Goal: Task Accomplishment & Management: Complete application form

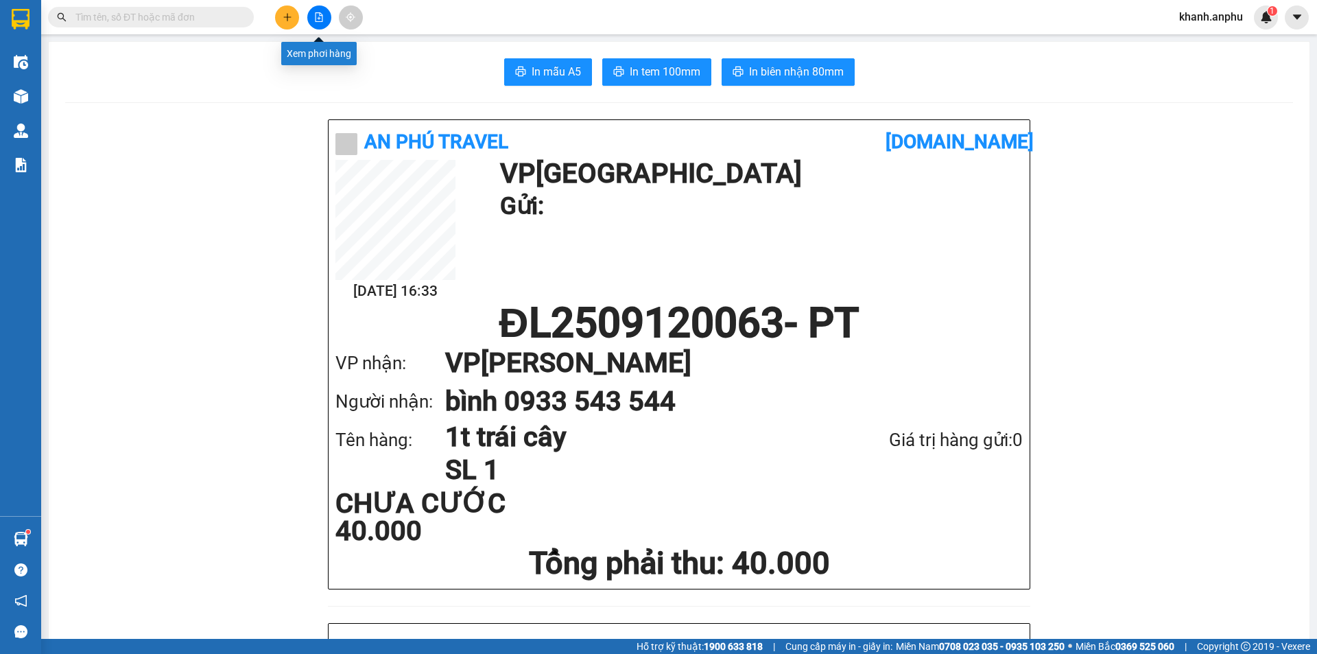
click at [328, 13] on button at bounding box center [319, 17] width 24 height 24
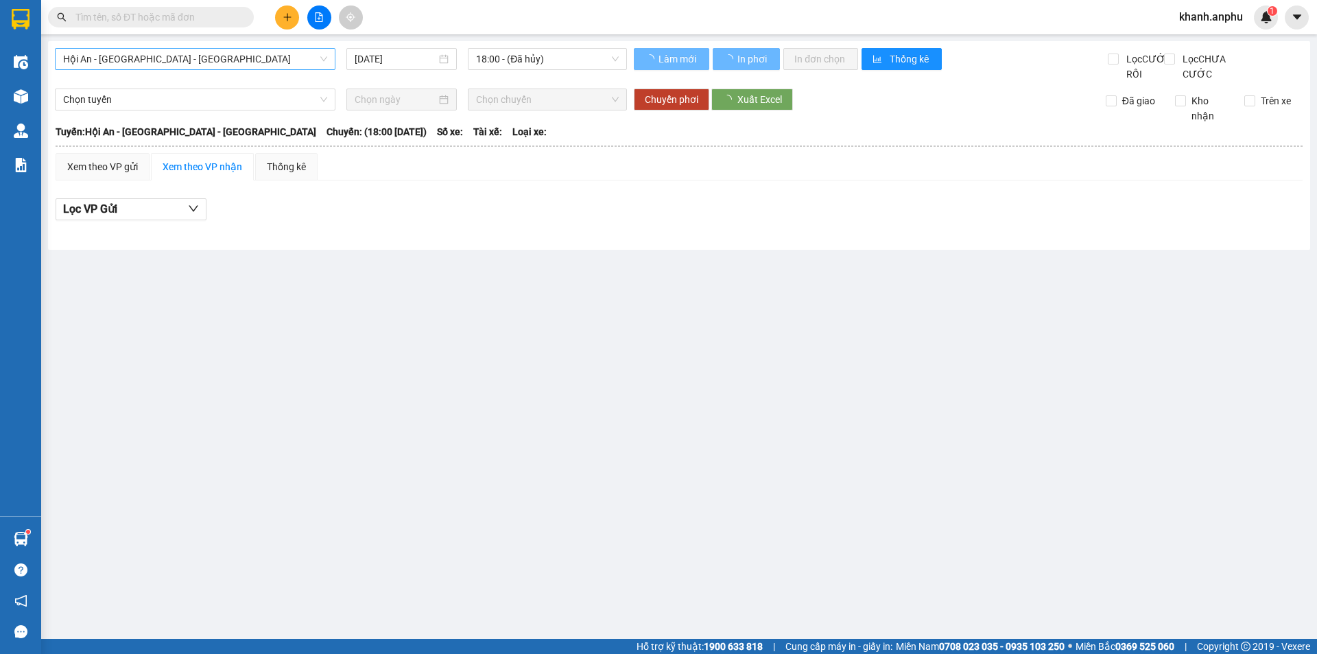
click at [157, 55] on span "Hội An - [GEOGRAPHIC_DATA] - [GEOGRAPHIC_DATA]" at bounding box center [195, 59] width 264 height 21
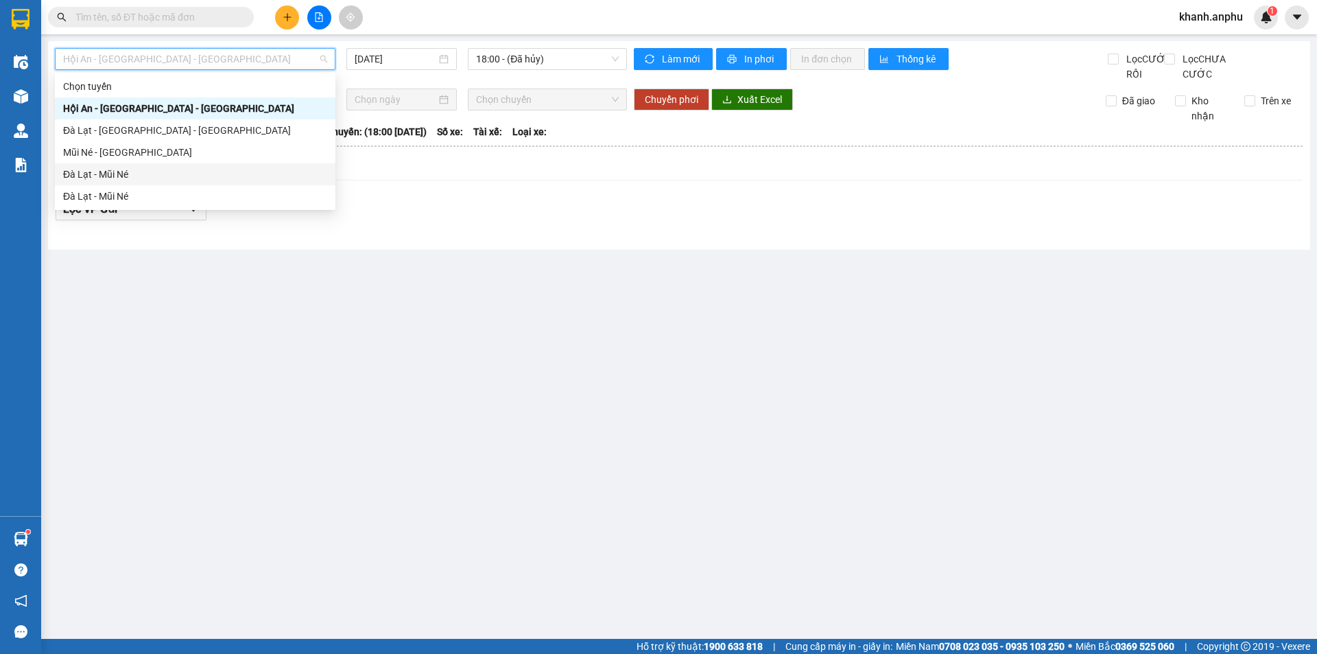
click at [110, 180] on div "Đà Lạt - Mũi Né" at bounding box center [195, 174] width 264 height 15
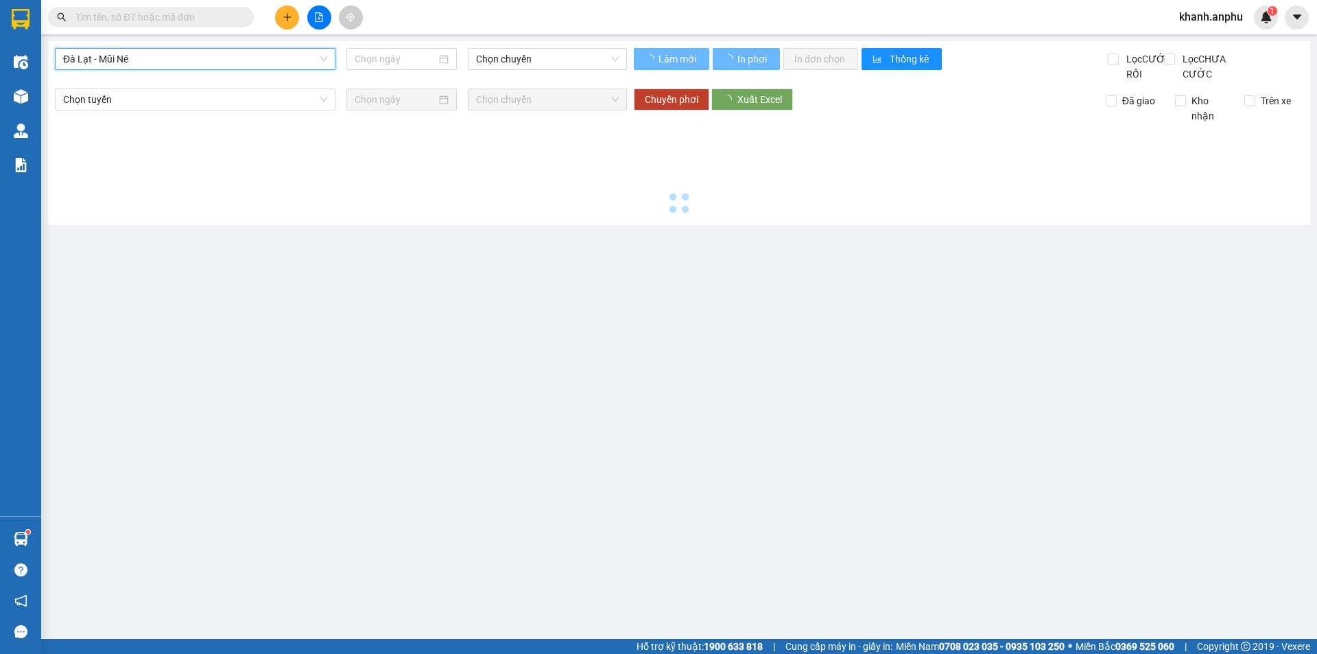
type input "[DATE]"
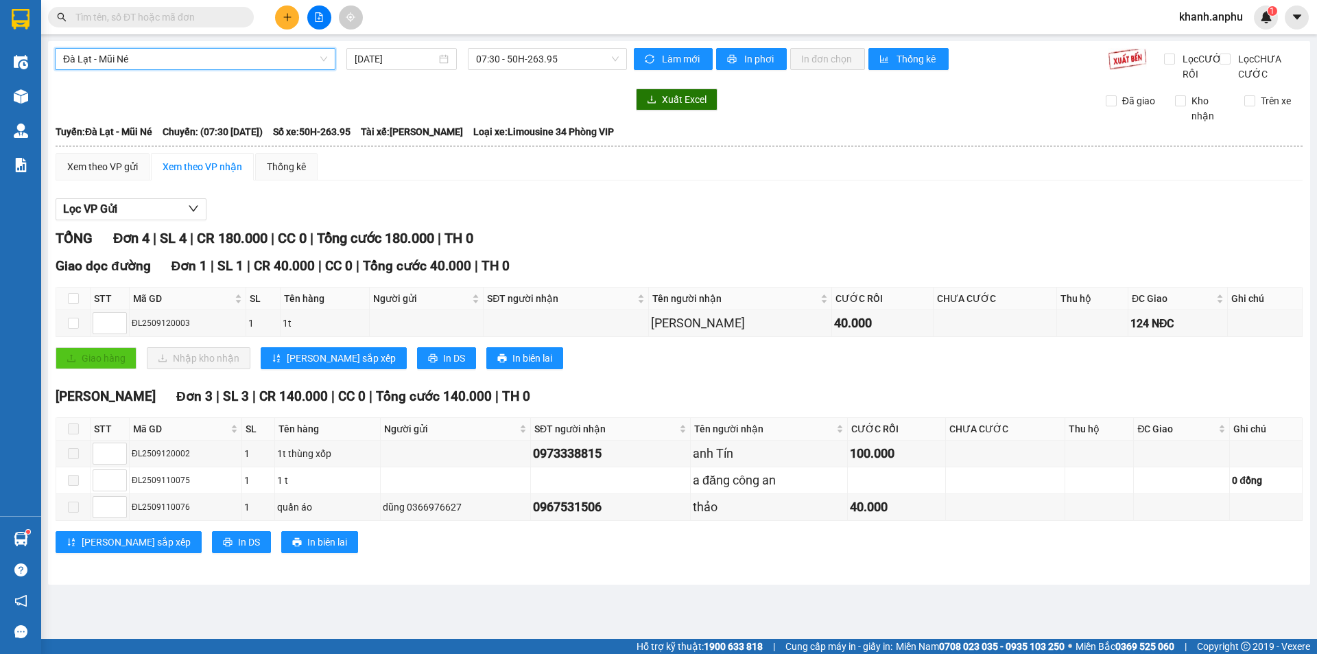
drag, startPoint x: 138, startPoint y: 53, endPoint x: 133, endPoint y: 103, distance: 50.3
click at [139, 53] on span "Đà Lạt - Mũi Né" at bounding box center [195, 59] width 264 height 21
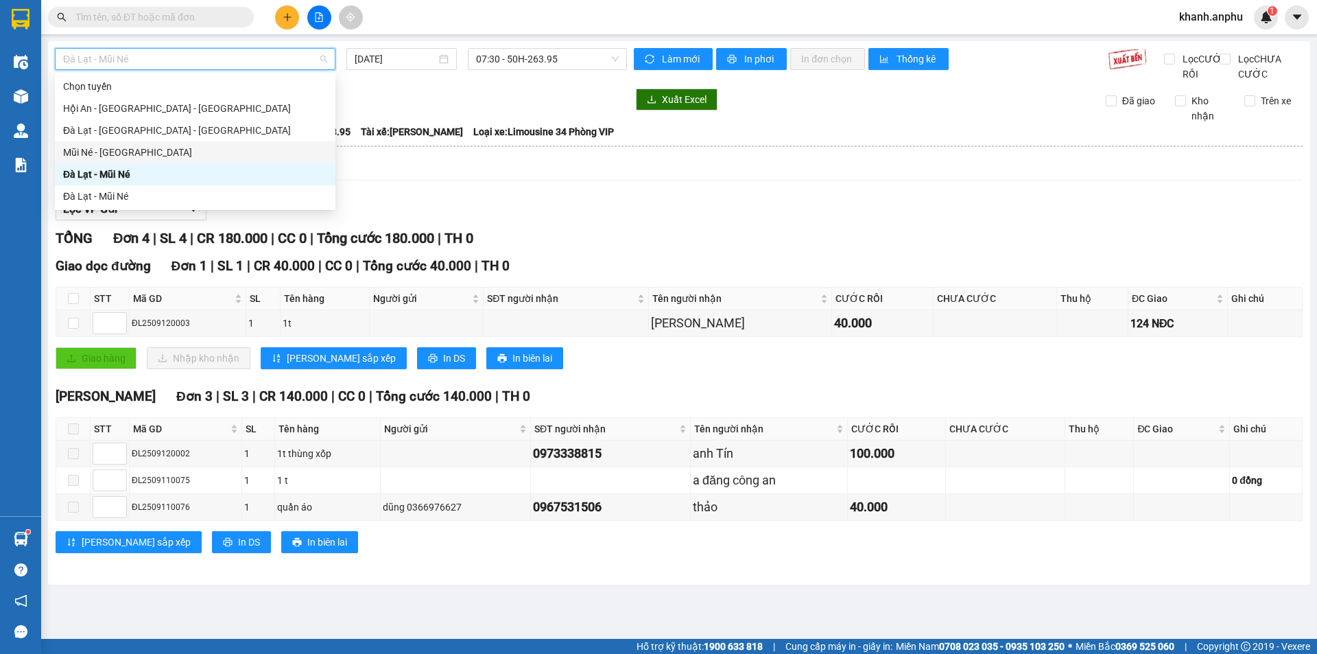
click at [126, 152] on div "Mũi Né - [GEOGRAPHIC_DATA]" at bounding box center [195, 152] width 264 height 15
type input "[DATE]"
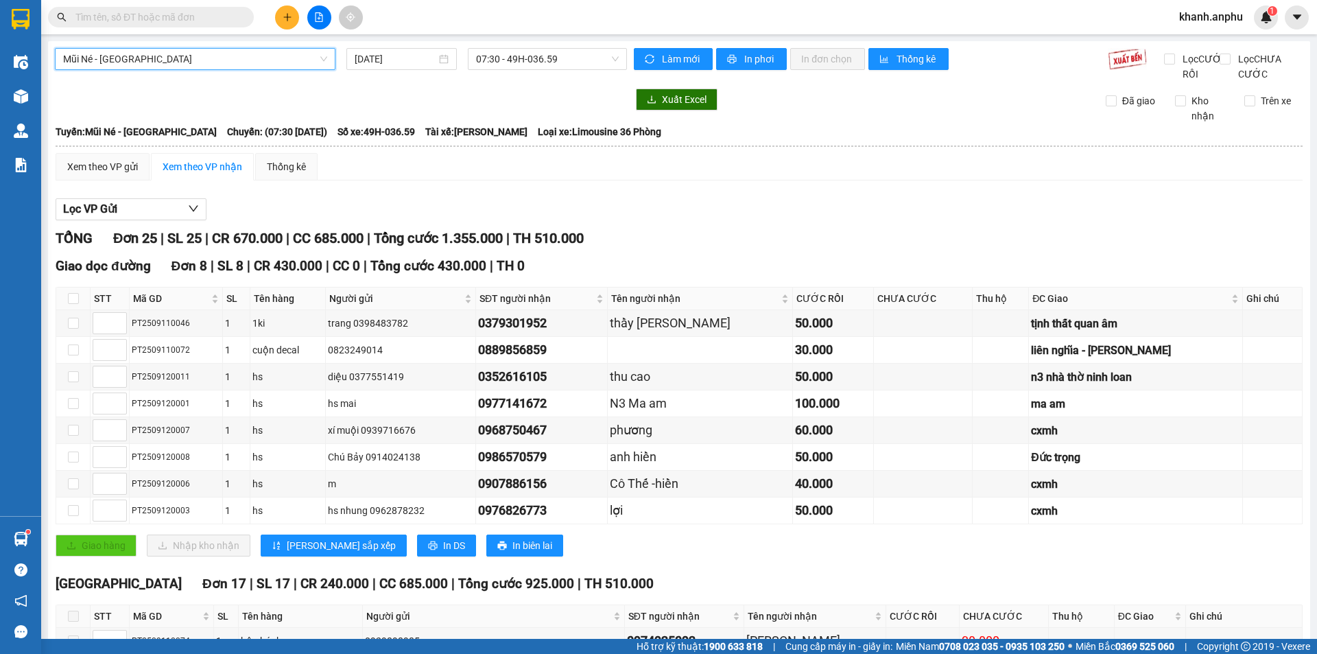
click at [97, 49] on span "Mũi Né - [GEOGRAPHIC_DATA]" at bounding box center [195, 59] width 264 height 21
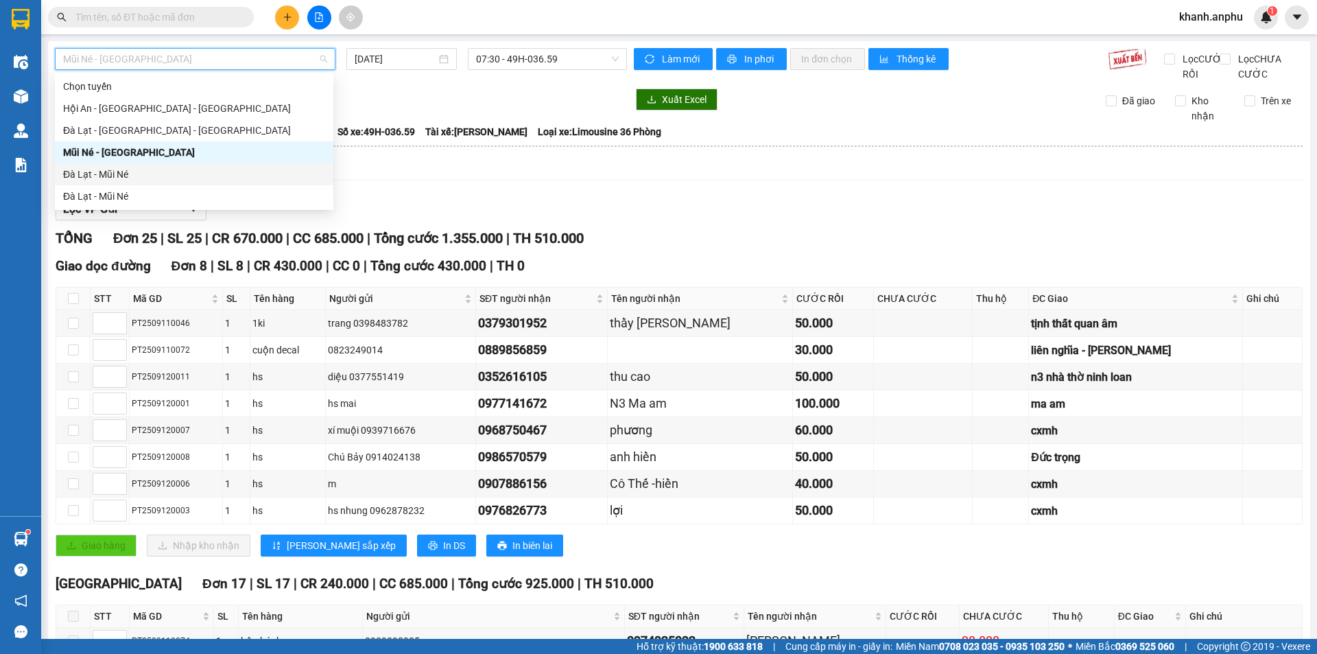
click at [125, 169] on div "Đà Lạt - Mũi Né" at bounding box center [194, 174] width 262 height 15
type input "[DATE]"
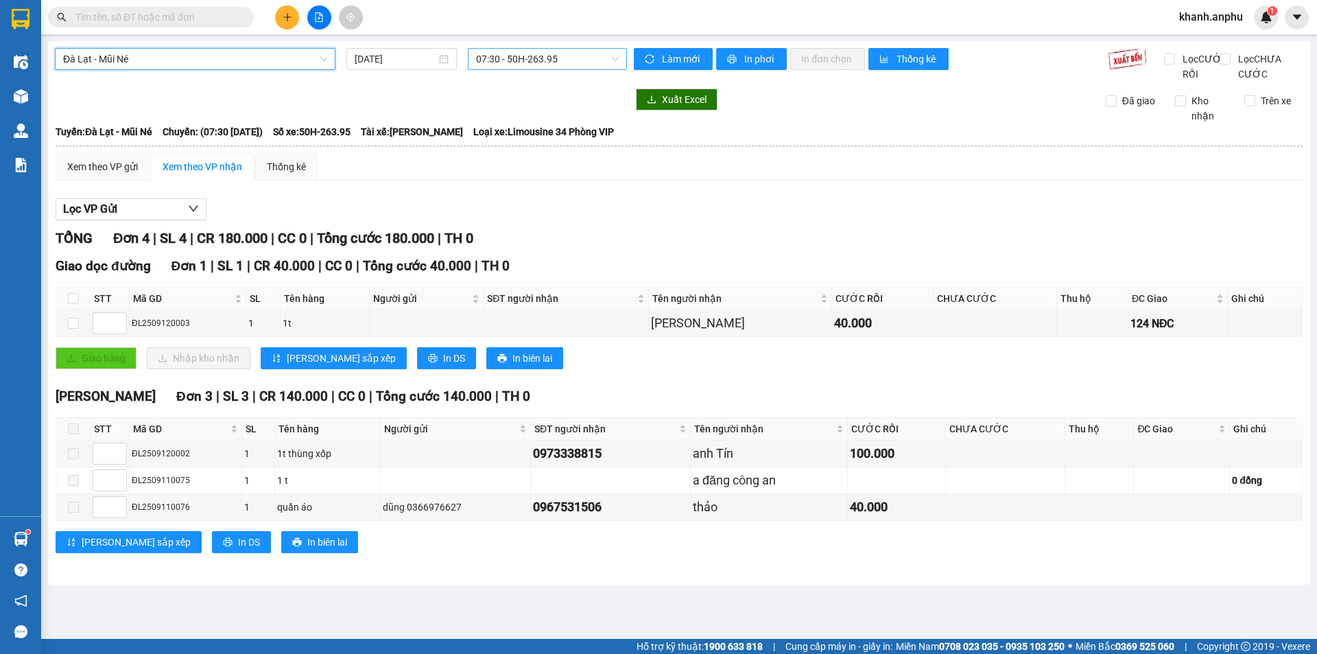
click at [517, 65] on span "07:30 - 50H-263.95" at bounding box center [547, 59] width 143 height 21
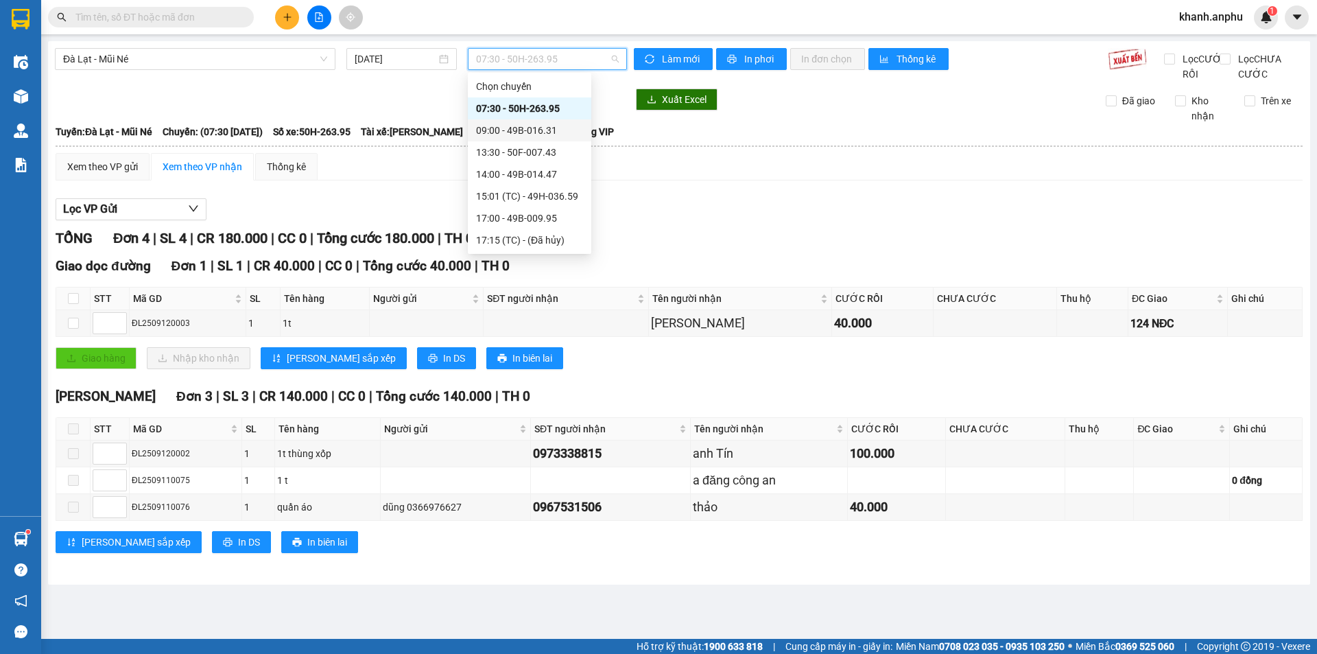
click at [504, 129] on div "09:00 - 49B-016.31" at bounding box center [529, 130] width 107 height 15
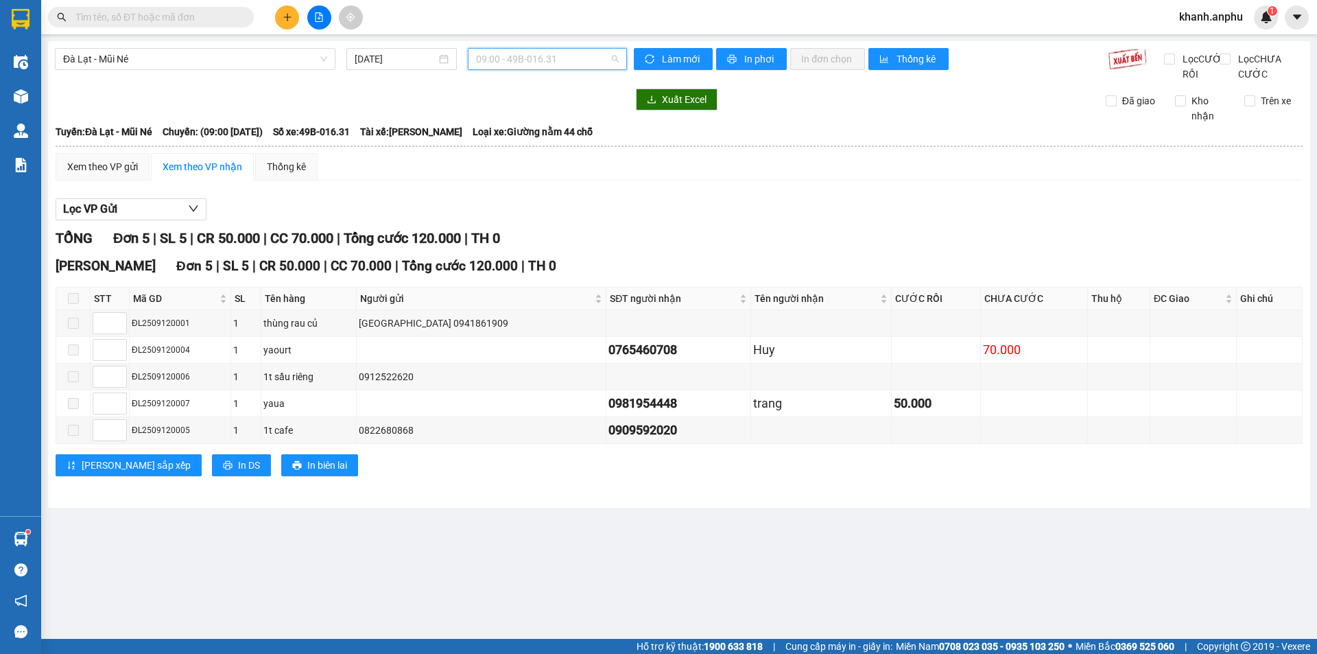
click at [527, 48] on div "09:00 - 49B-016.31" at bounding box center [547, 59] width 159 height 22
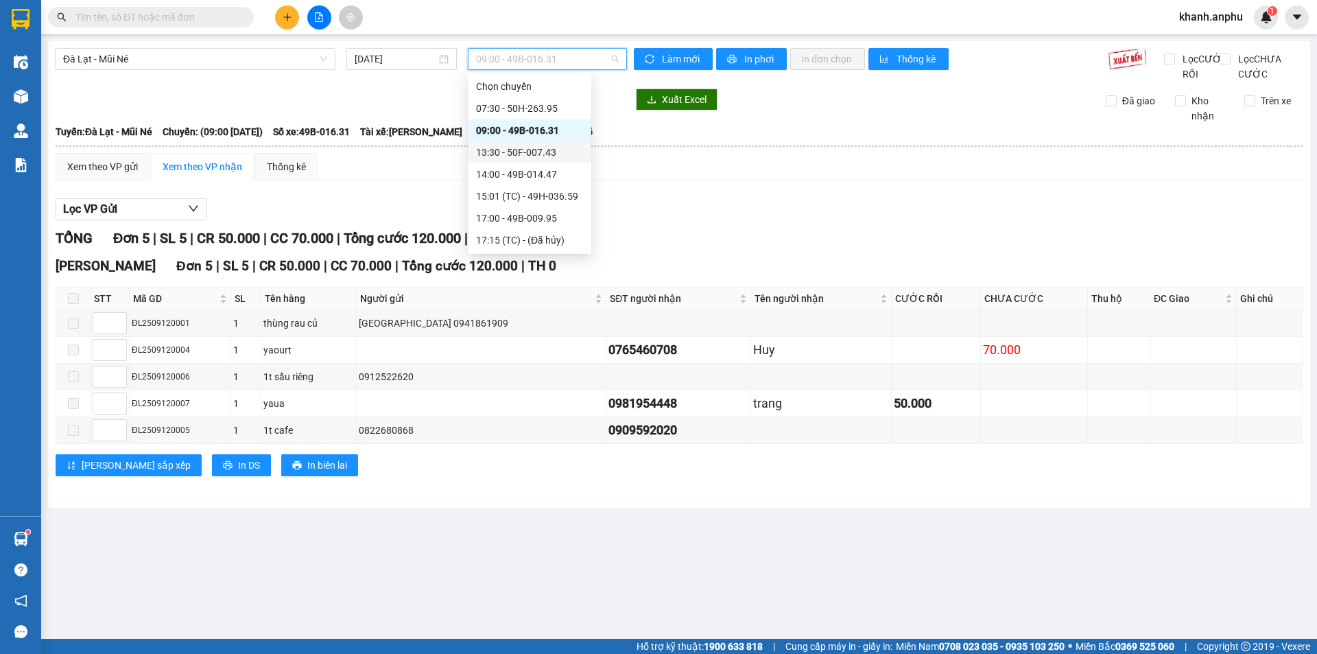
click at [515, 150] on div "13:30 - 50F-007.43" at bounding box center [529, 152] width 107 height 15
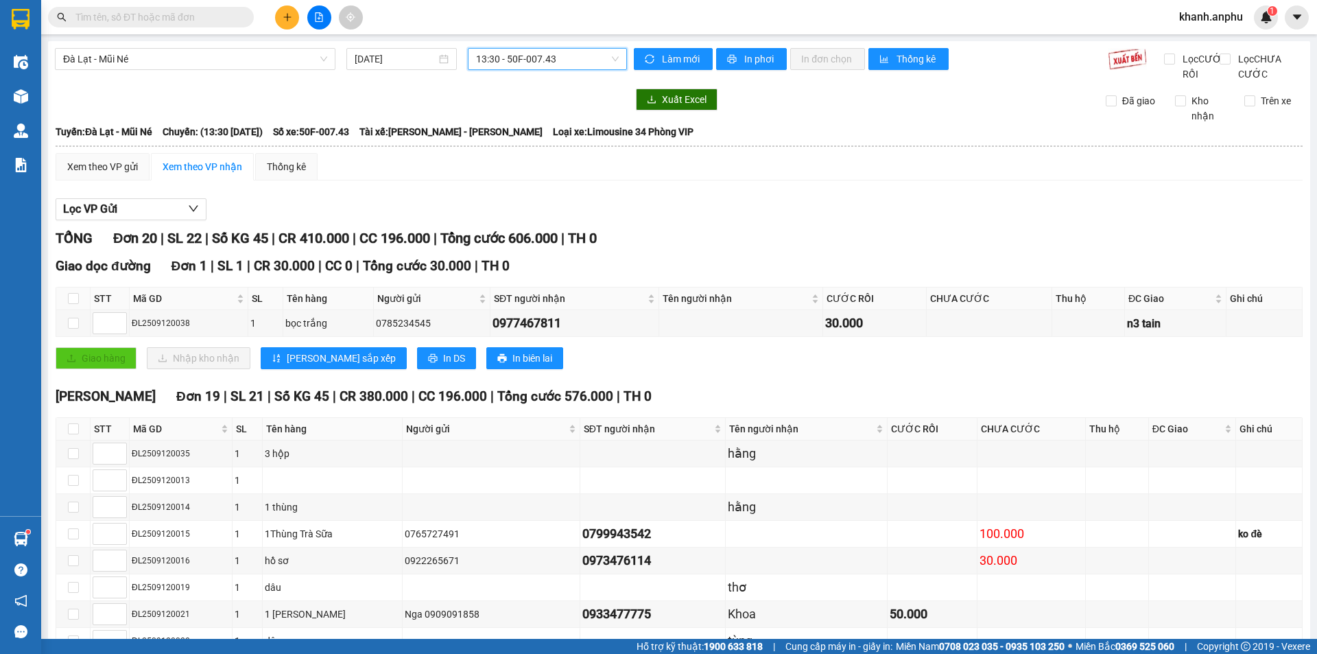
click at [573, 51] on span "13:30 - 50F-007.43" at bounding box center [547, 59] width 143 height 21
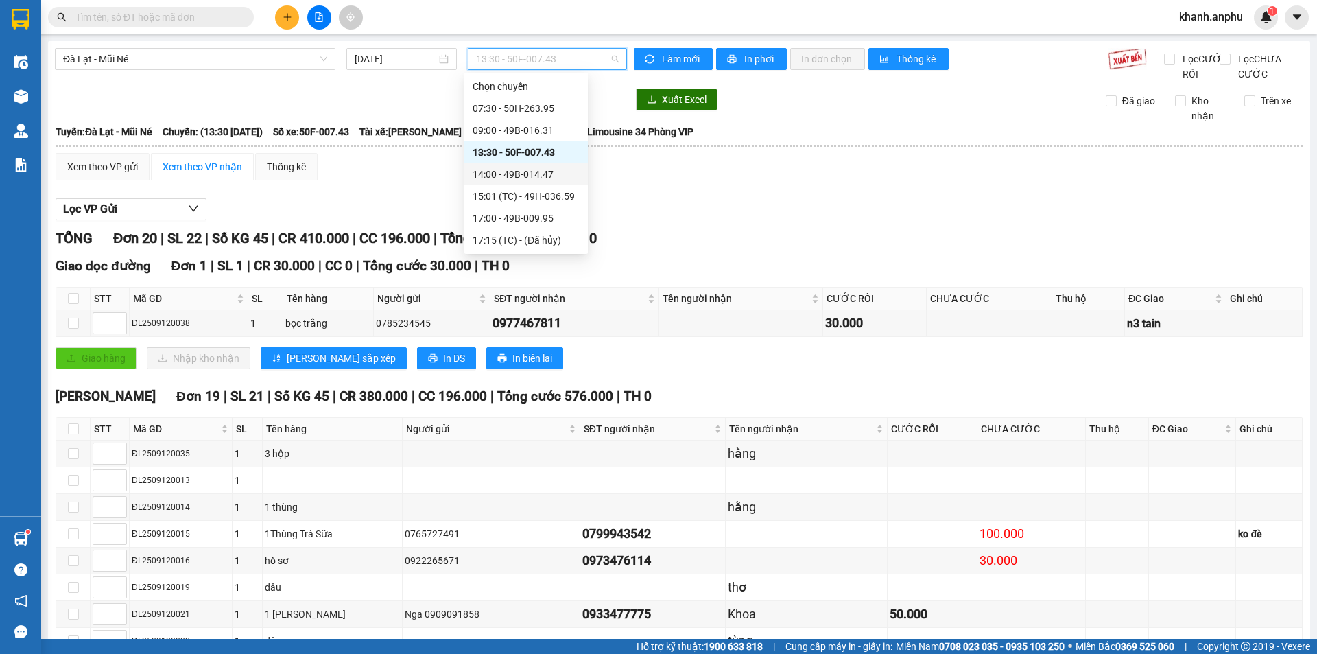
click at [525, 175] on div "14:00 - 49B-014.47" at bounding box center [525, 174] width 107 height 15
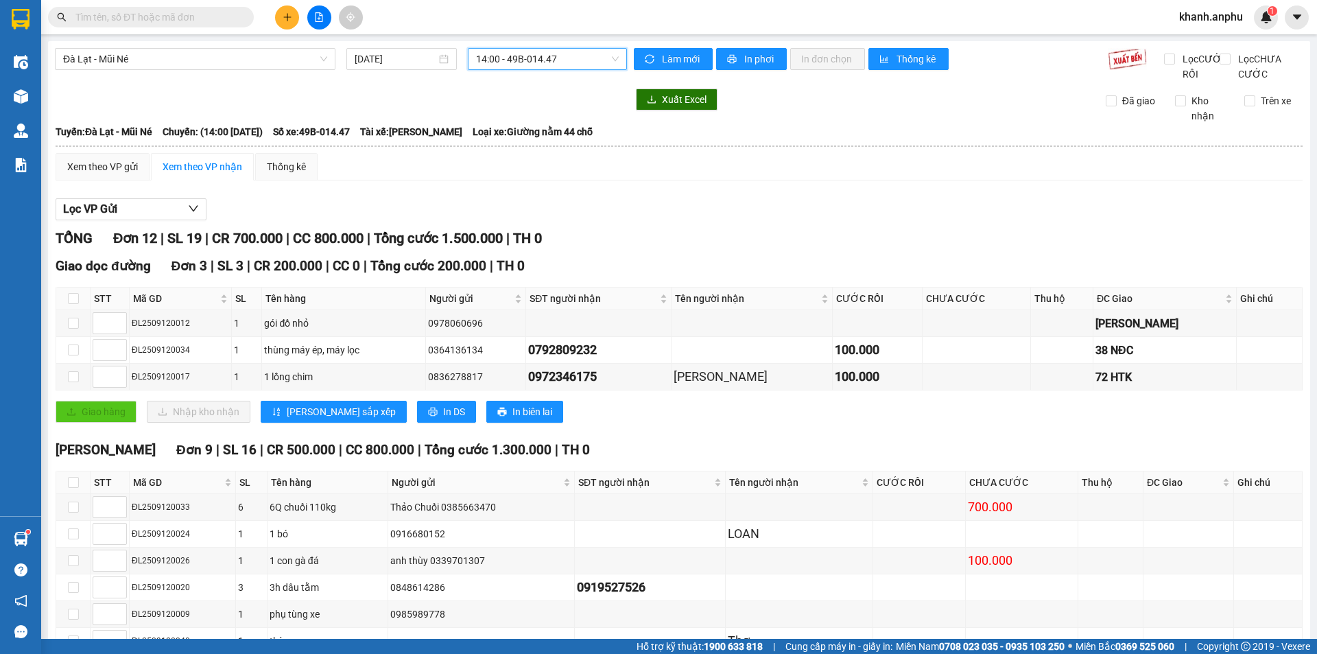
drag, startPoint x: 492, startPoint y: 40, endPoint x: 492, endPoint y: 51, distance: 10.3
click at [492, 44] on main "[GEOGRAPHIC_DATA] - Mũi Né [DATE] 14:00 14:00 - 49B-014.47 Làm mới In phơi In đ…" at bounding box center [658, 319] width 1317 height 638
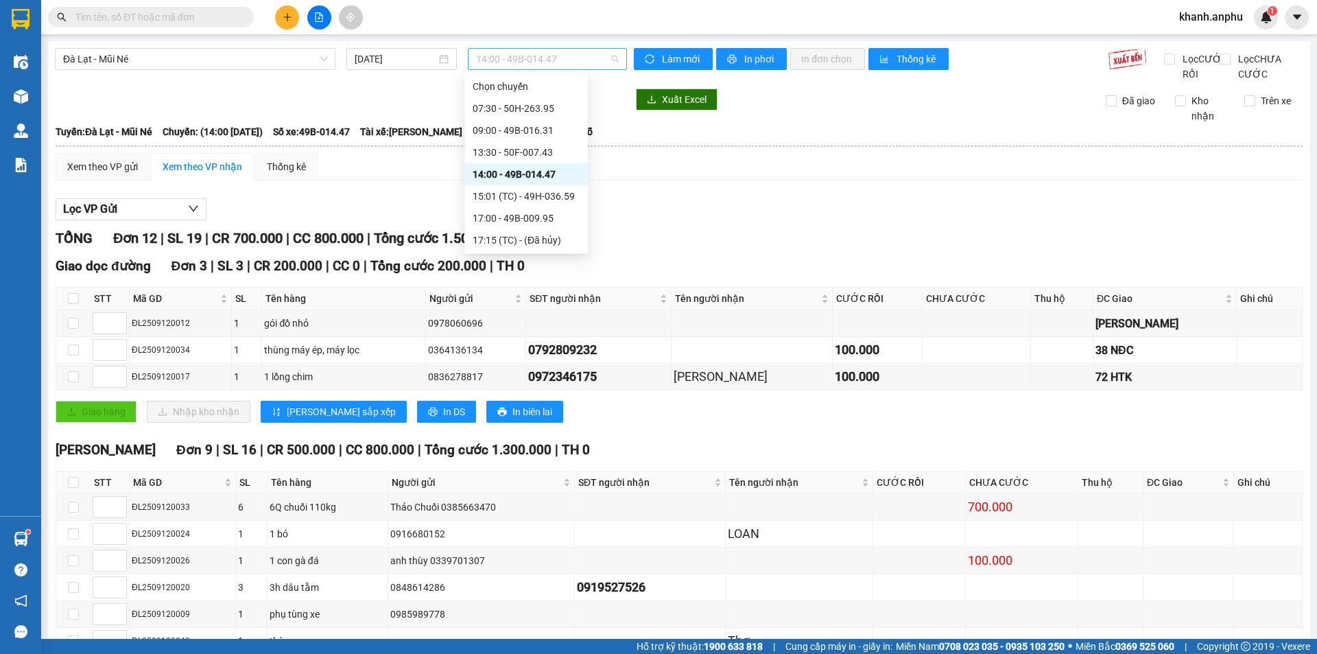
click at [492, 53] on span "14:00 - 49B-014.47" at bounding box center [547, 59] width 143 height 21
click at [527, 200] on div "15:01 (TC) - 49H-036.59" at bounding box center [525, 196] width 107 height 15
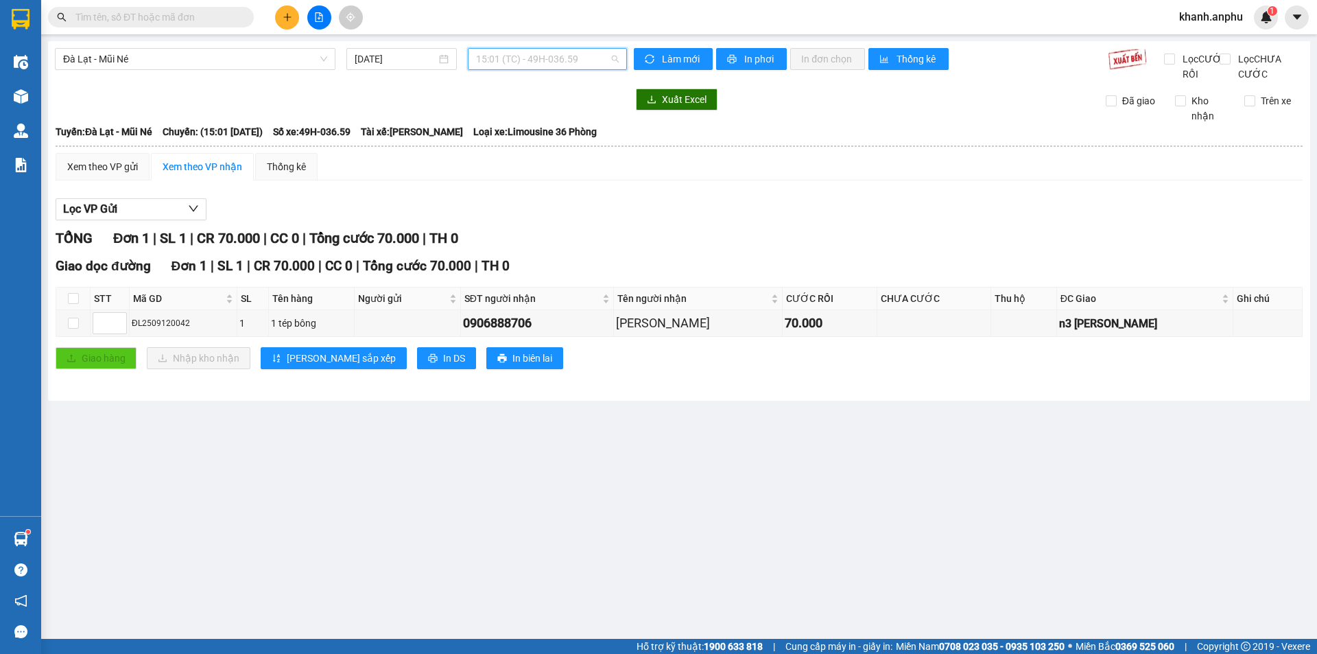
click at [518, 64] on span "15:01 (TC) - 49H-036.59" at bounding box center [547, 59] width 143 height 21
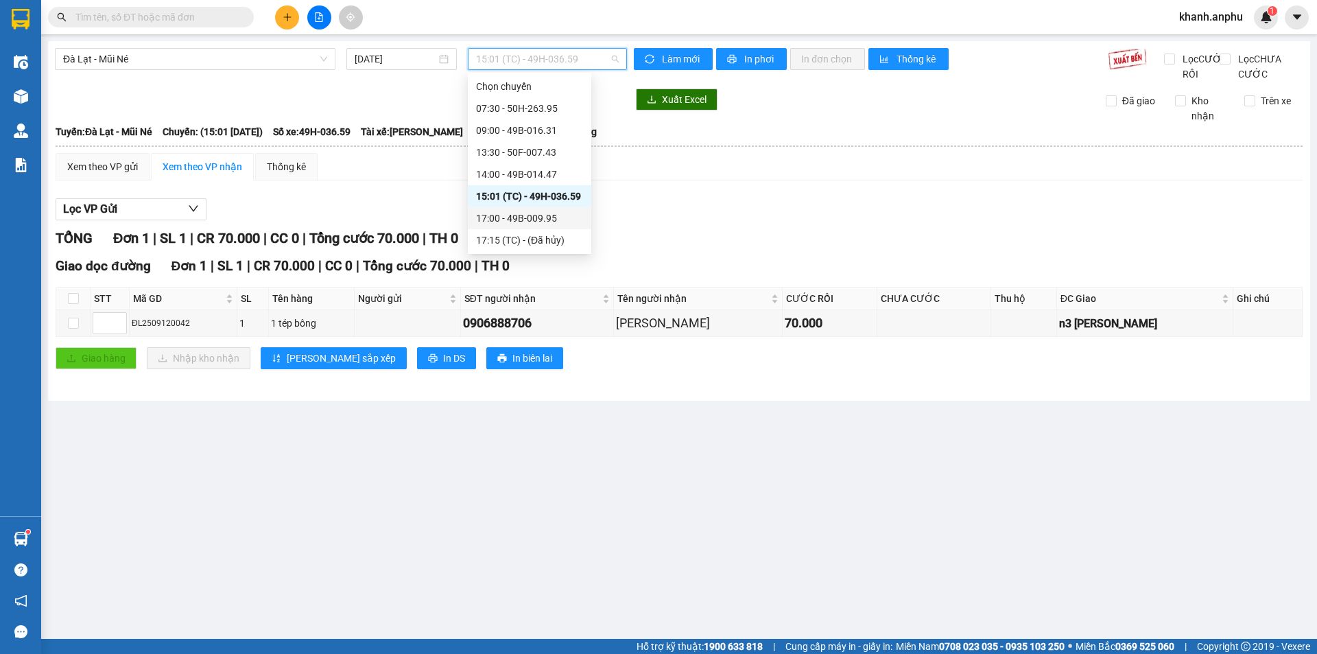
click at [523, 215] on div "17:00 - 49B-009.95" at bounding box center [529, 218] width 107 height 15
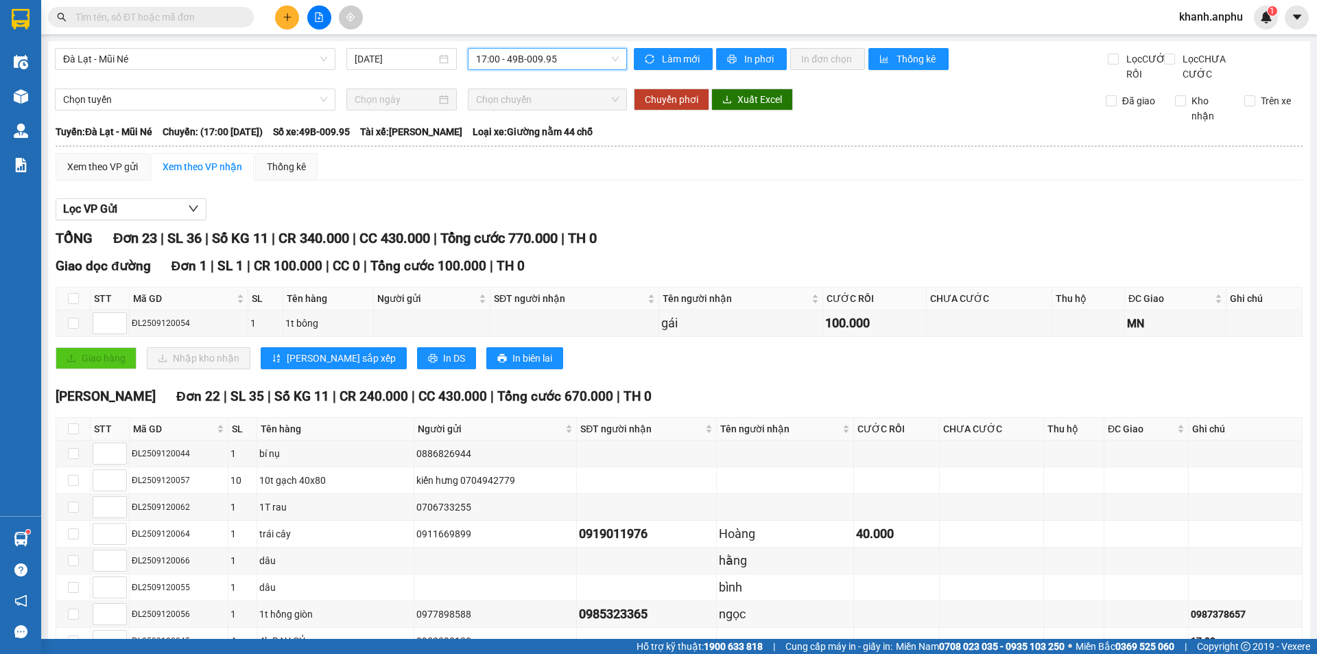
click at [481, 48] on div "17:00 - 49B-009.95" at bounding box center [547, 59] width 159 height 22
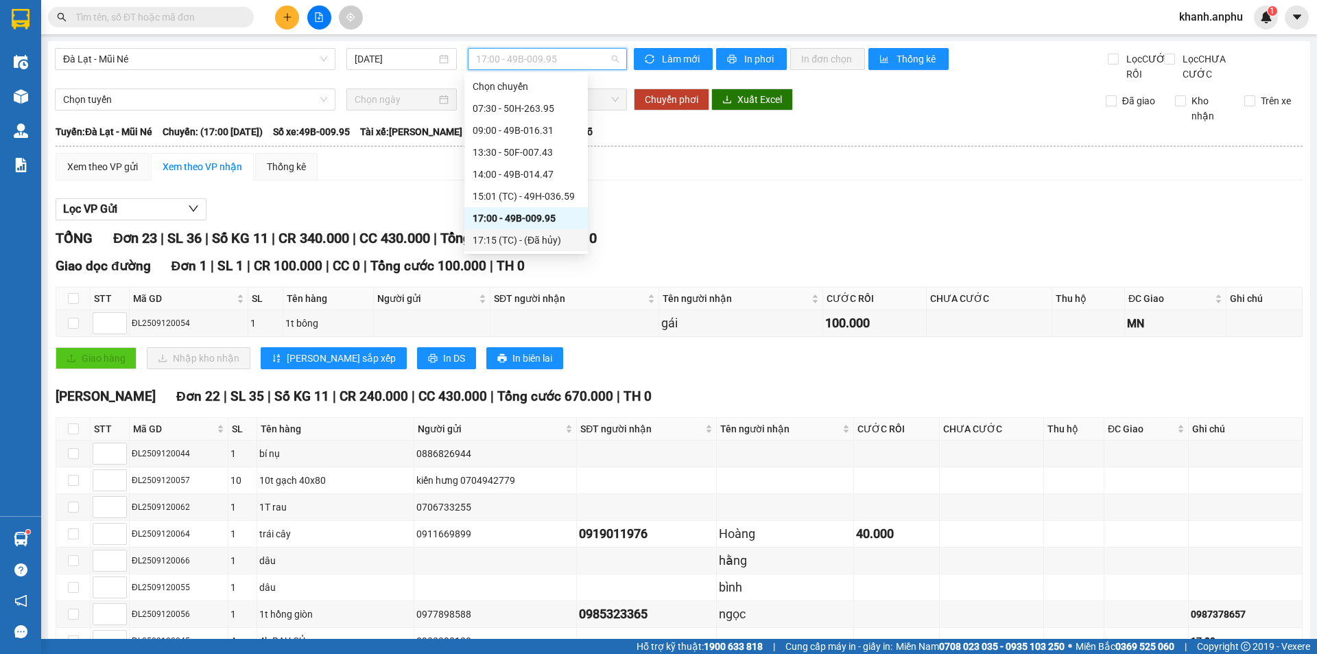
click at [511, 239] on div "17:15 (TC) - (Đã hủy)" at bounding box center [525, 239] width 107 height 15
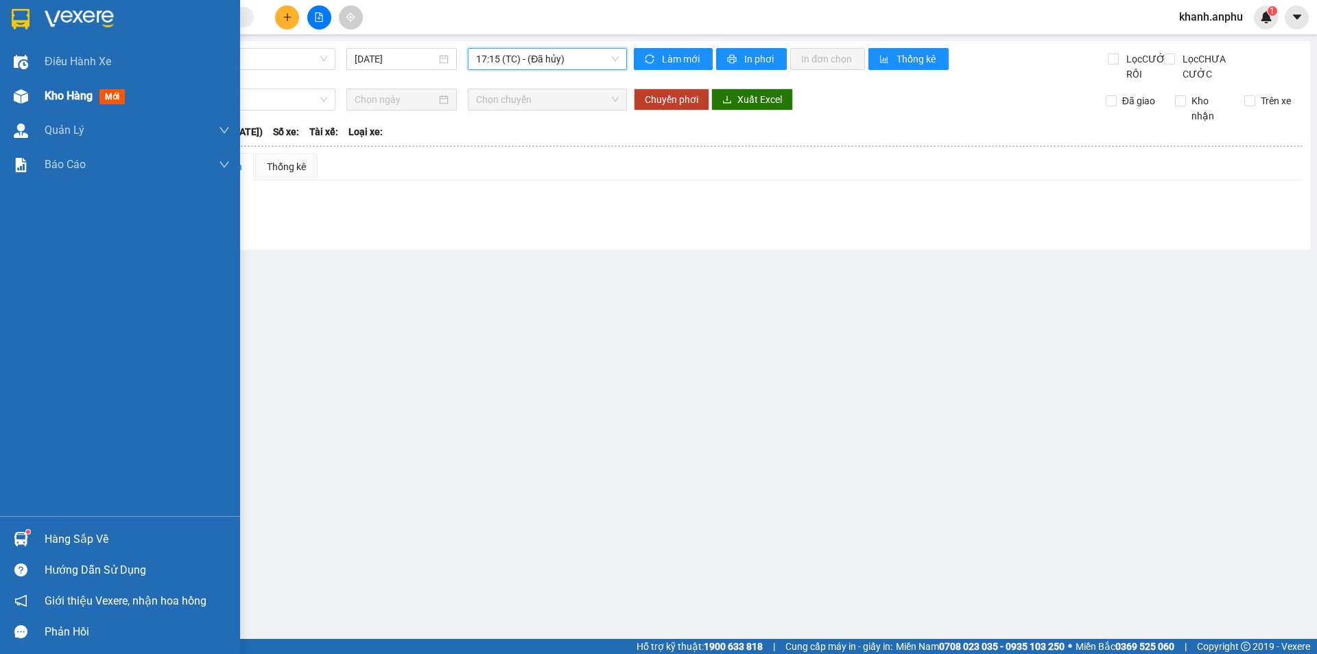
click at [32, 94] on div at bounding box center [21, 96] width 24 height 24
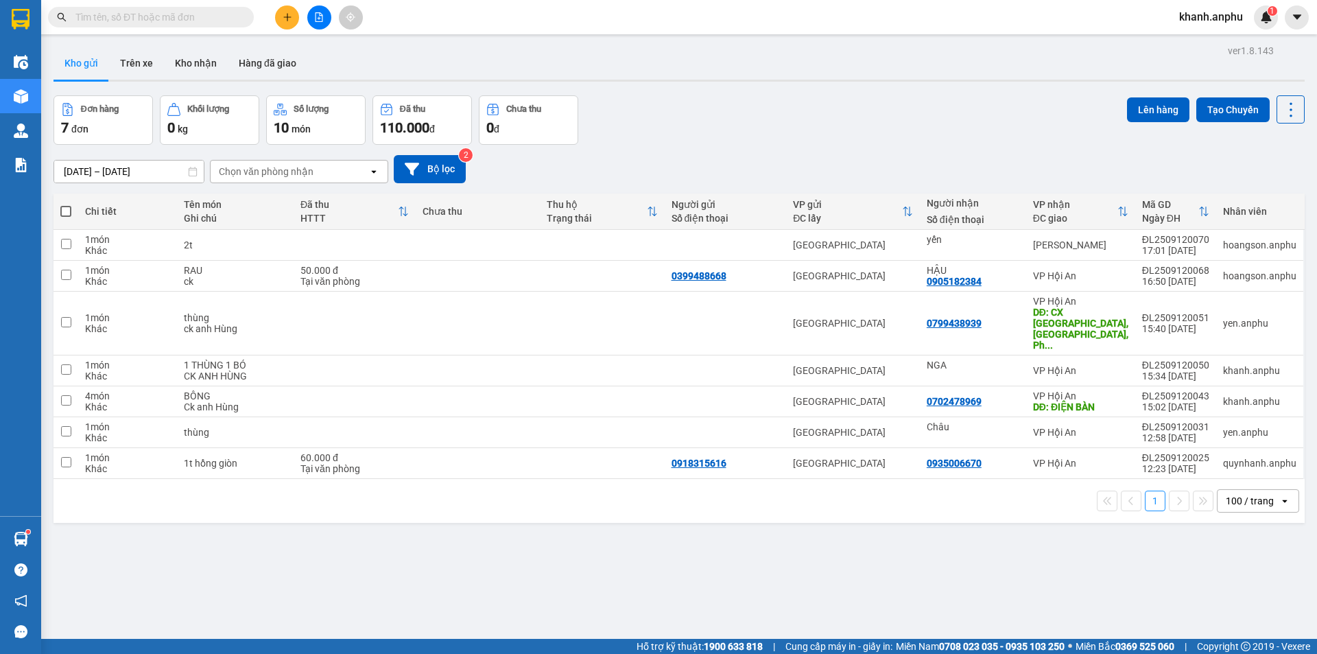
click at [66, 207] on span at bounding box center [65, 211] width 11 height 11
click at [66, 204] on input "checkbox" at bounding box center [66, 204] width 0 height 0
checkbox input "true"
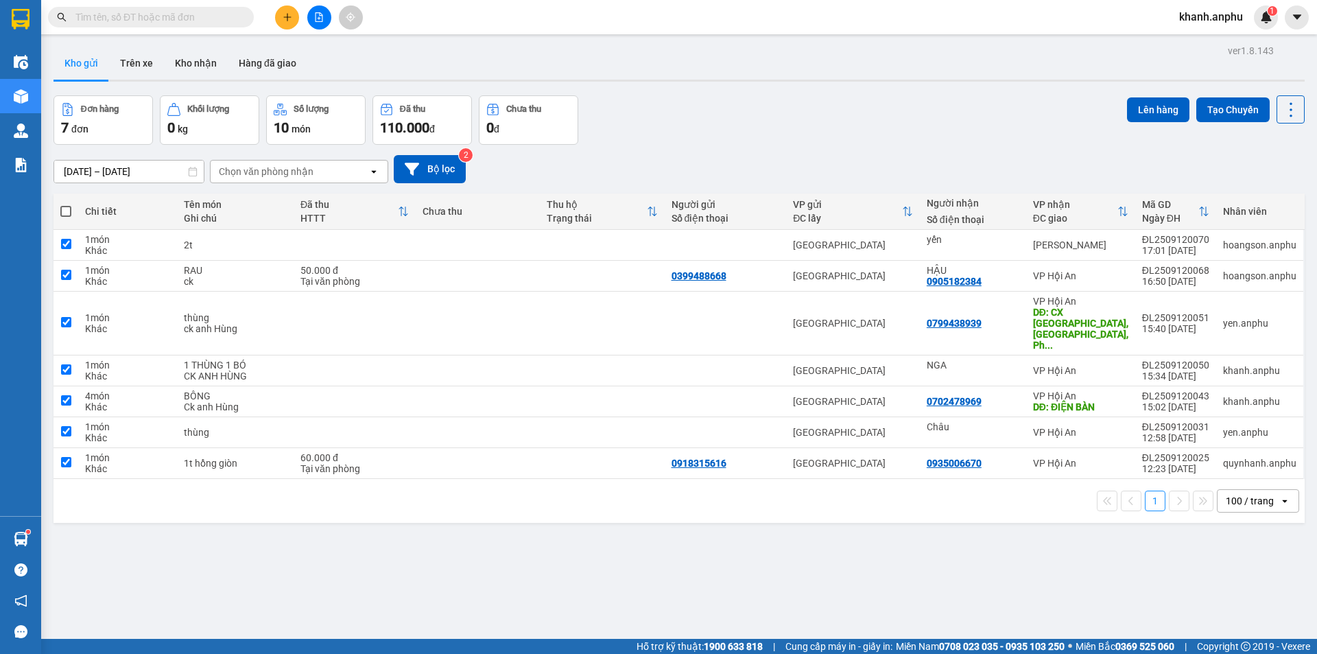
checkbox input "true"
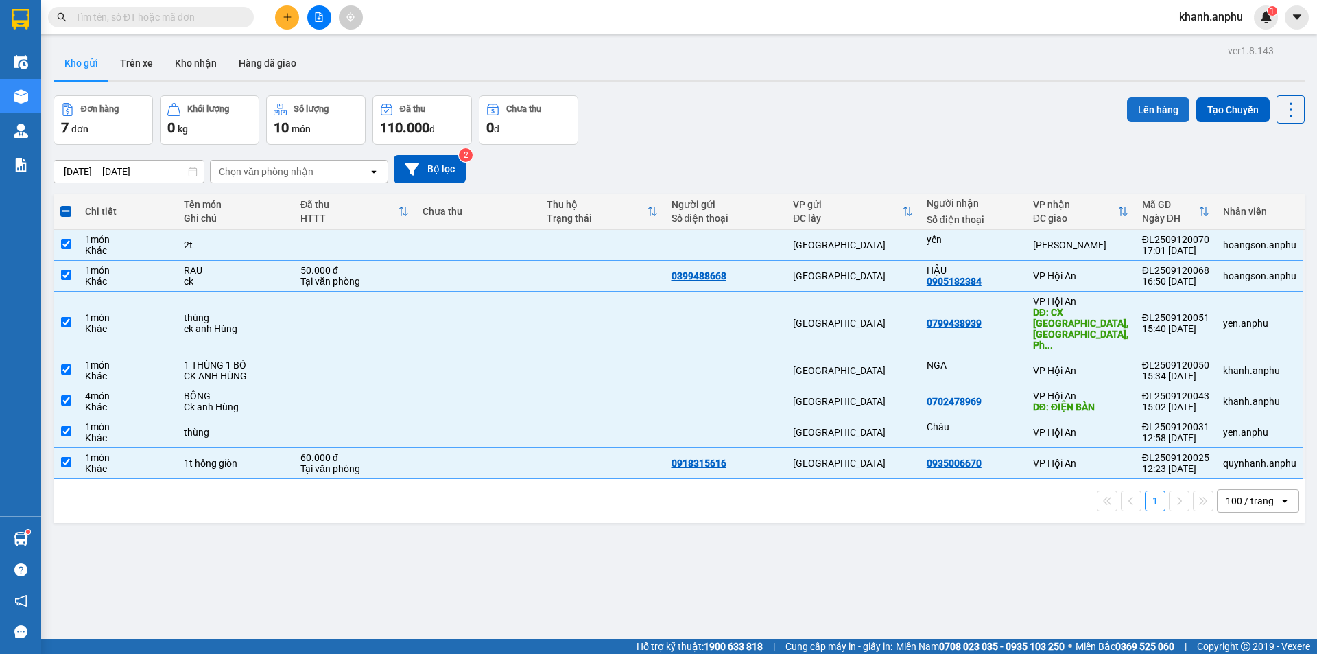
click at [1144, 108] on button "Lên hàng" at bounding box center [1158, 109] width 62 height 25
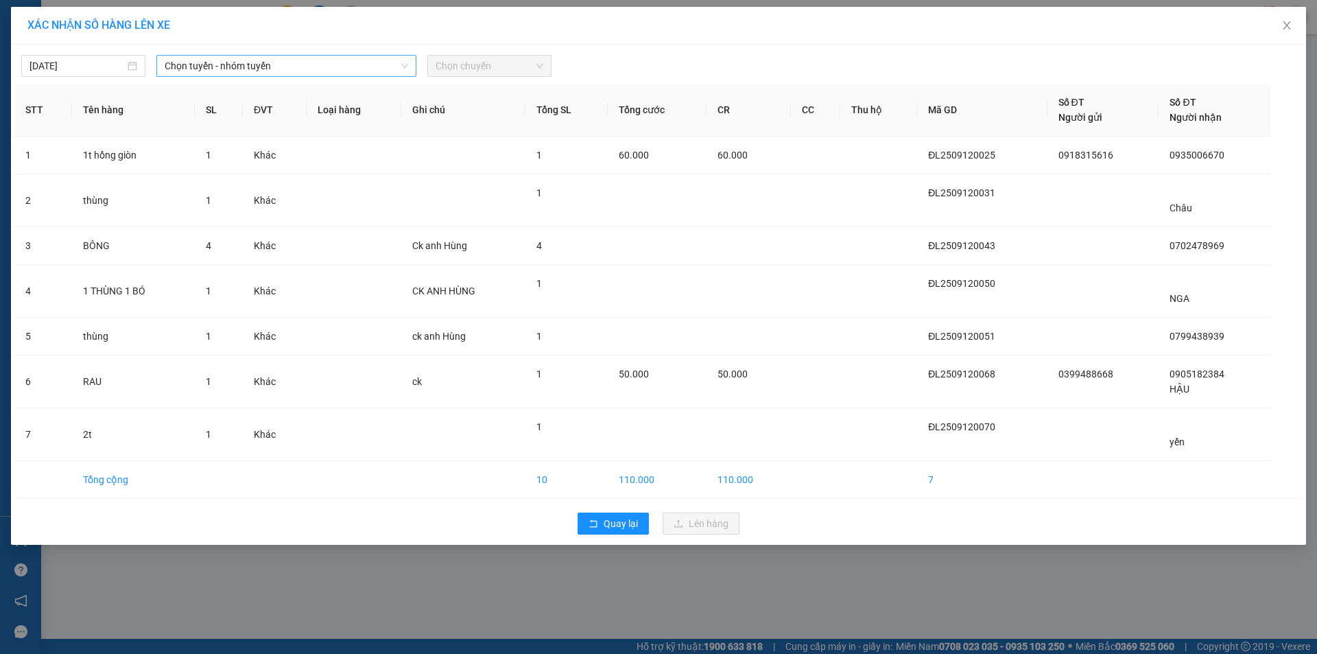
click at [165, 61] on span "Chọn tuyến - nhóm tuyến" at bounding box center [286, 66] width 243 height 21
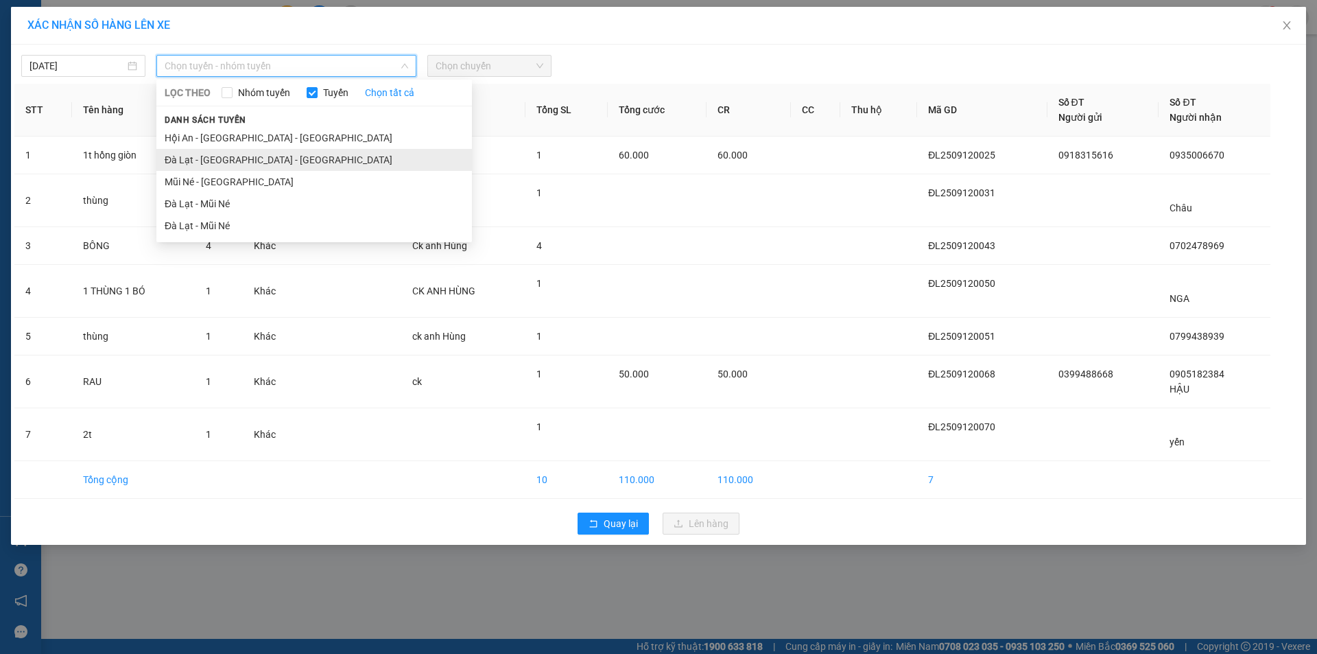
drag, startPoint x: 219, startPoint y: 167, endPoint x: 516, endPoint y: 101, distance: 304.0
click at [219, 167] on li "Đà Lạt - [GEOGRAPHIC_DATA] - [GEOGRAPHIC_DATA]" at bounding box center [313, 160] width 315 height 22
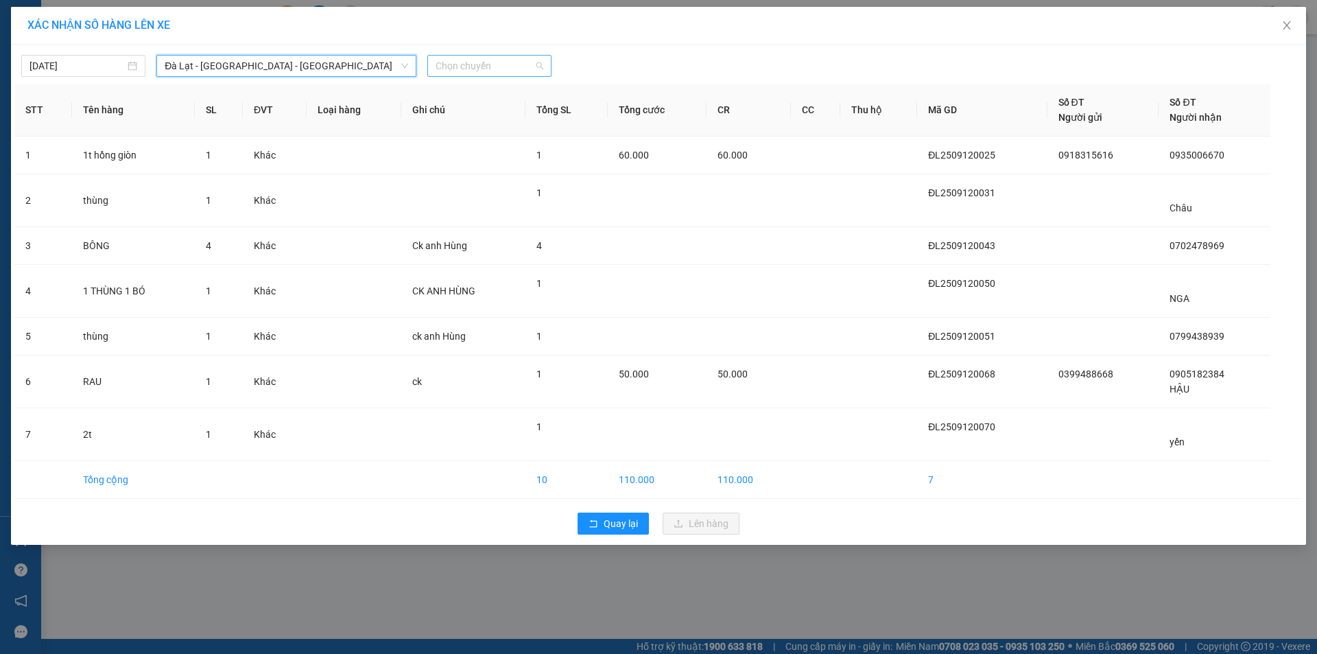
click at [529, 68] on span "Chọn chuyến" at bounding box center [489, 66] width 108 height 21
click at [1282, 23] on icon "close" at bounding box center [1286, 25] width 11 height 11
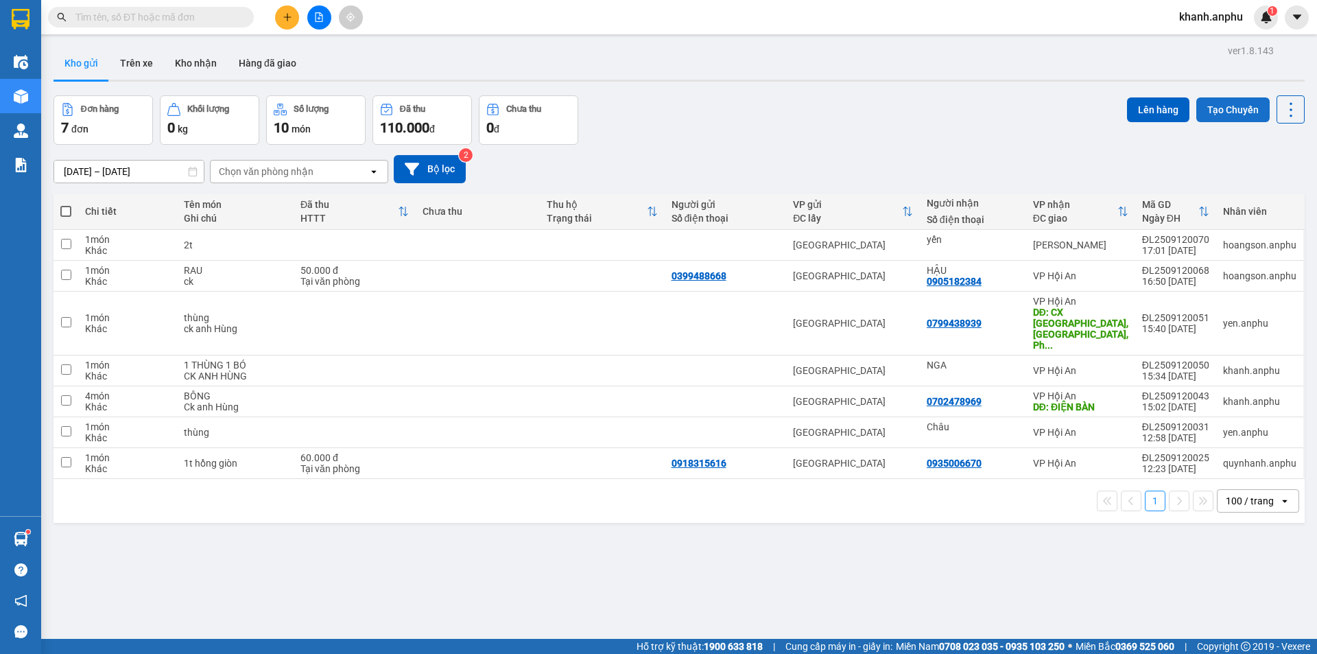
click at [1233, 112] on button "Tạo Chuyến" at bounding box center [1232, 109] width 73 height 25
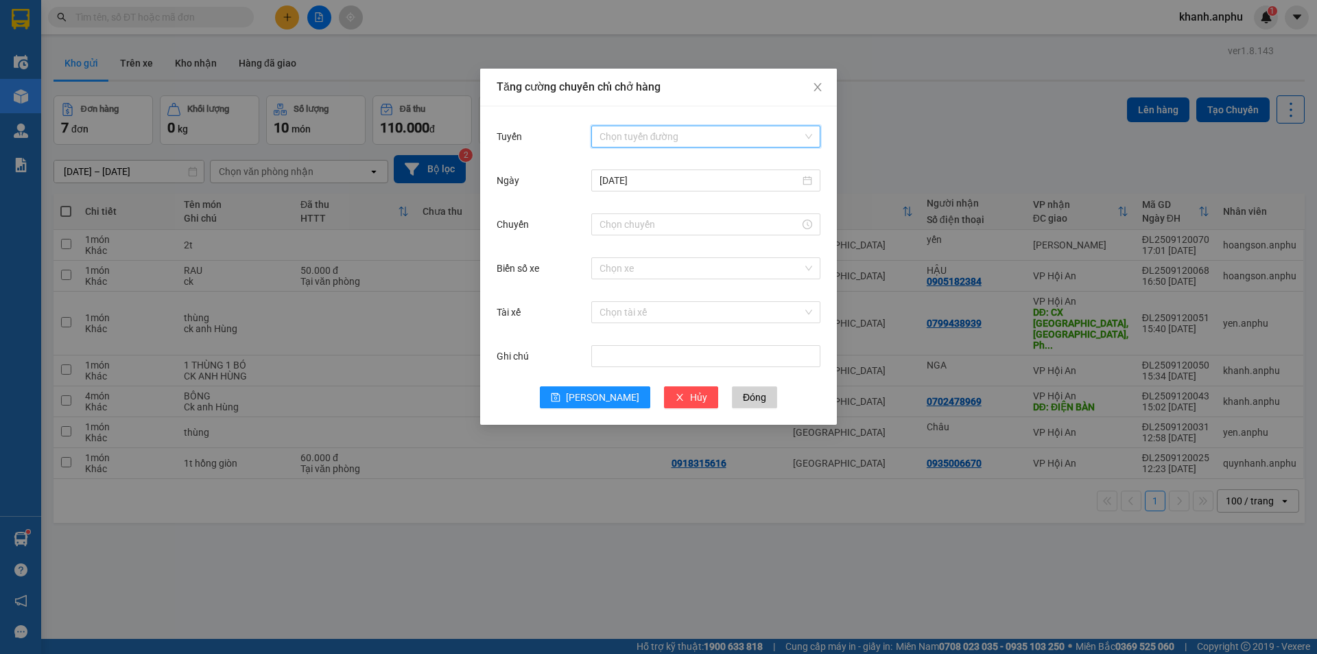
click at [632, 133] on input "Tuyến" at bounding box center [700, 136] width 203 height 21
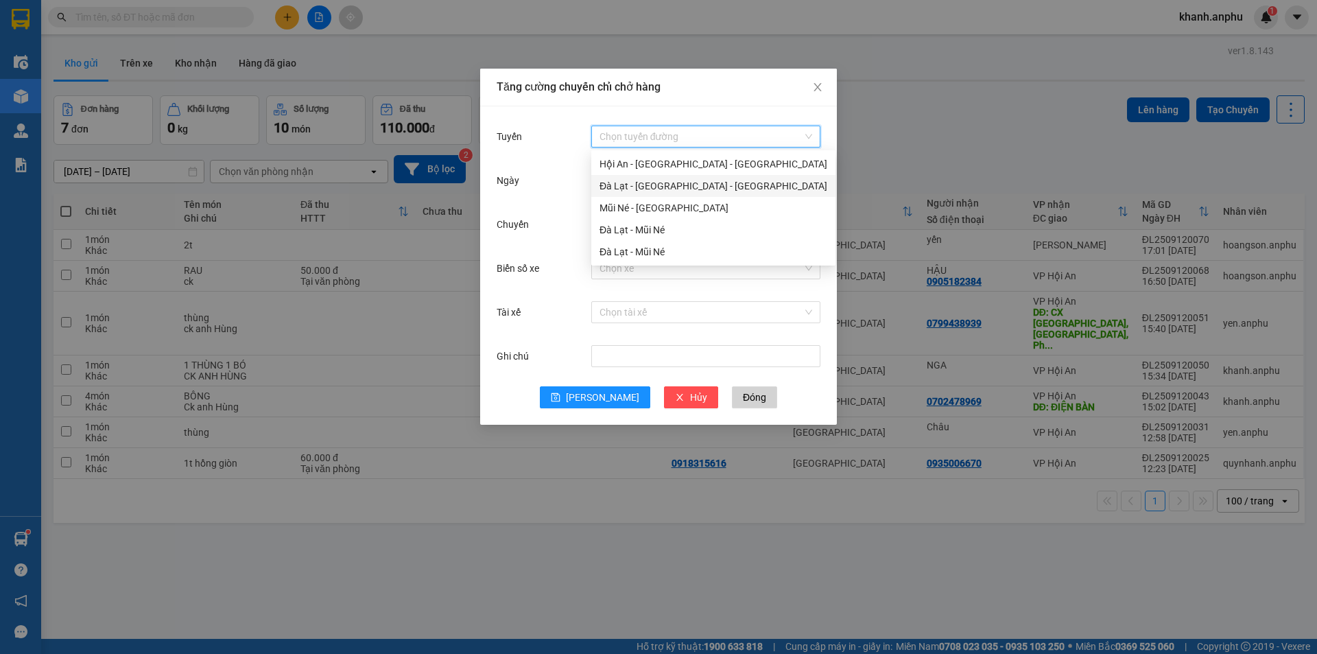
click at [649, 187] on div "Đà Lạt - [GEOGRAPHIC_DATA] - [GEOGRAPHIC_DATA]" at bounding box center [713, 185] width 228 height 15
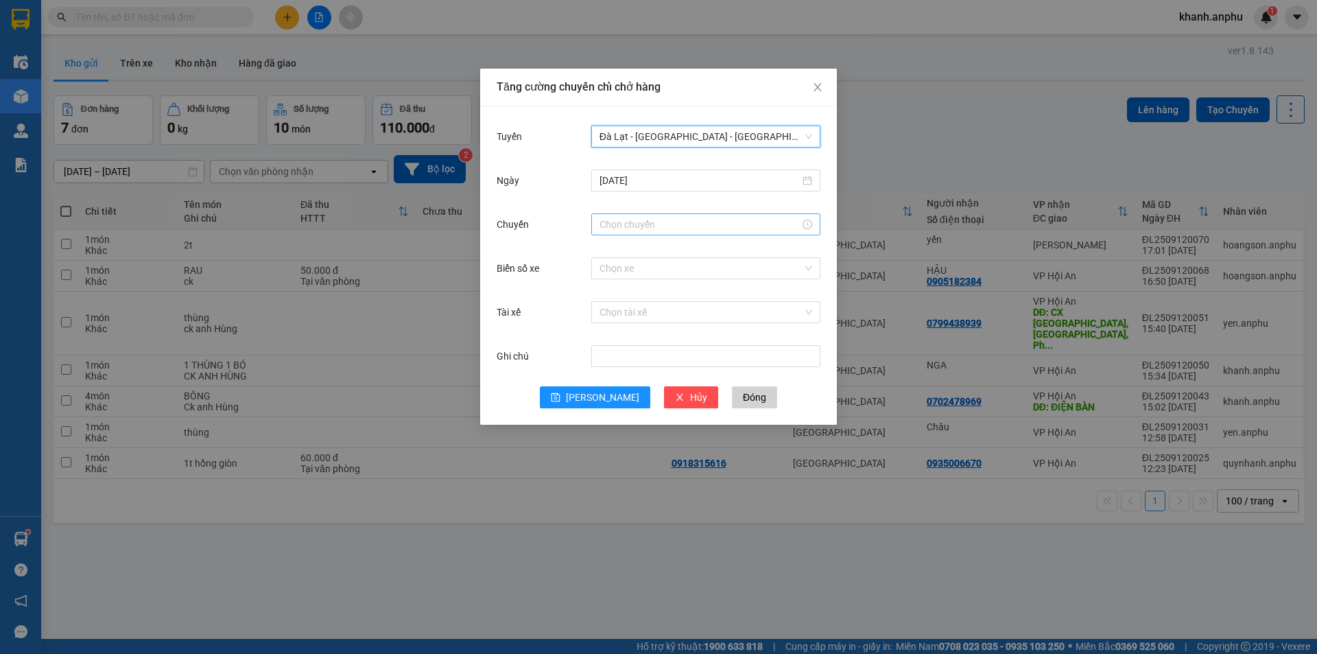
click at [675, 217] on input "Chuyến" at bounding box center [699, 224] width 200 height 15
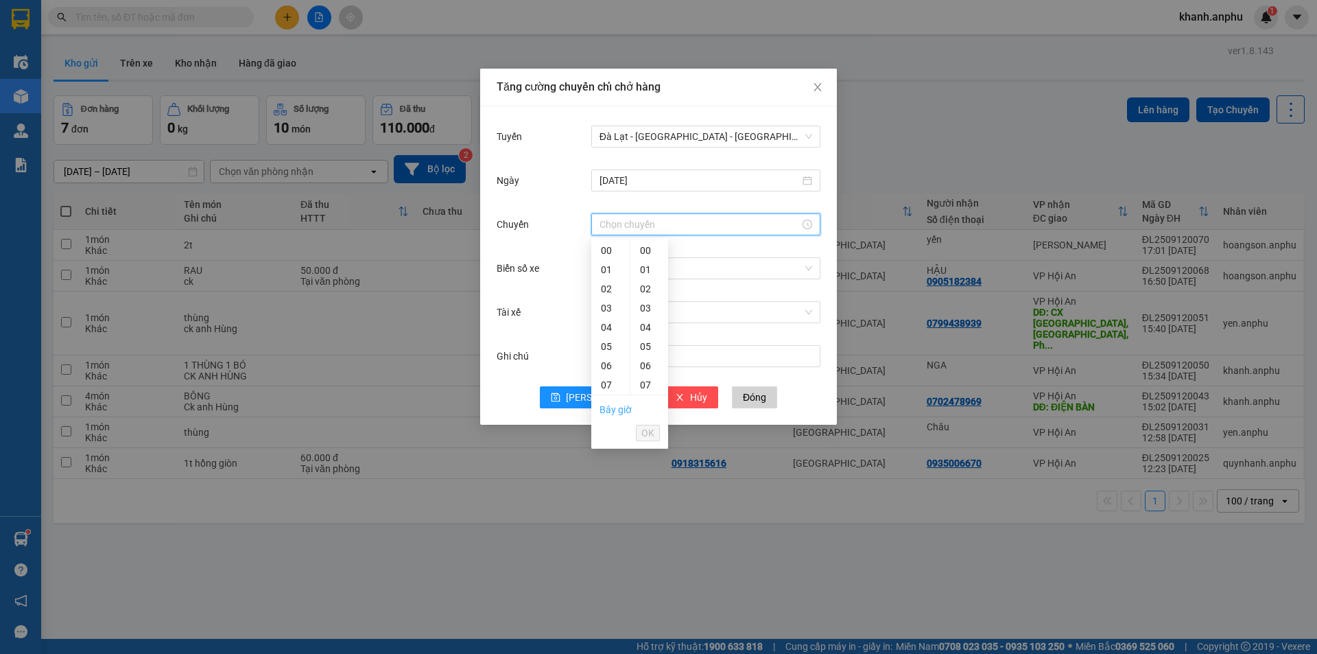
click at [617, 404] on link "Bây giờ" at bounding box center [615, 409] width 32 height 11
type input "17:18"
click at [595, 396] on span "[PERSON_NAME]" at bounding box center [602, 397] width 73 height 15
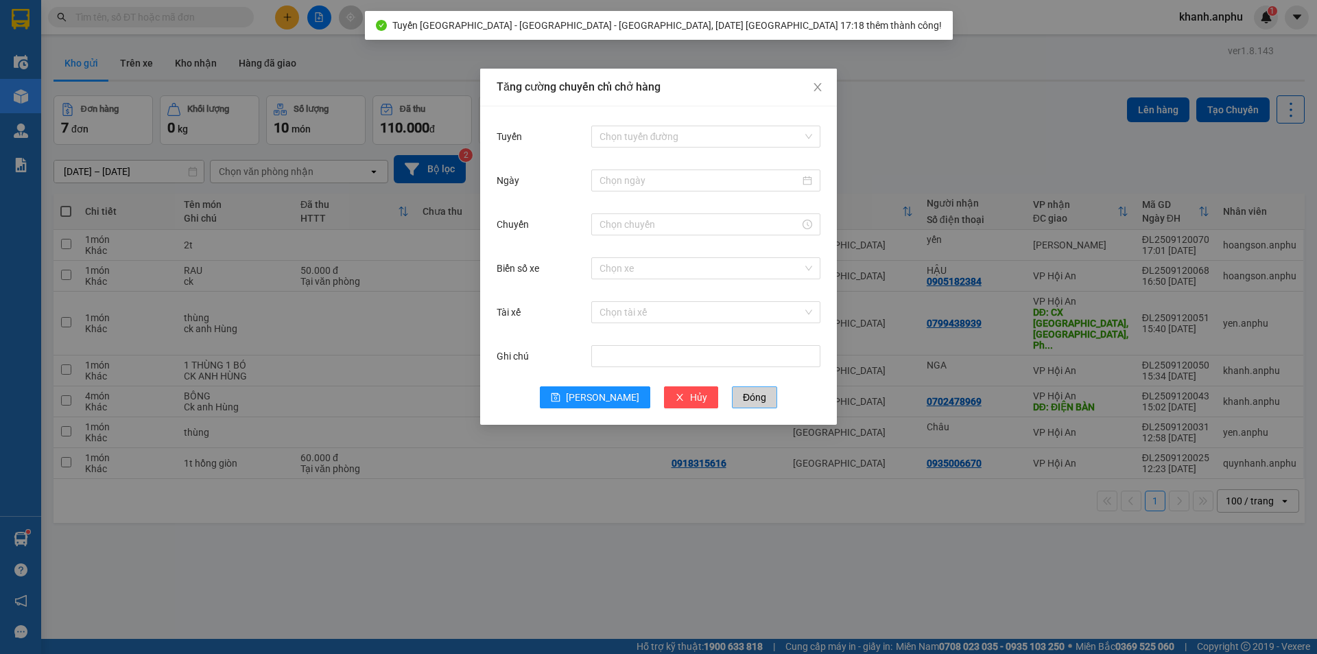
click at [743, 401] on span "Đóng" at bounding box center [754, 397] width 23 height 15
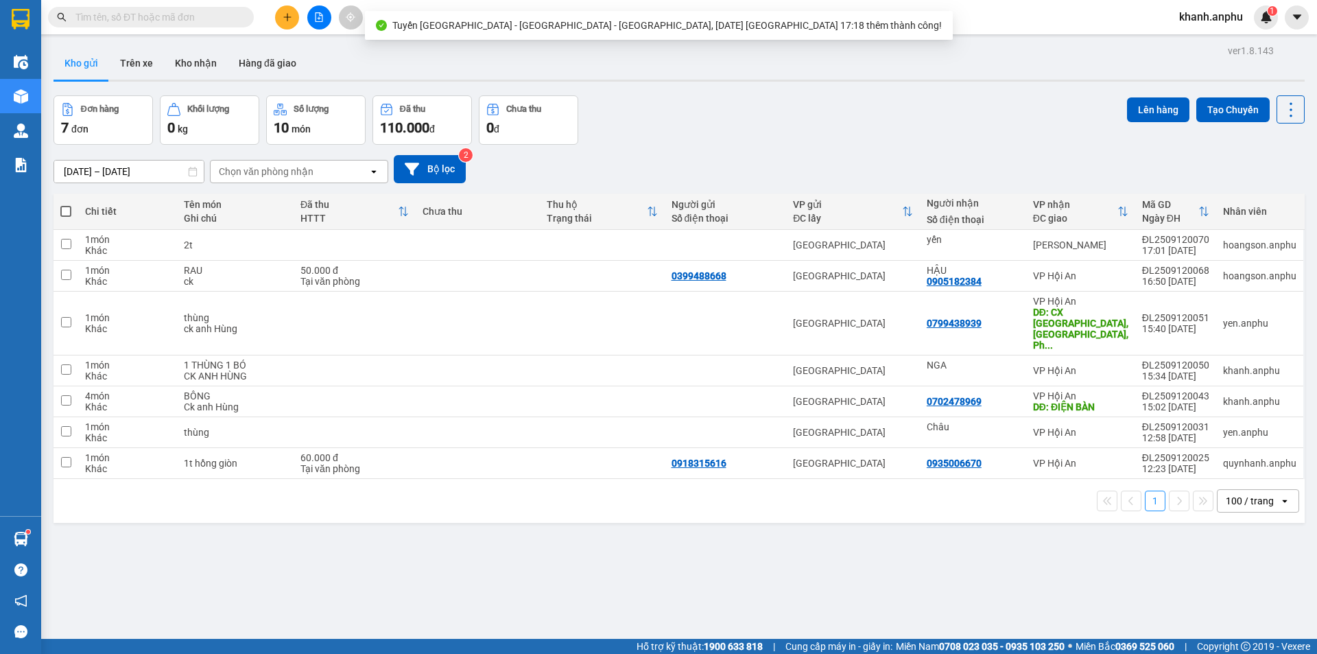
click at [968, 62] on div "Kho gửi Trên xe Kho nhận Hàng đã giao" at bounding box center [678, 65] width 1251 height 36
click at [63, 210] on span at bounding box center [65, 211] width 11 height 11
click at [66, 204] on input "checkbox" at bounding box center [66, 204] width 0 height 0
checkbox input "true"
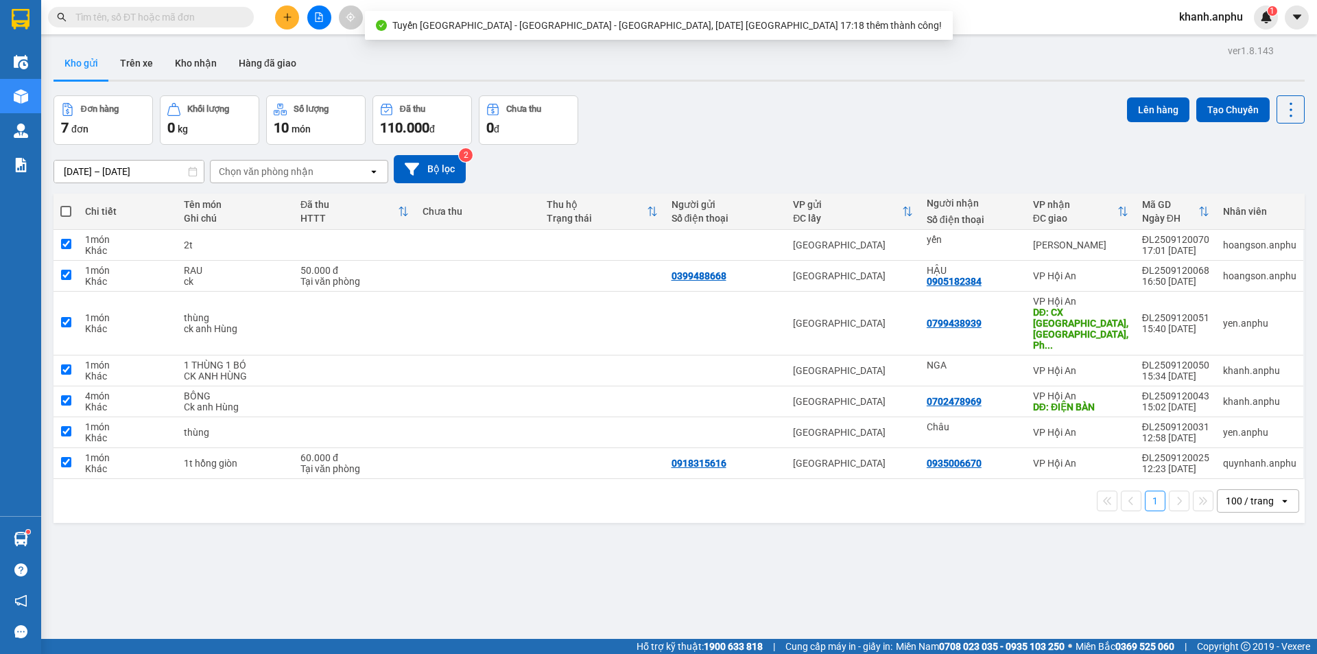
checkbox input "true"
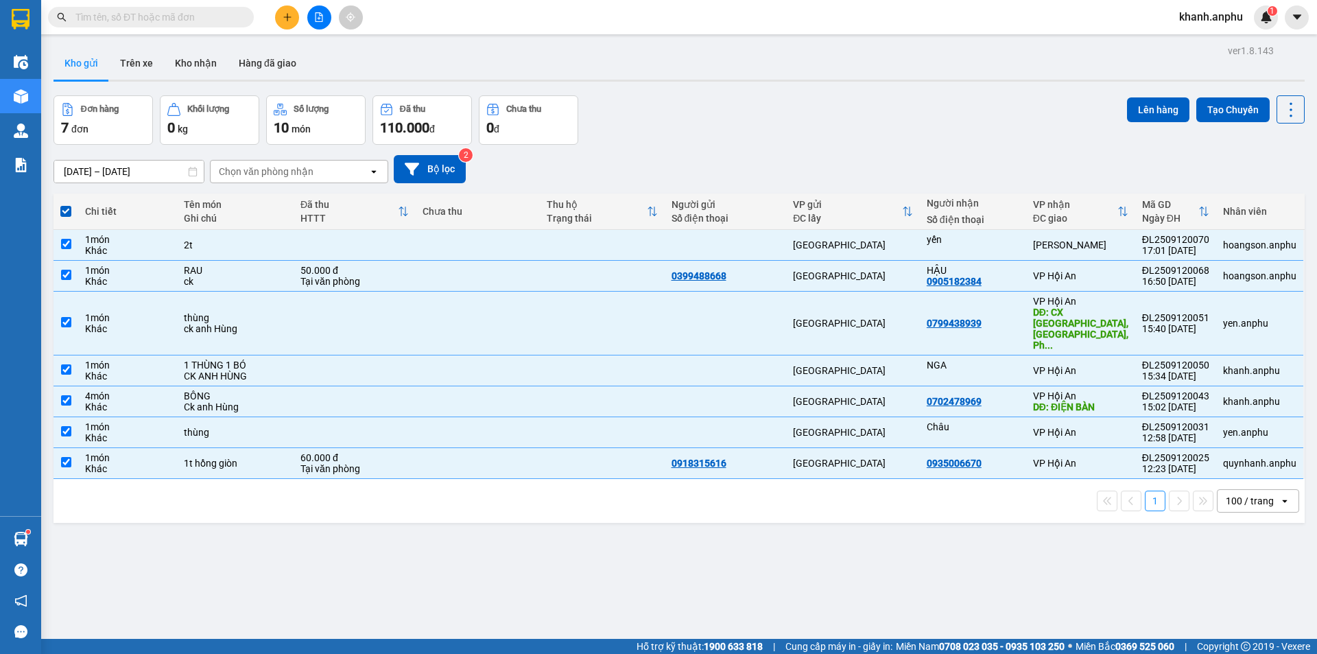
click at [1140, 122] on div "Lên hàng Tạo Chuyến" at bounding box center [1216, 109] width 178 height 28
click at [1145, 113] on button "Lên hàng" at bounding box center [1158, 109] width 62 height 25
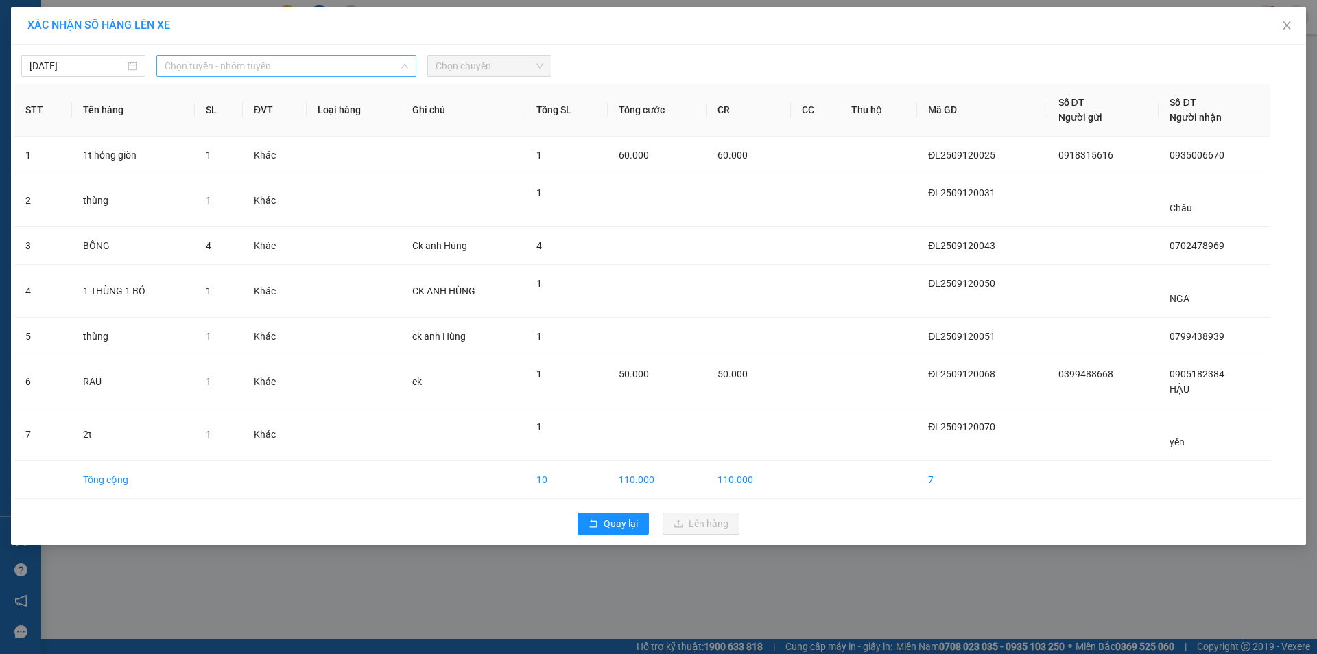
click at [235, 71] on span "Chọn tuyến - nhóm tuyến" at bounding box center [286, 66] width 243 height 21
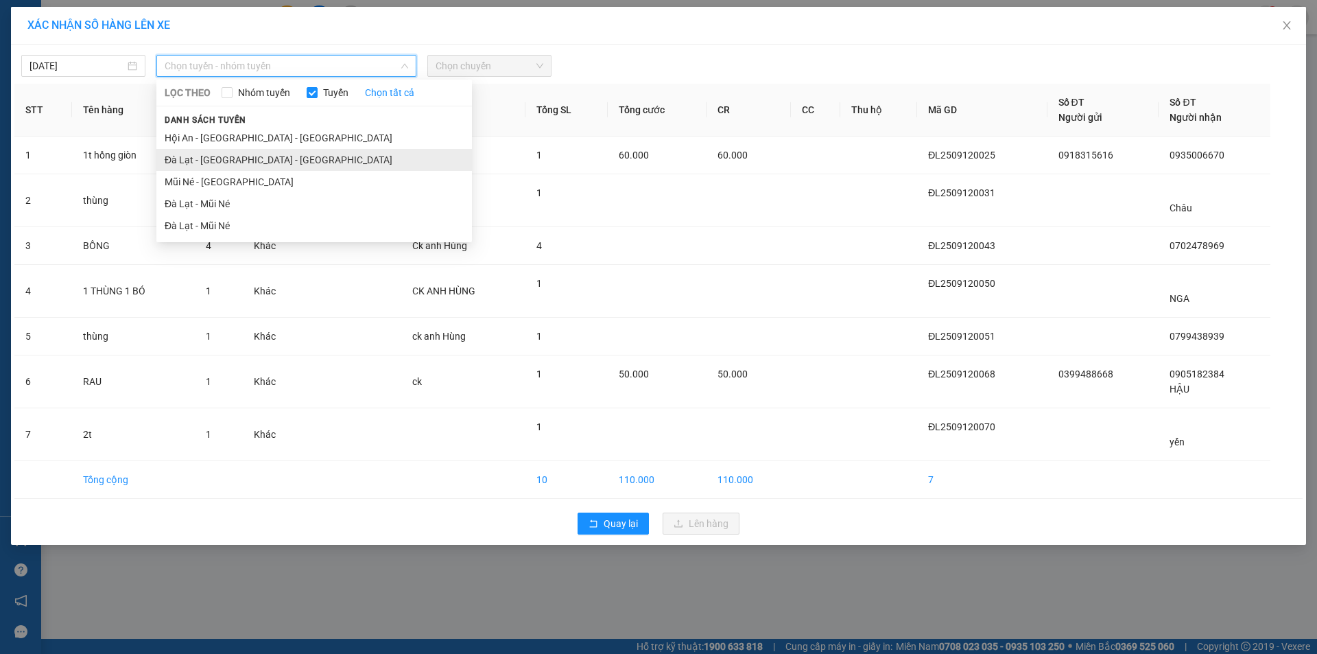
click at [222, 154] on li "Đà Lạt - [GEOGRAPHIC_DATA] - [GEOGRAPHIC_DATA]" at bounding box center [313, 160] width 315 height 22
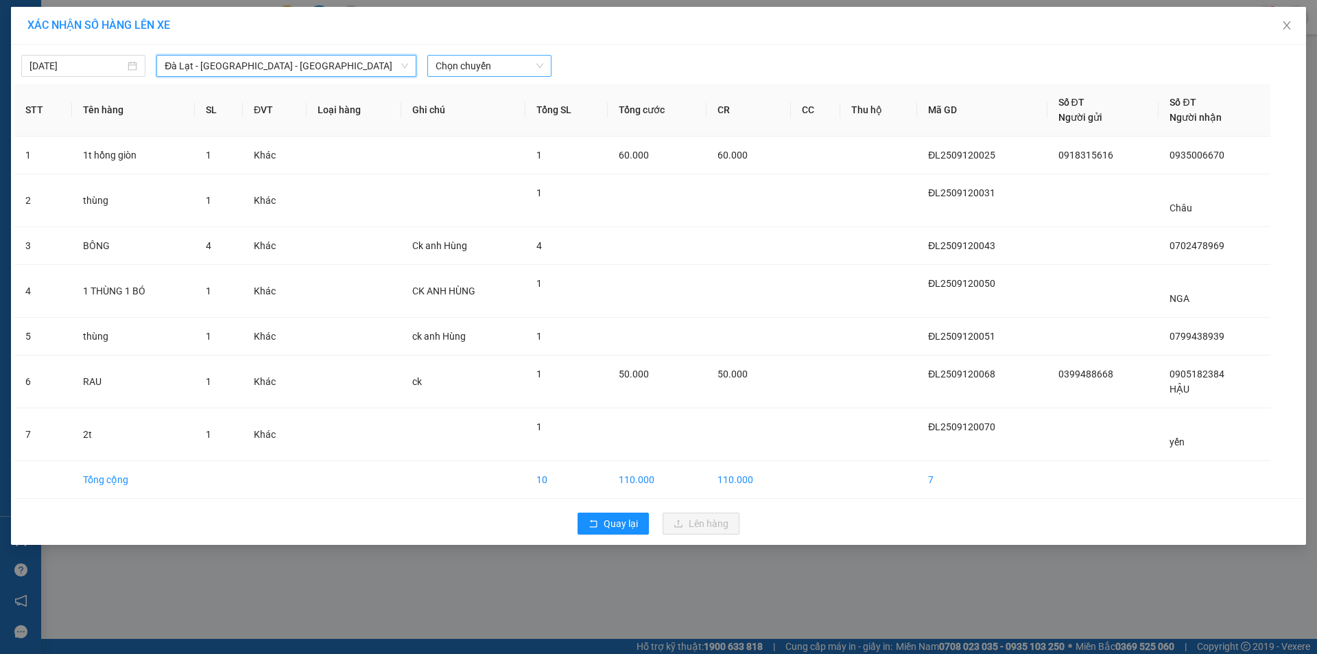
click at [501, 62] on span "Chọn chuyến" at bounding box center [489, 66] width 108 height 21
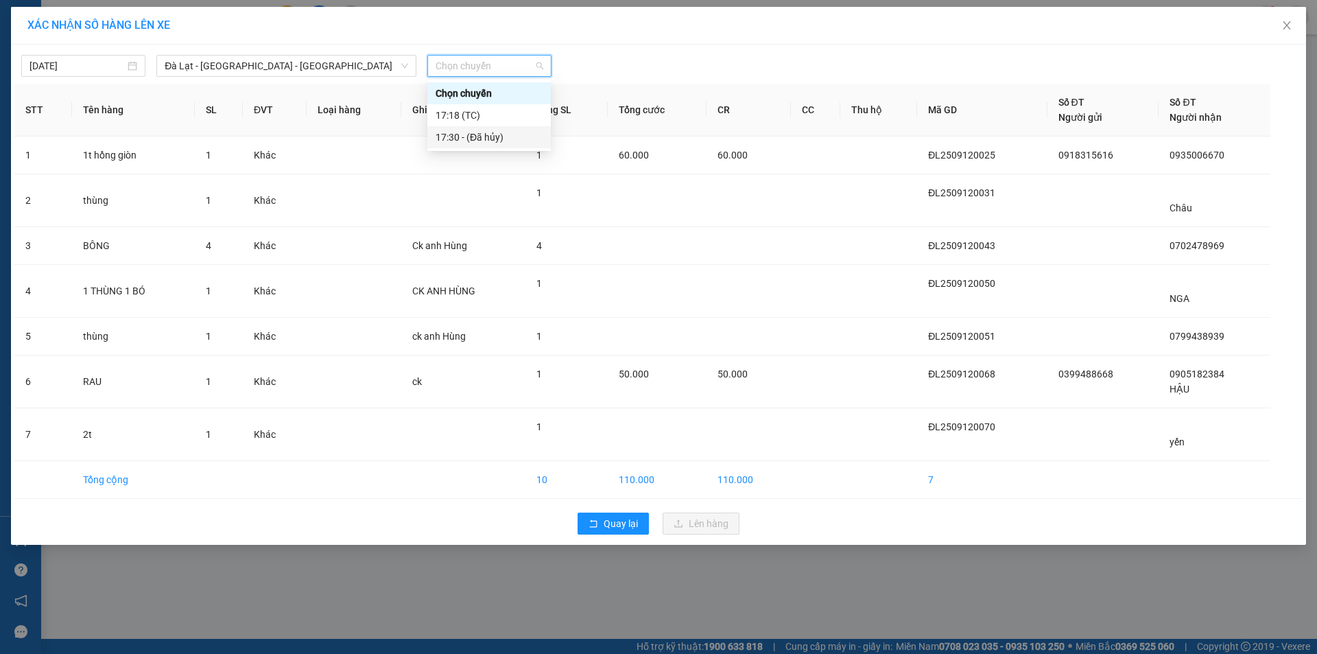
click at [491, 112] on div "17:18 (TC)" at bounding box center [488, 115] width 107 height 15
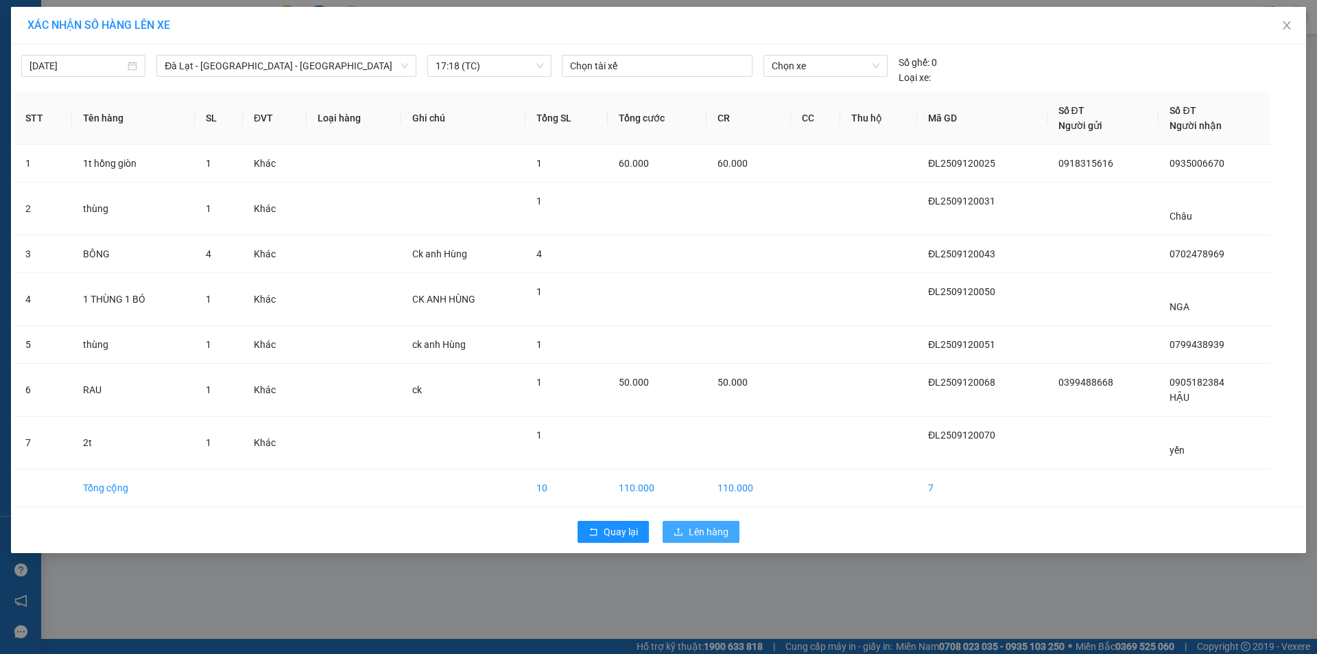
click at [685, 534] on button "Lên hàng" at bounding box center [700, 531] width 77 height 22
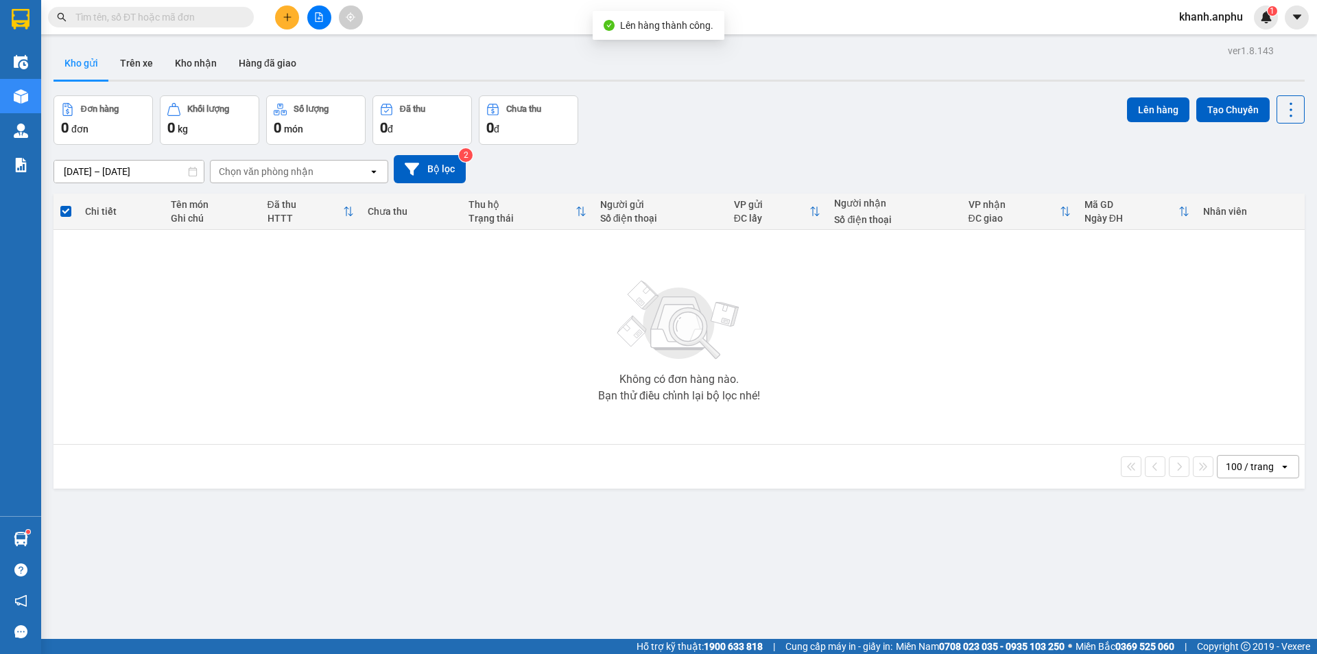
click at [774, 44] on div "ver 1.8.143 Kho gửi Trên xe Kho nhận Hàng đã giao Đơn hàng 0 đơn Khối lượng 0 k…" at bounding box center [679, 368] width 1262 height 654
click at [315, 5] on button at bounding box center [319, 17] width 24 height 24
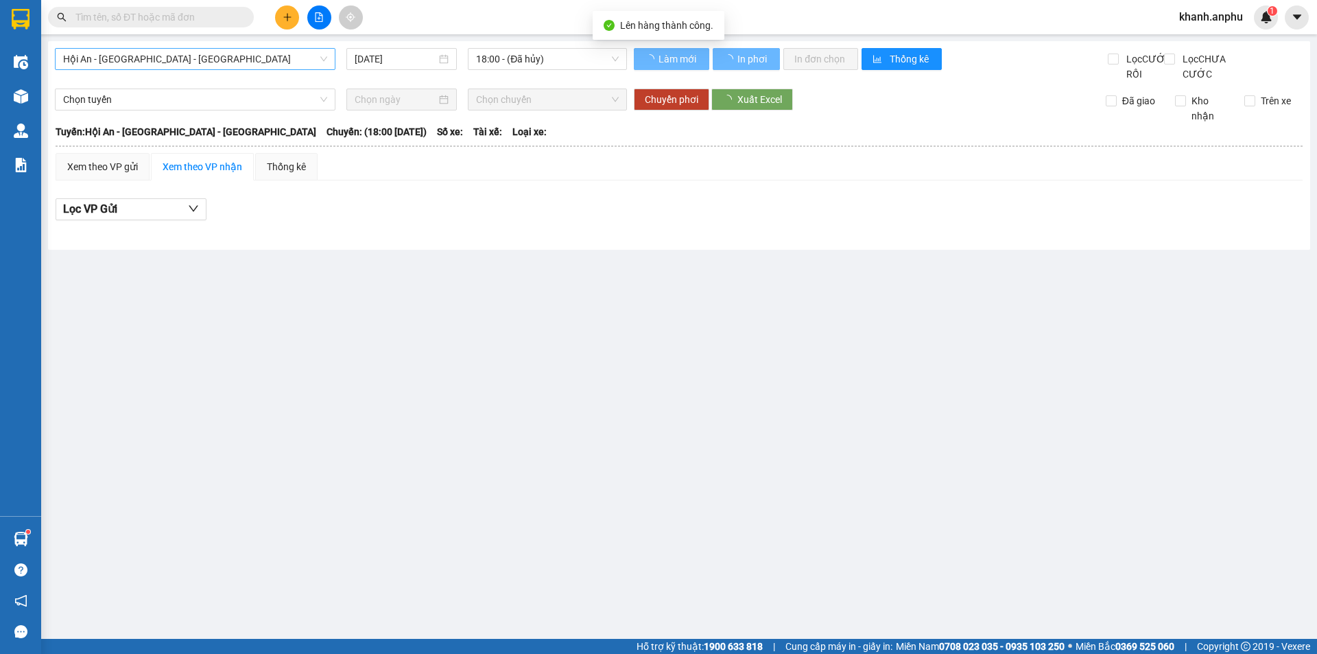
click at [146, 55] on span "Hội An - [GEOGRAPHIC_DATA] - [GEOGRAPHIC_DATA]" at bounding box center [195, 59] width 264 height 21
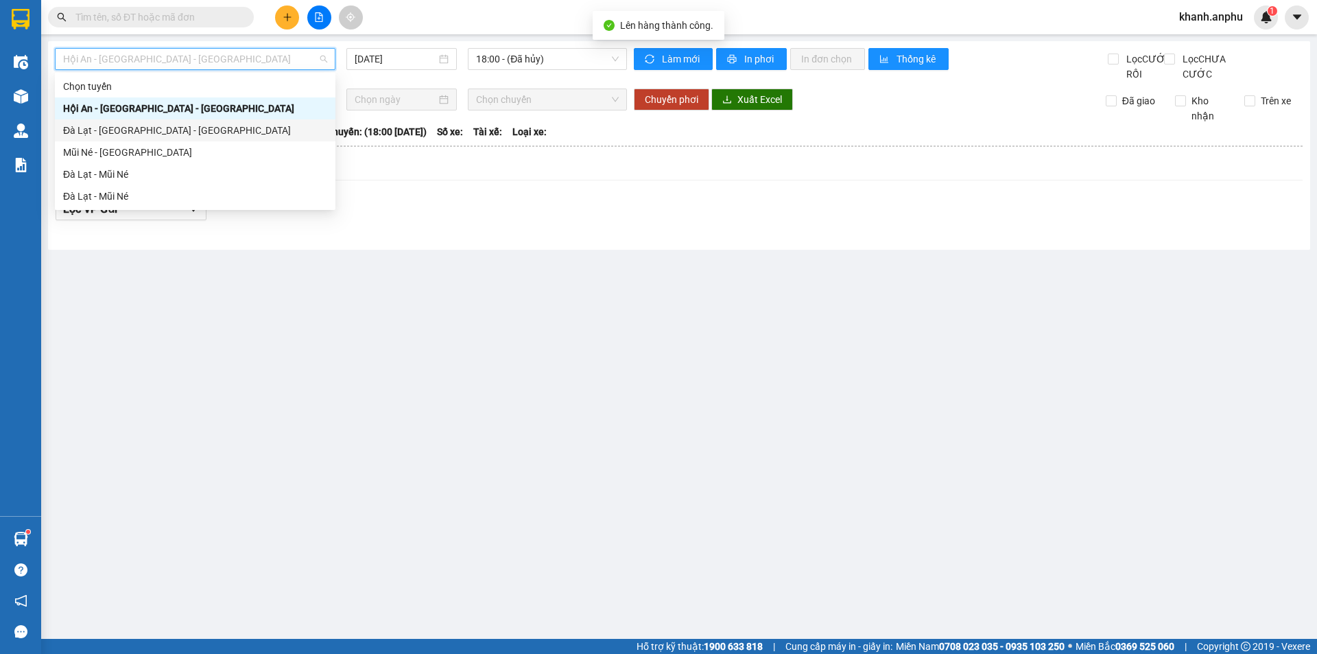
click at [115, 128] on div "Đà Lạt - [GEOGRAPHIC_DATA] - [GEOGRAPHIC_DATA]" at bounding box center [195, 130] width 264 height 15
type input "[DATE]"
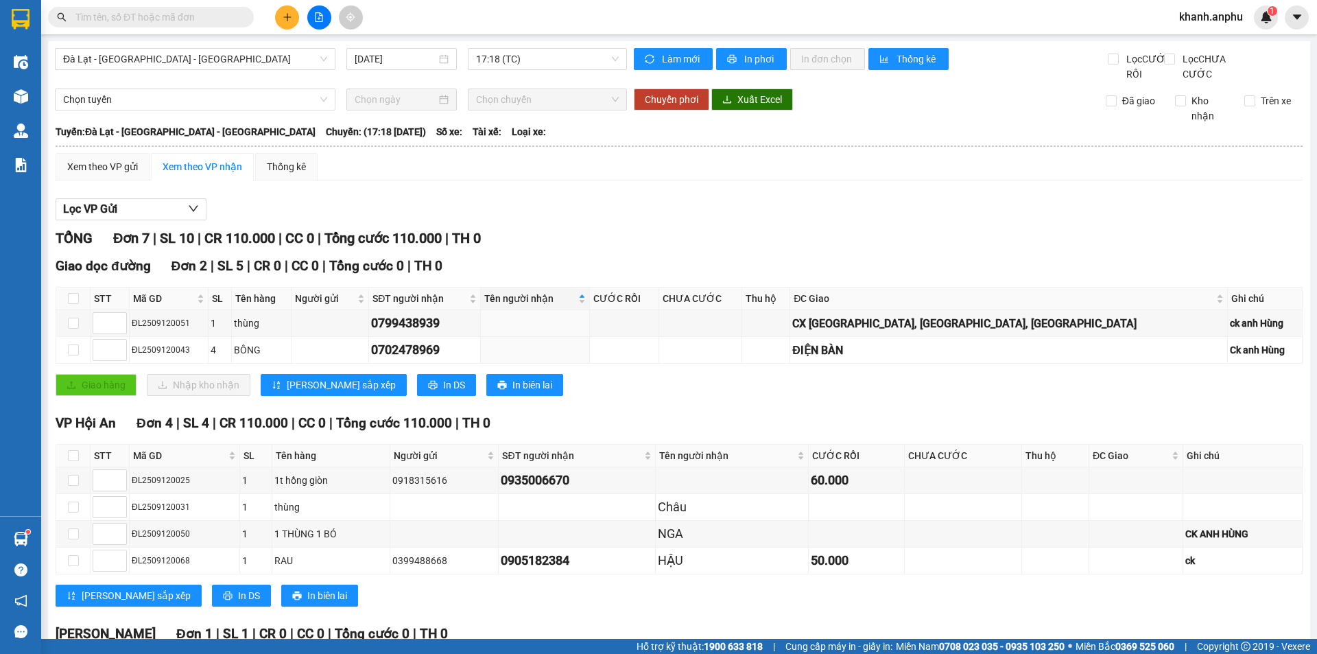
click at [184, 47] on div "[GEOGRAPHIC_DATA] - [GEOGRAPHIC_DATA] - Hội An [DATE] 17:18 (TC) Làm mới In phơ…" at bounding box center [679, 404] width 1262 height 727
click at [147, 65] on span "Đà Lạt - [GEOGRAPHIC_DATA] - [GEOGRAPHIC_DATA]" at bounding box center [195, 59] width 264 height 21
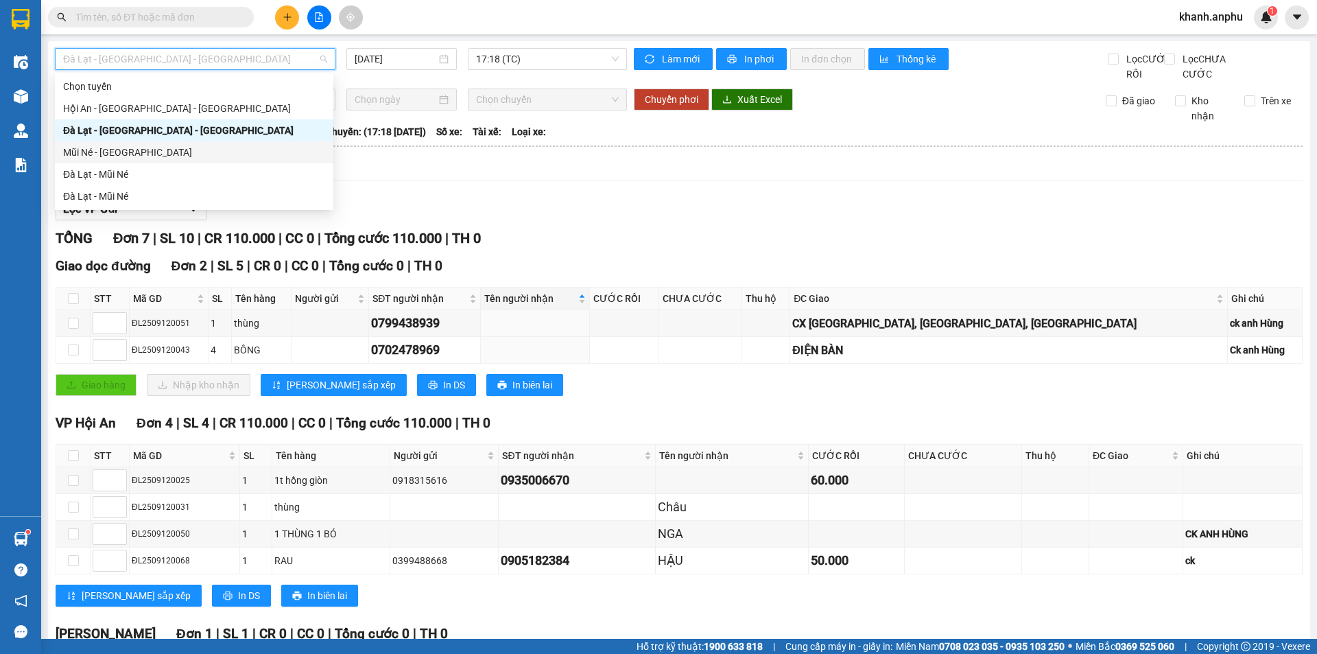
click at [112, 149] on div "Mũi Né - [GEOGRAPHIC_DATA]" at bounding box center [194, 152] width 262 height 15
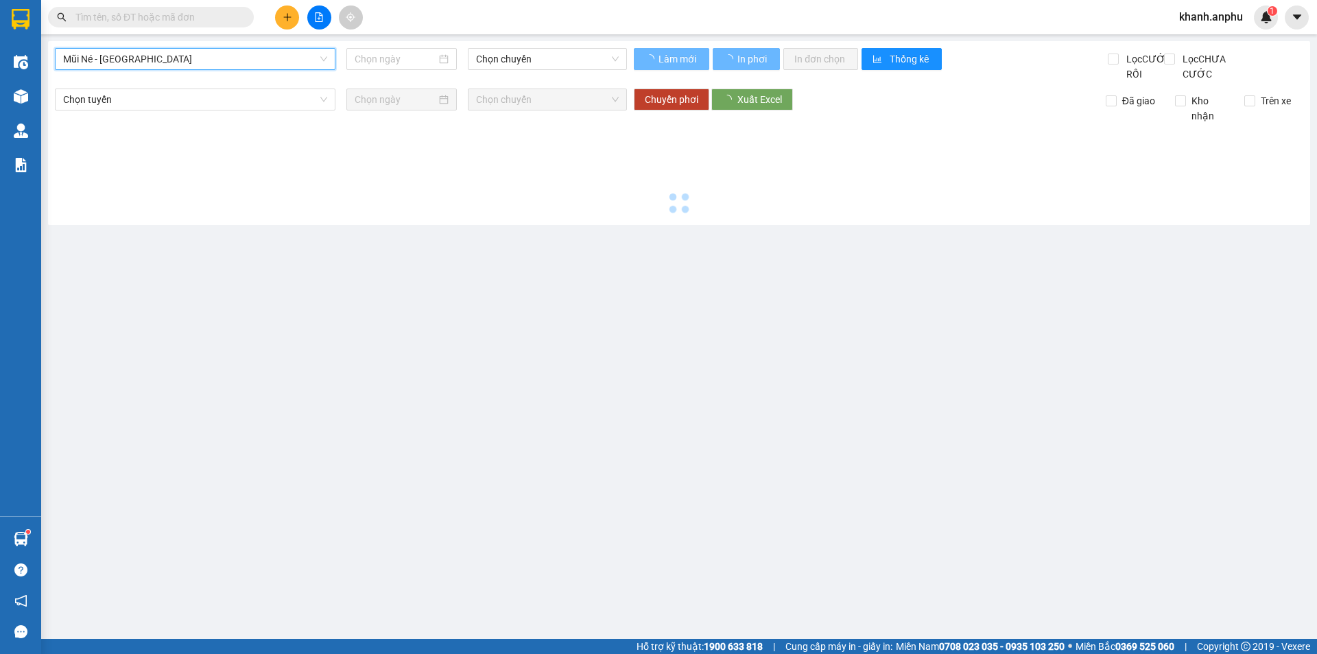
type input "[DATE]"
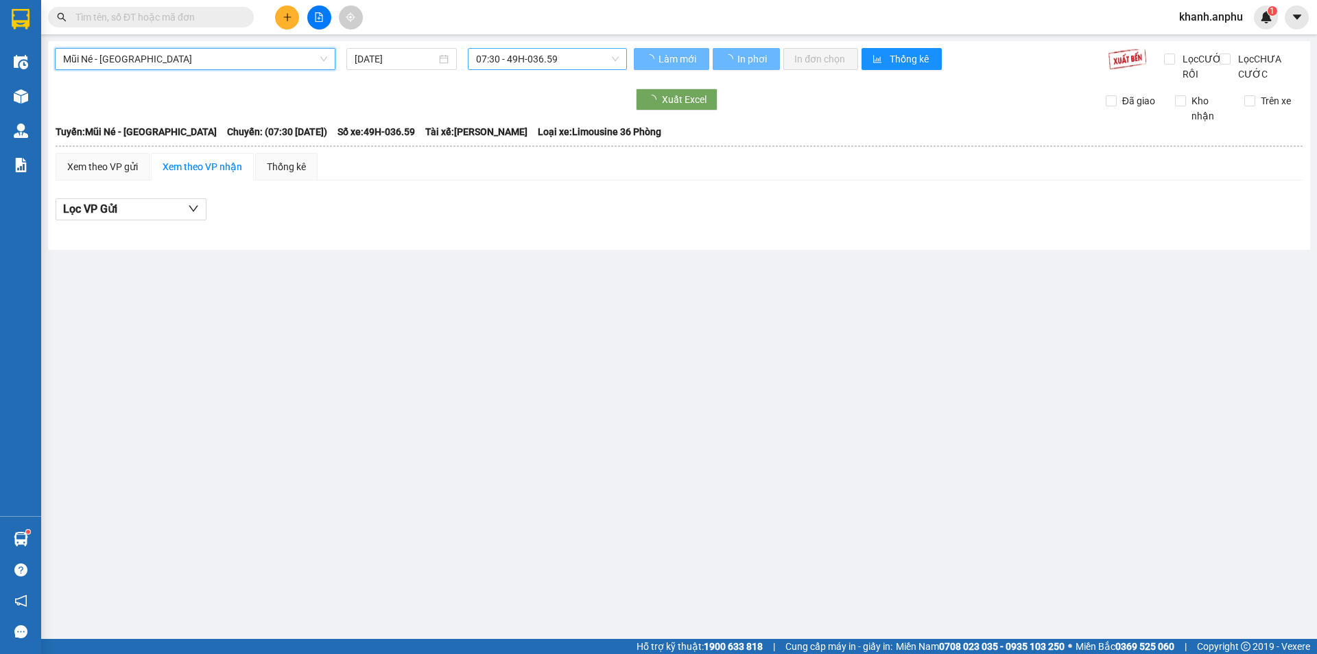
click at [493, 64] on span "07:30 - 49H-036.59" at bounding box center [547, 59] width 143 height 21
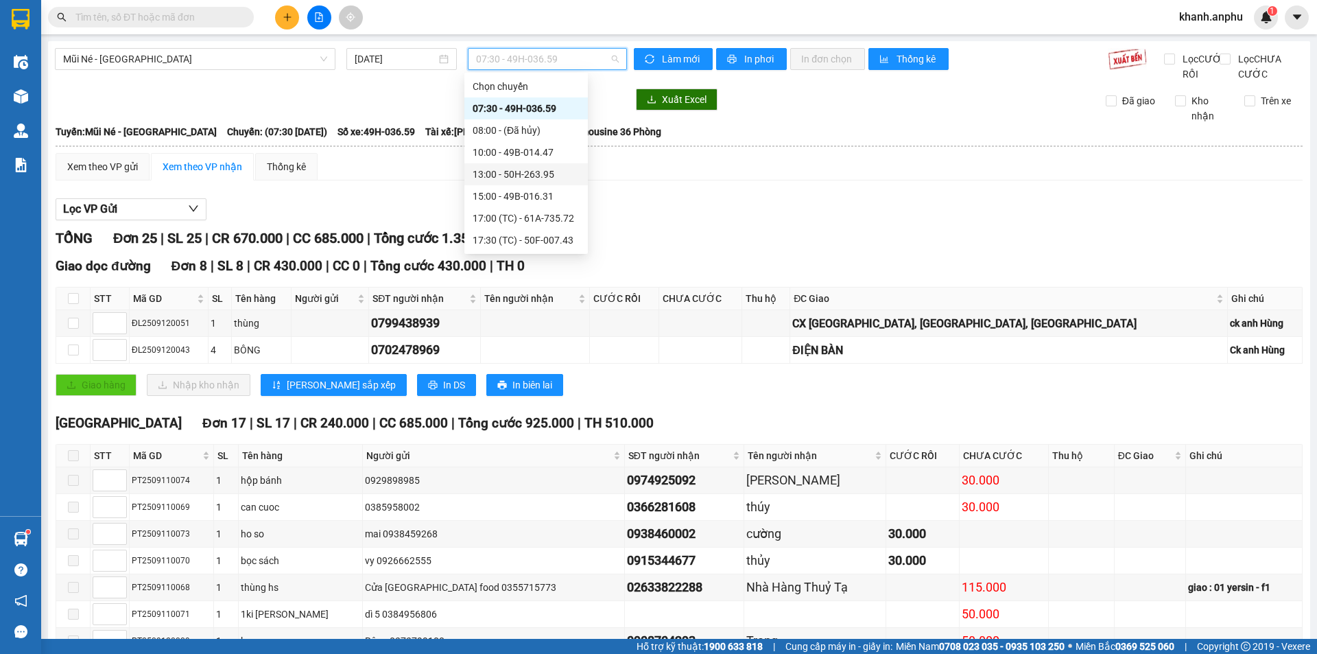
click at [521, 177] on div "13:00 - 50H-263.95" at bounding box center [525, 174] width 107 height 15
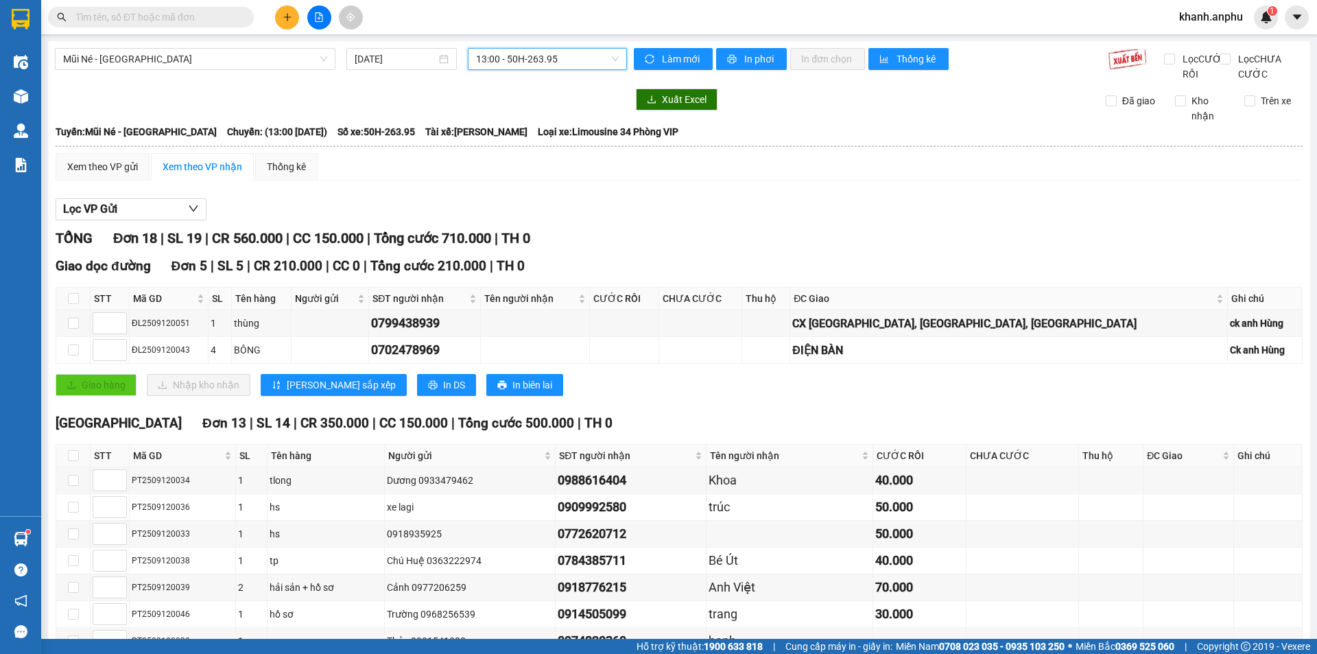
click at [996, 123] on div "Xuất Excel Đã giao Kho nhận Trên xe" at bounding box center [679, 105] width 1248 height 35
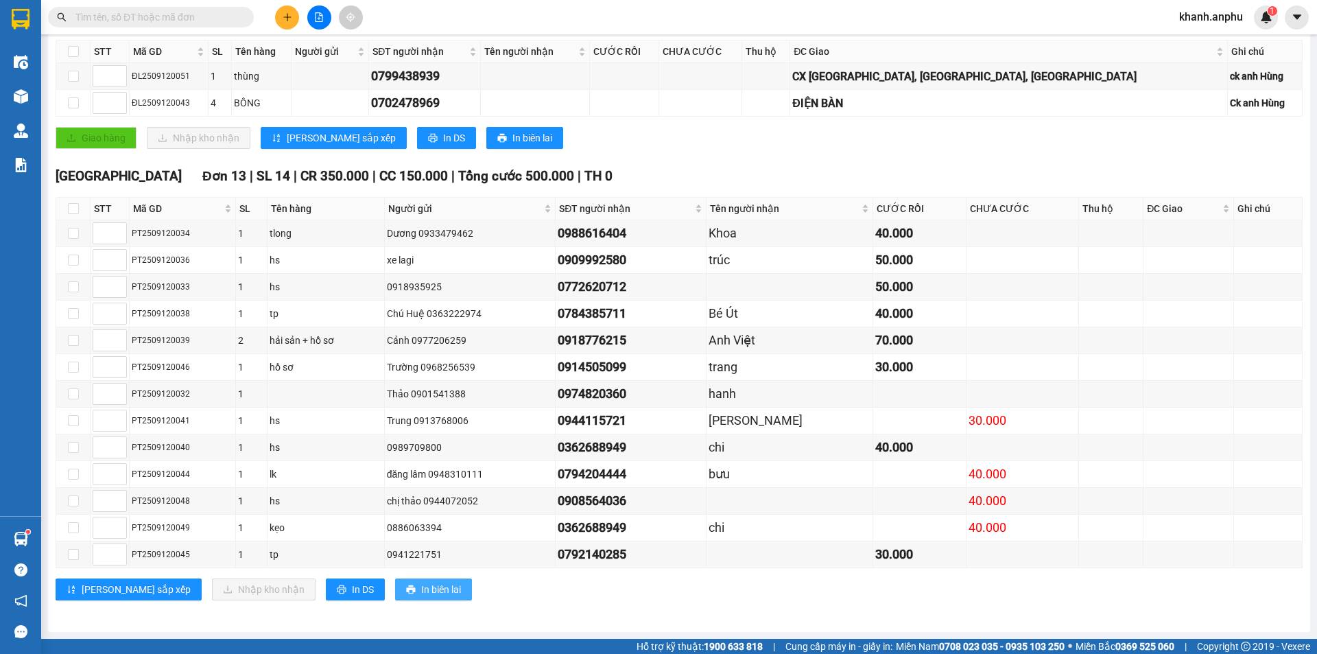
click at [395, 586] on button "In biên lai" at bounding box center [433, 589] width 77 height 22
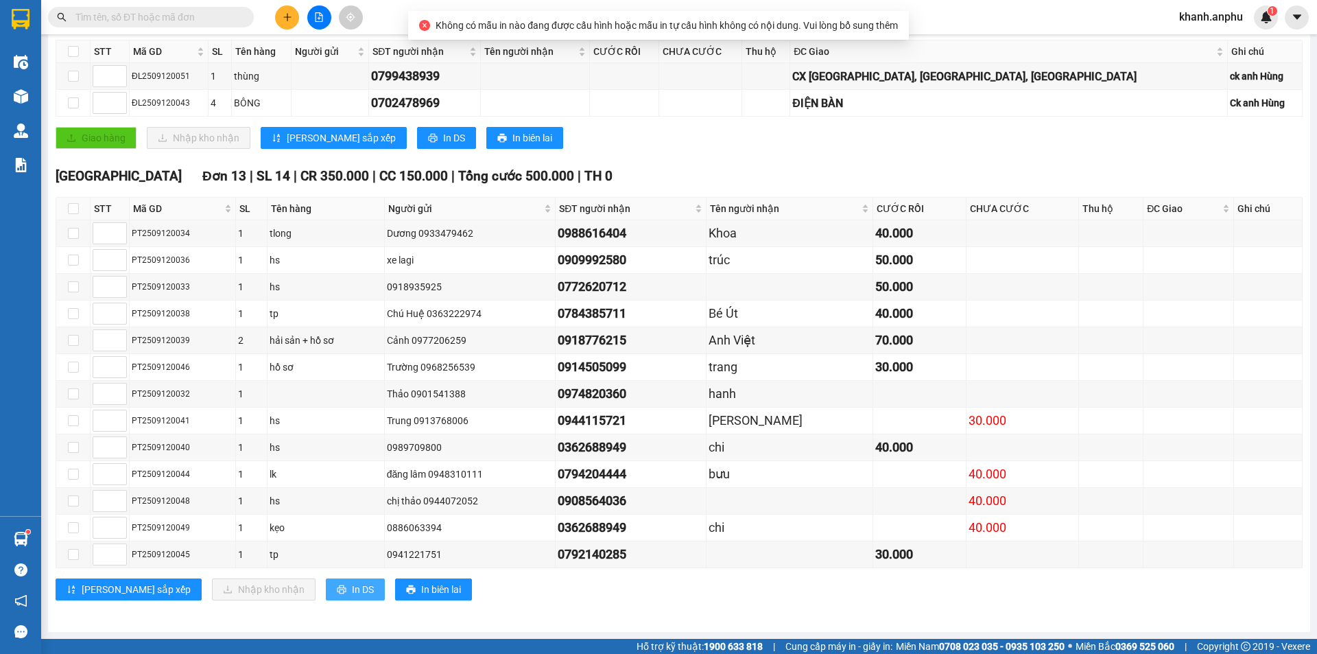
click at [337, 591] on icon "printer" at bounding box center [341, 589] width 9 height 9
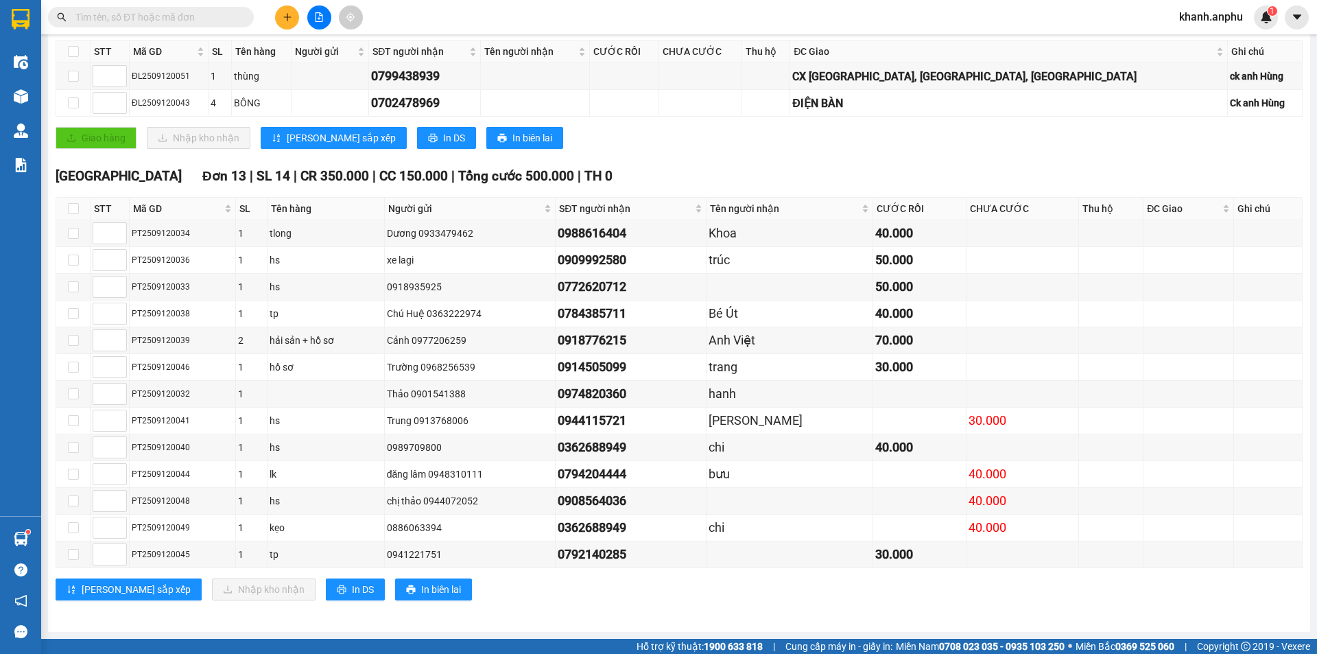
click at [994, 163] on div "TỔNG Đơn 18 | SL 19 | CR 560.000 | CC 150.000 | Tổng cước 710.000 | TH 0 Giao d…" at bounding box center [679, 299] width 1247 height 636
click at [181, 21] on input "text" at bounding box center [156, 17] width 162 height 15
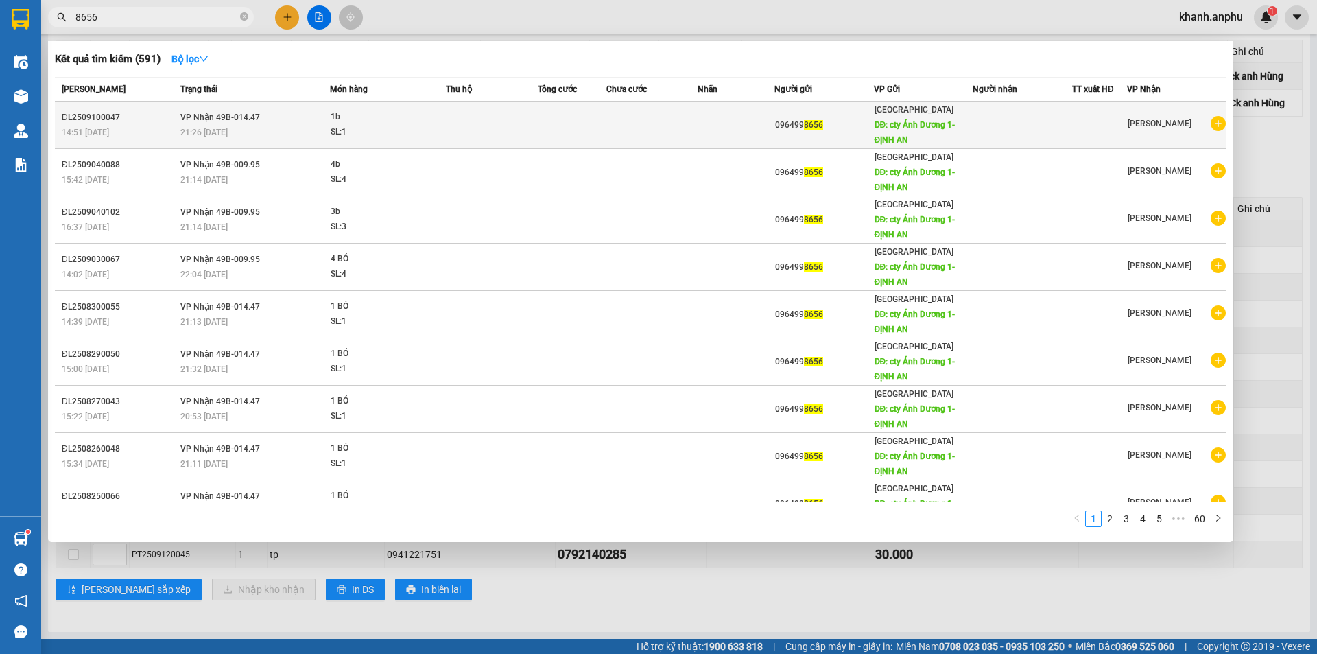
type input "8656"
drag, startPoint x: 819, startPoint y: 128, endPoint x: 768, endPoint y: 127, distance: 51.4
click at [768, 127] on tr "ĐL2509100047 14:51 [DATE] VP Nhận 49B-014.47 21:26 [DATE] 1b SL: 1 096499 8656 …" at bounding box center [640, 124] width 1171 height 47
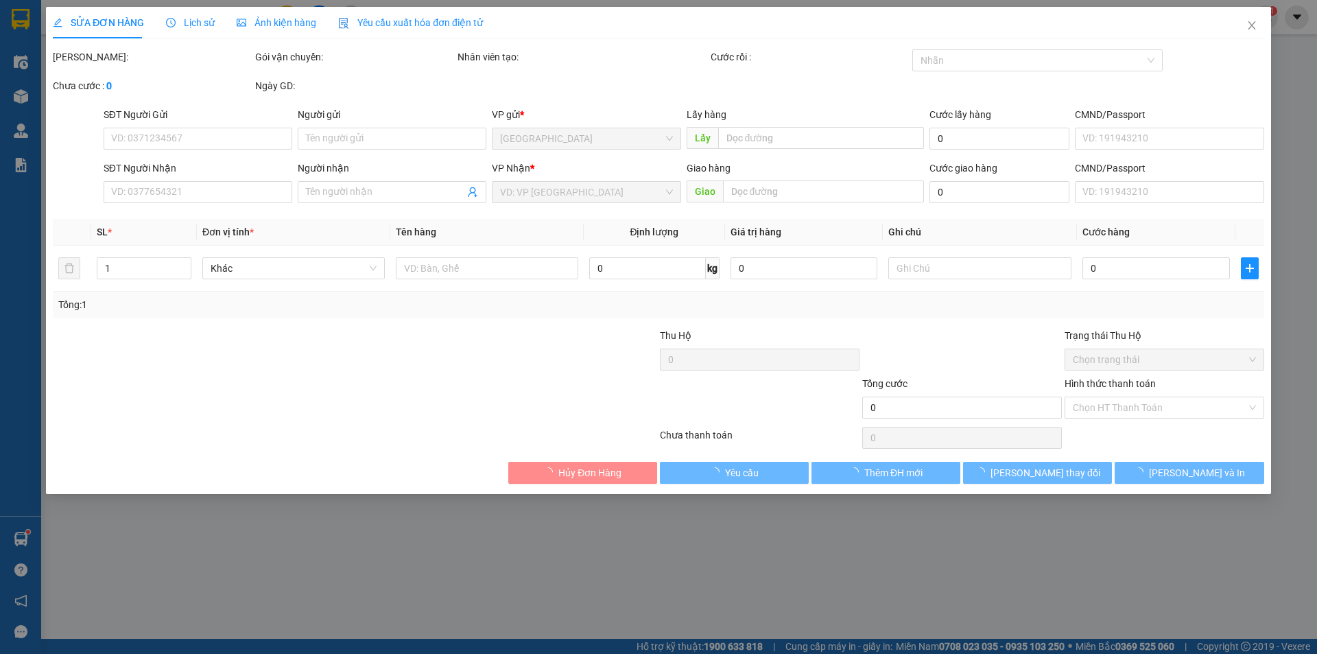
type input "0964998656"
type input "cty Ánh Dương 1- ĐỊNH AN"
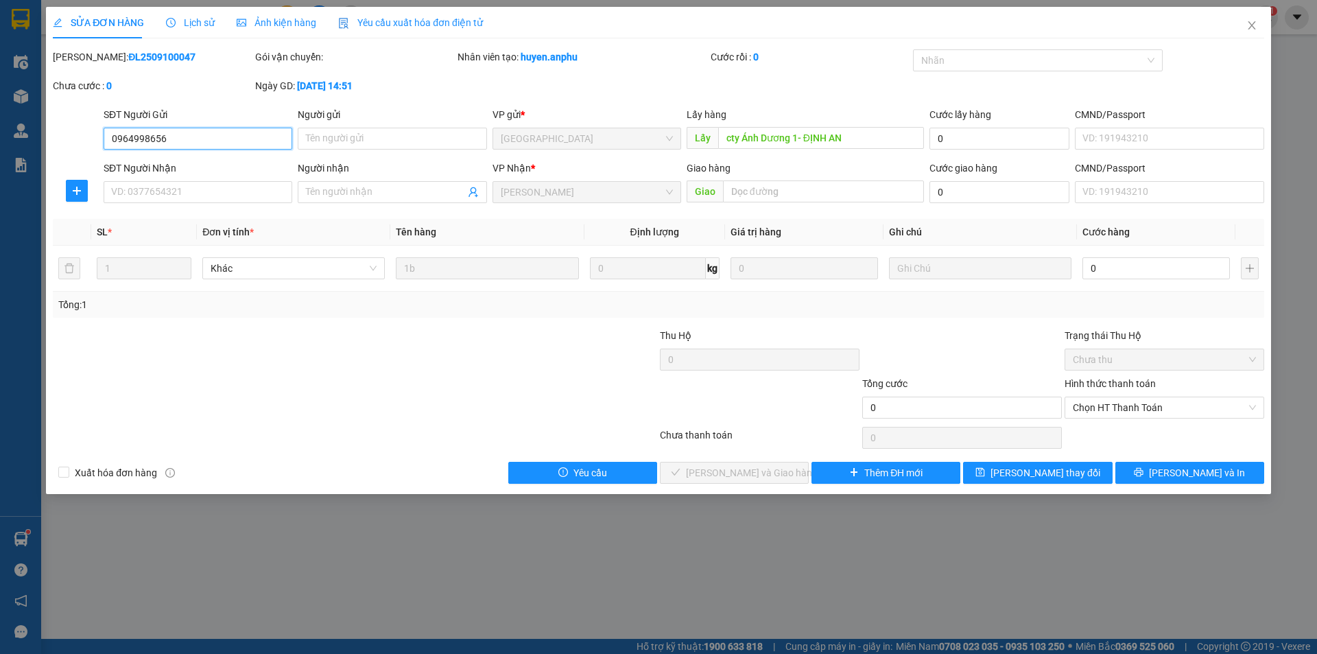
click at [192, 129] on input "0964998656" at bounding box center [198, 139] width 189 height 22
click at [190, 138] on input "0964998656" at bounding box center [198, 139] width 189 height 22
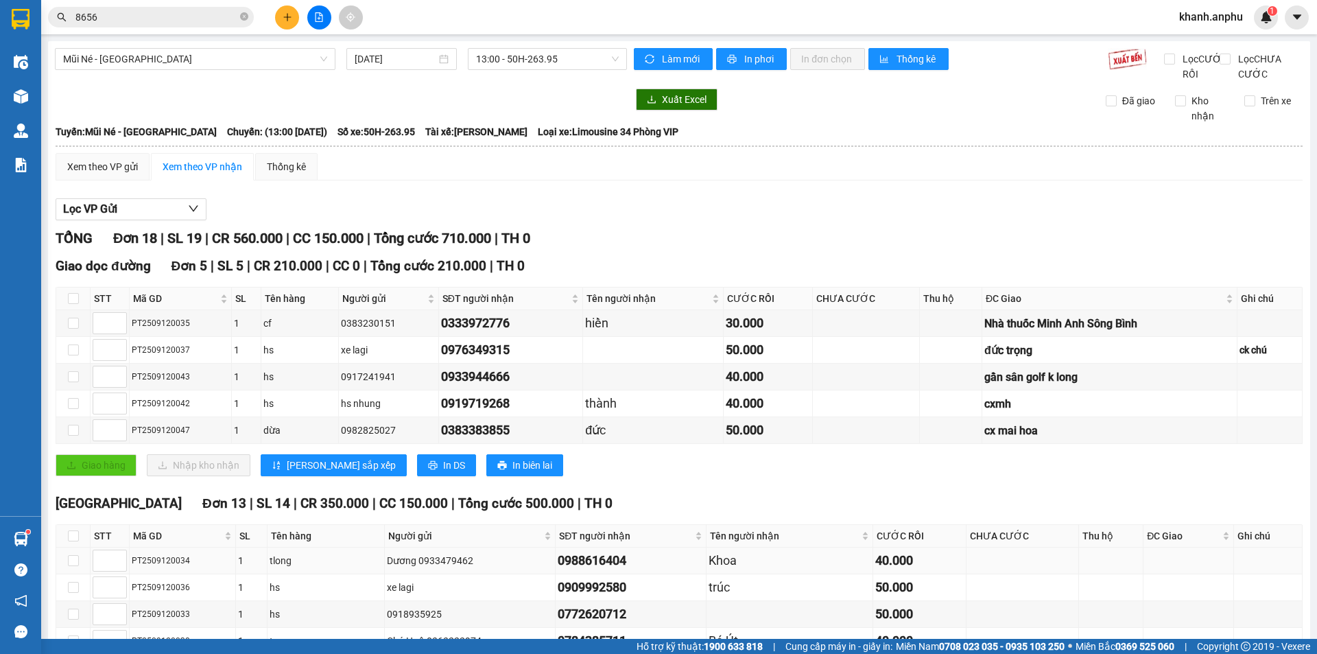
scroll to position [342, 0]
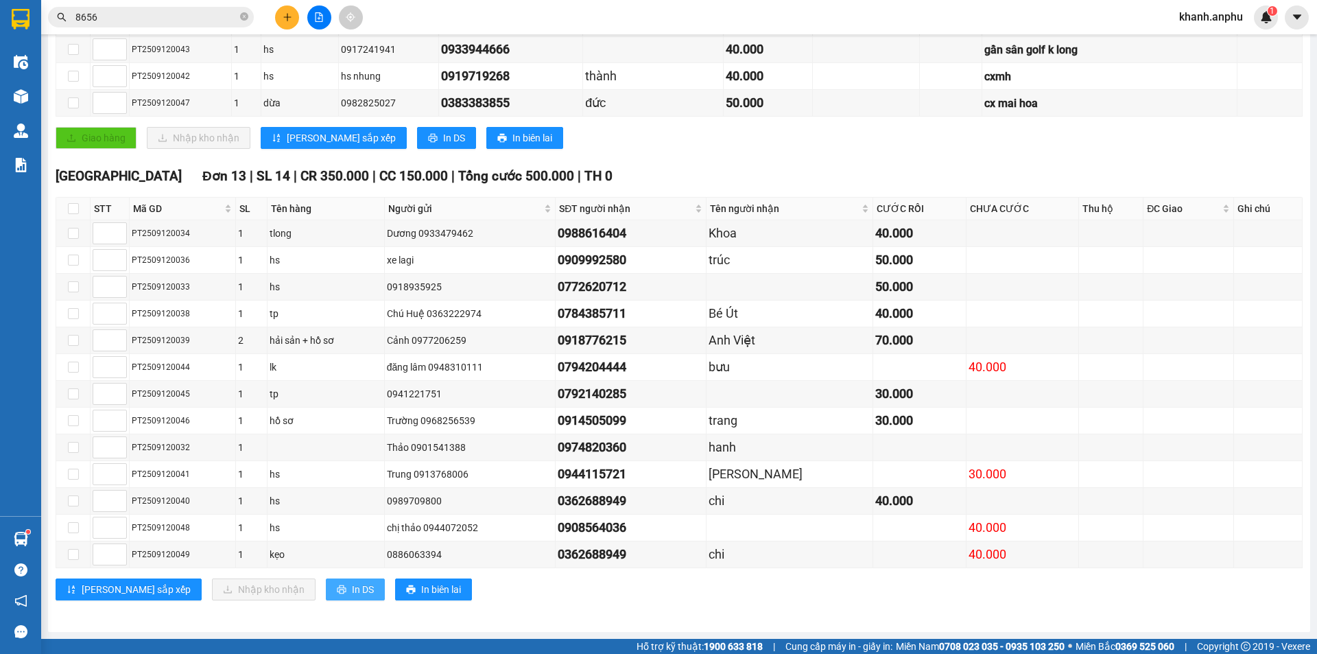
click at [352, 588] on span "In DS" at bounding box center [363, 589] width 22 height 15
click at [72, 209] on input "checkbox" at bounding box center [73, 208] width 11 height 11
checkbox input "true"
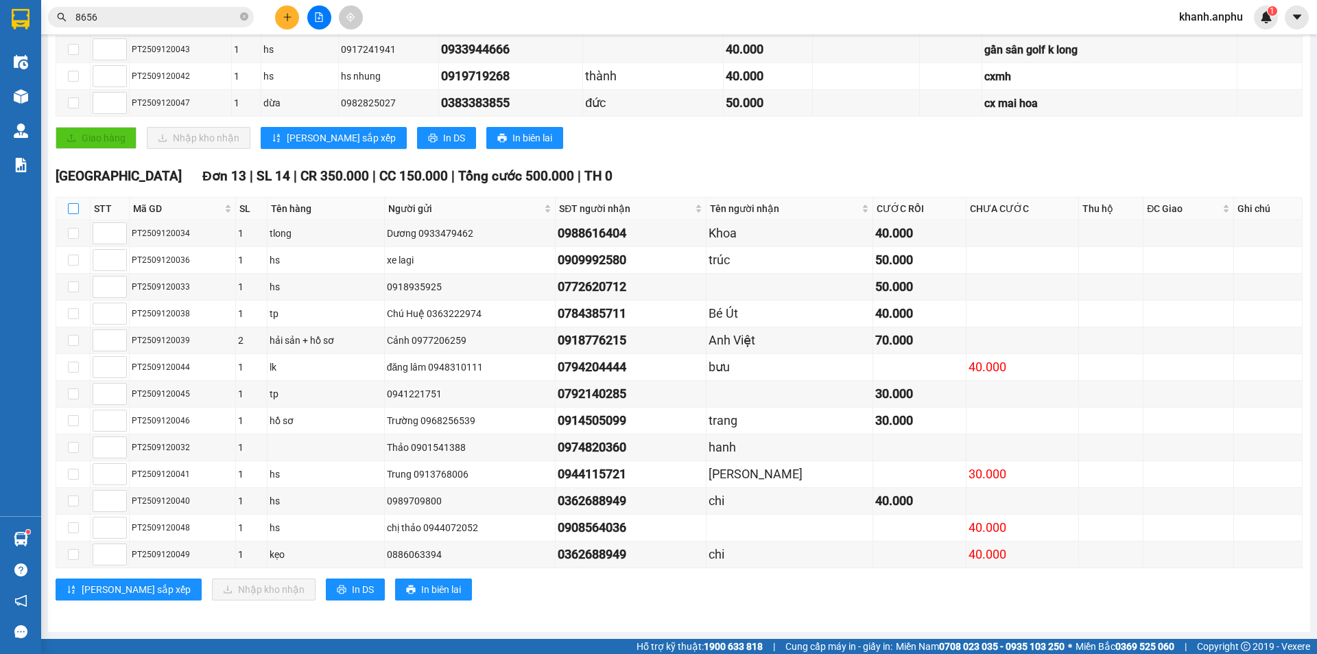
checkbox input "true"
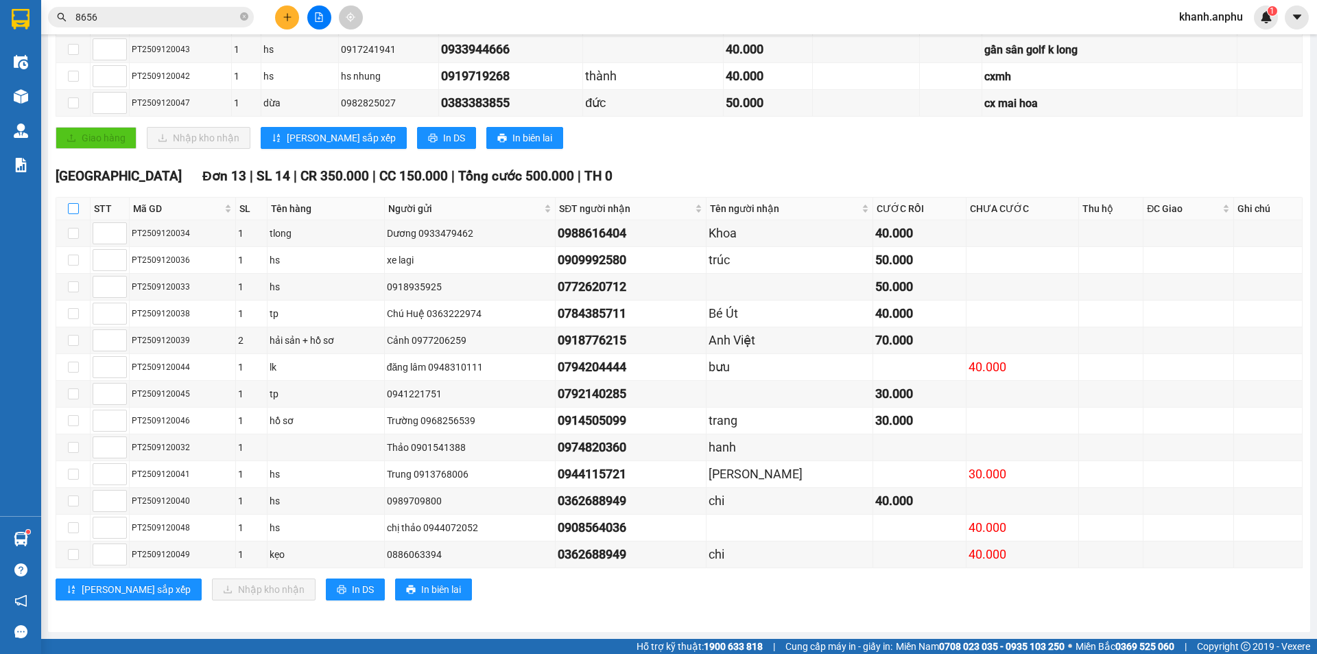
checkbox input "true"
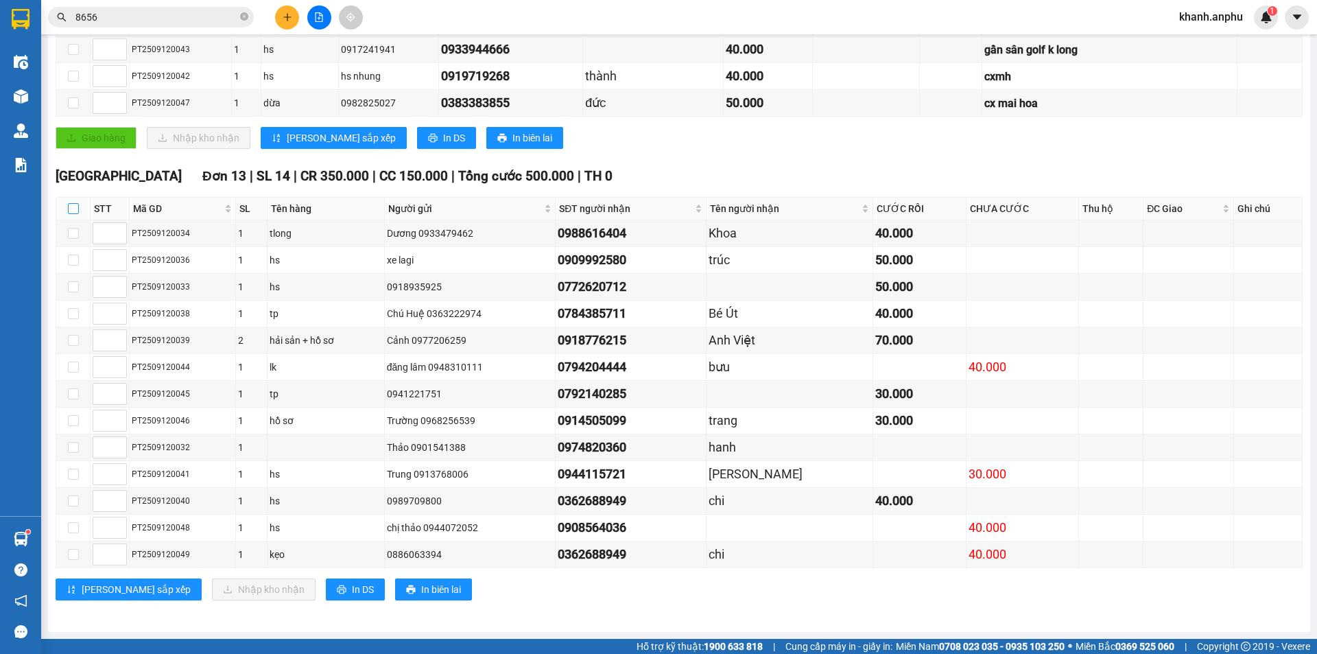
checkbox input "true"
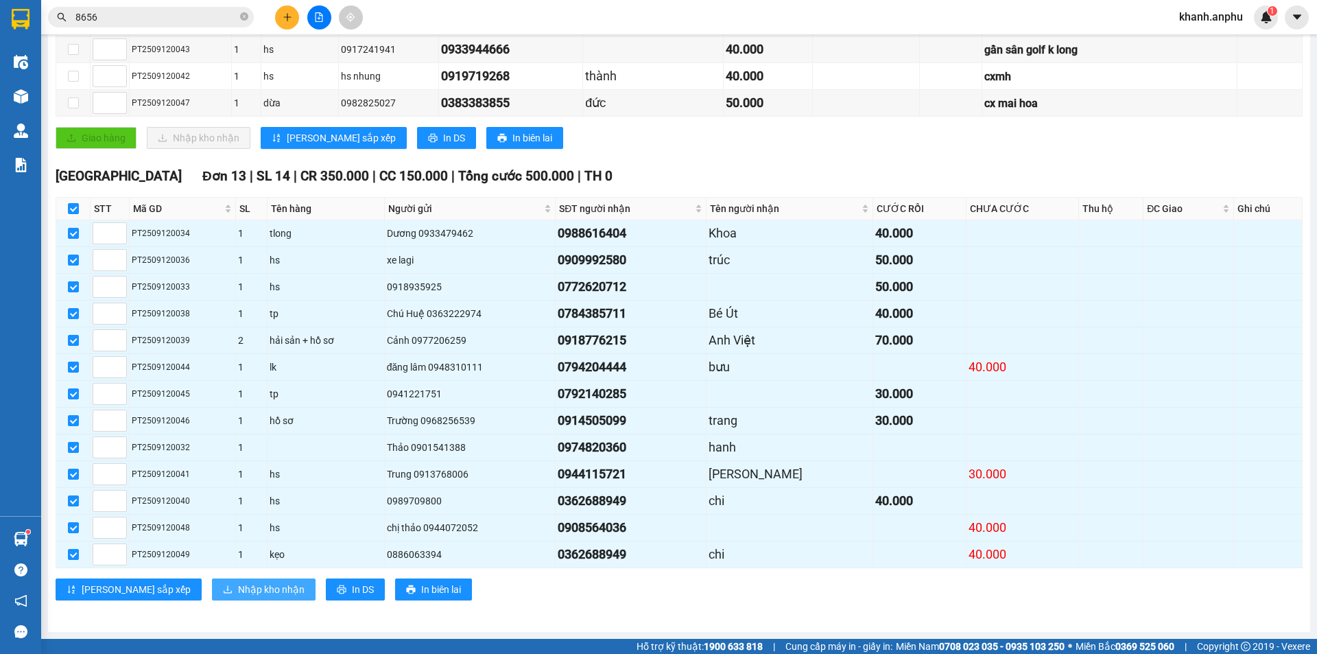
click at [238, 588] on span "Nhập kho nhận" at bounding box center [271, 589] width 67 height 15
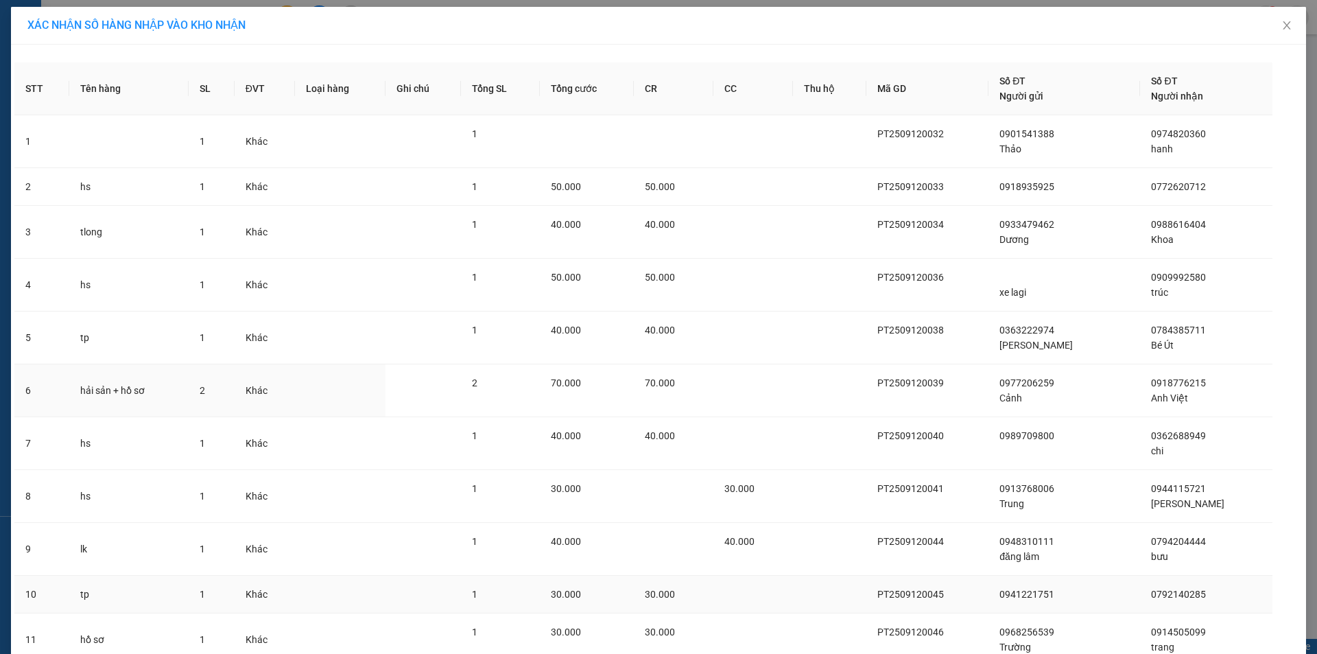
scroll to position [218, 0]
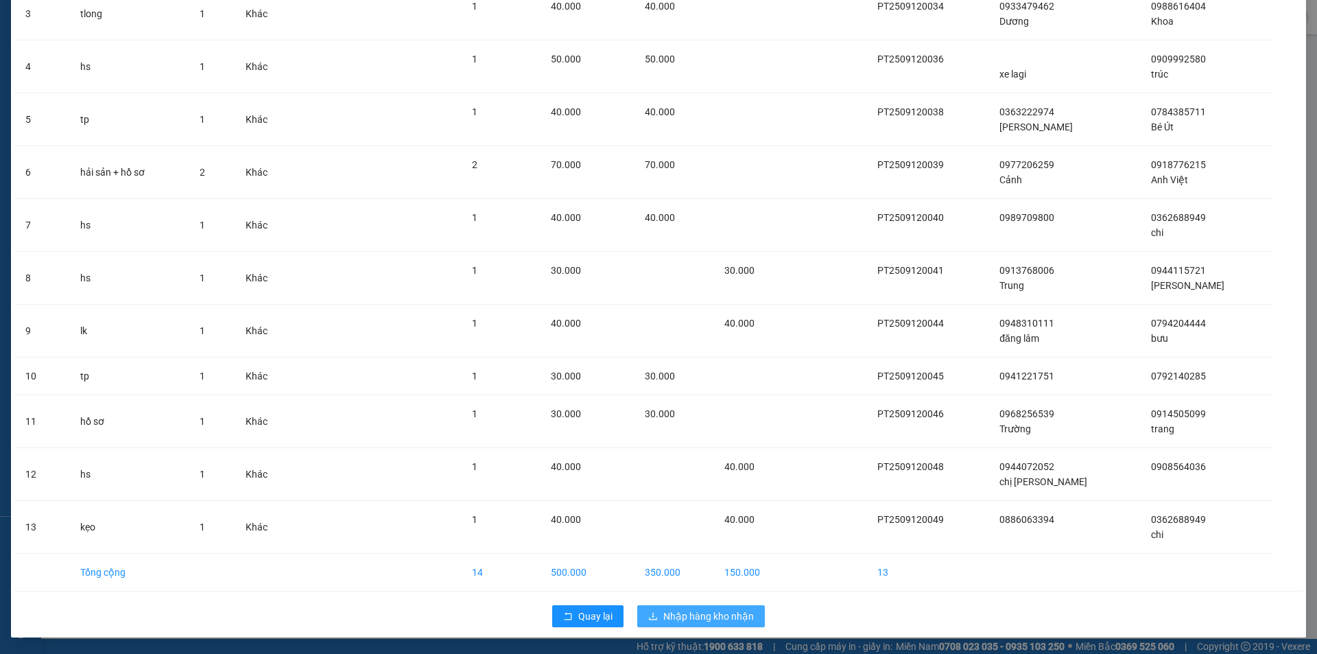
click at [675, 619] on span "Nhập hàng kho nhận" at bounding box center [708, 615] width 91 height 15
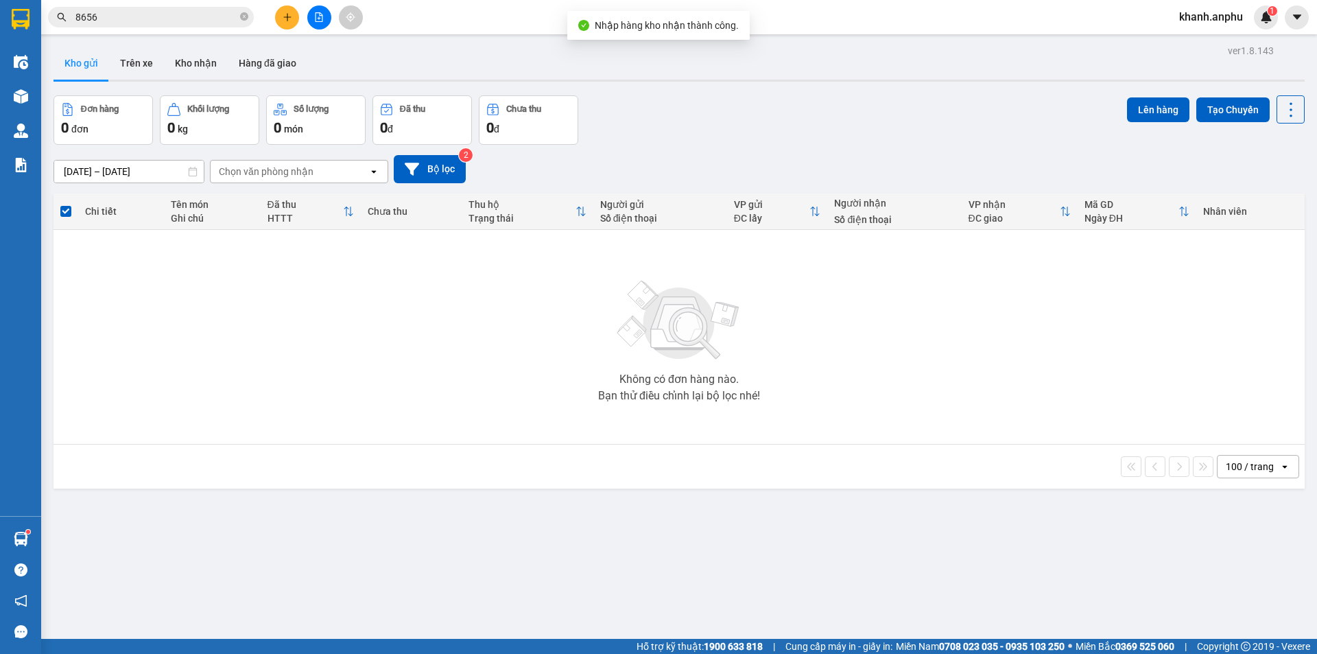
click at [771, 507] on div "ver 1.8.143 Kho gửi Trên xe Kho nhận Hàng đã giao Đơn hàng 0 đơn Khối lượng 0 k…" at bounding box center [679, 368] width 1262 height 654
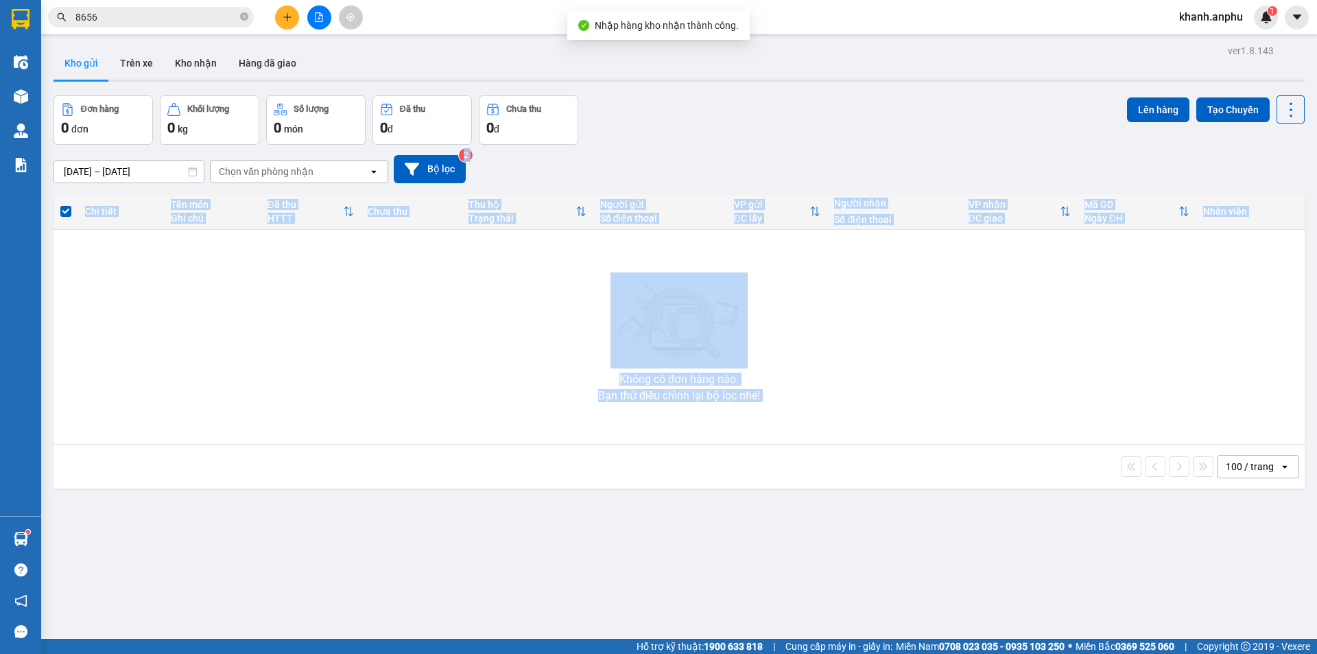
drag, startPoint x: 818, startPoint y: 149, endPoint x: 765, endPoint y: 574, distance: 427.8
click at [765, 574] on div "ver 1.8.143 Kho gửi Trên xe Kho nhận Hàng đã giao Đơn hàng 0 đơn Khối lượng 0 k…" at bounding box center [679, 368] width 1262 height 654
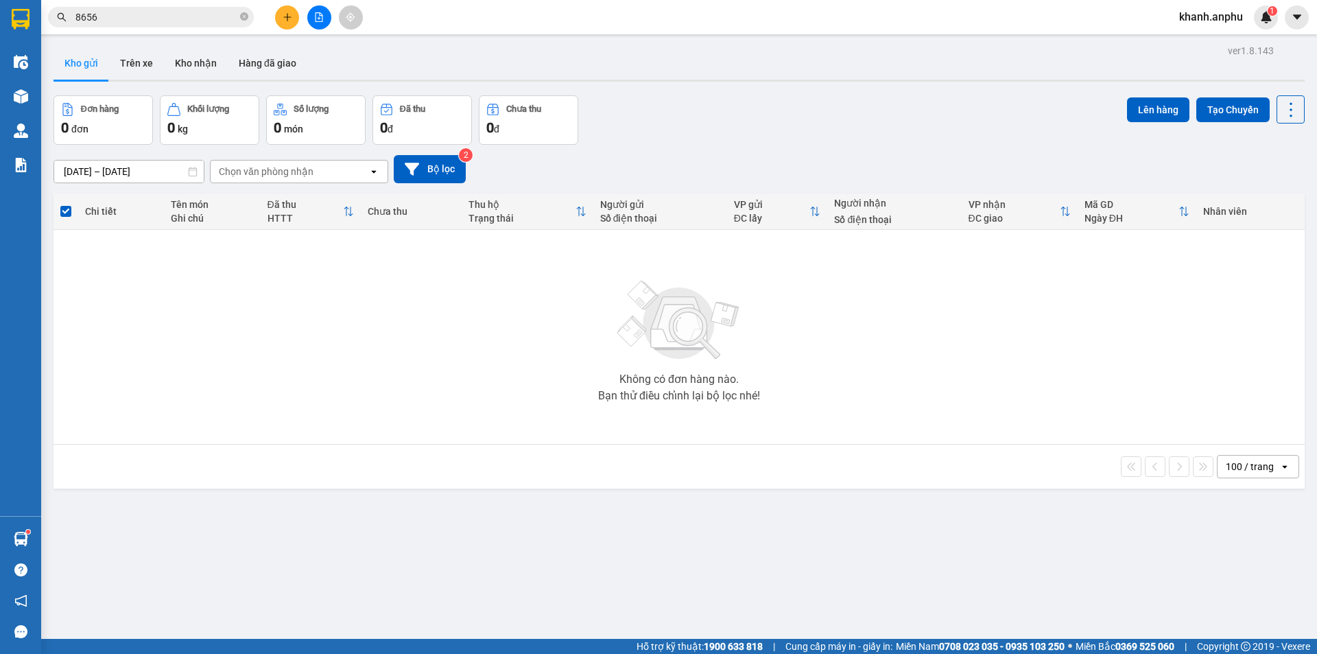
click at [759, 121] on div "Đơn hàng 0 đơn Khối lượng 0 kg Số lượng 0 món Đã thu 0 đ Chưa thu 0 đ Lên hàng …" at bounding box center [678, 119] width 1251 height 49
drag, startPoint x: 759, startPoint y: 121, endPoint x: 728, endPoint y: 483, distance: 363.5
click at [728, 483] on div "ver 1.8.143 Kho gửi Trên xe Kho nhận Hàng đã giao Đơn hàng 0 đơn Khối lượng 0 k…" at bounding box center [679, 368] width 1262 height 654
click at [714, 40] on main "ver 1.8.143 Kho gửi Trên xe Kho nhận Hàng đã giao Đơn hàng 0 đơn Khối lượng 0 k…" at bounding box center [658, 319] width 1317 height 638
click at [315, 25] on button at bounding box center [319, 17] width 24 height 24
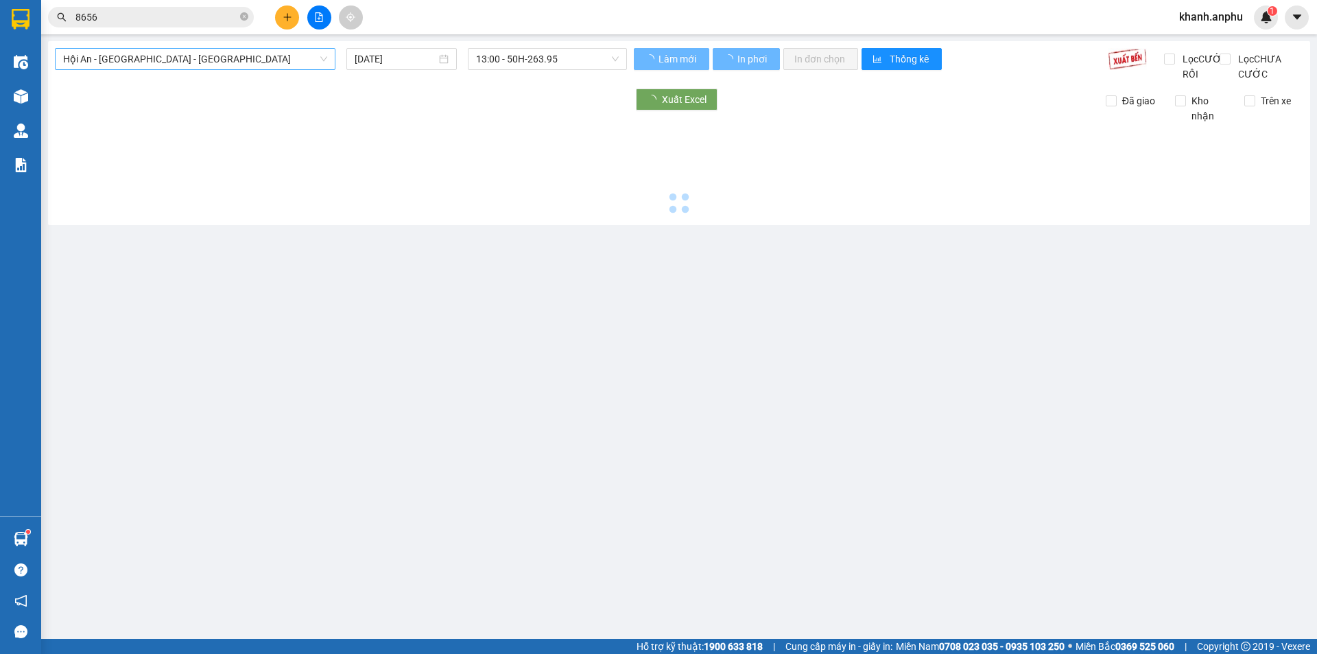
click at [117, 57] on span "Hội An - [GEOGRAPHIC_DATA] - [GEOGRAPHIC_DATA]" at bounding box center [195, 59] width 264 height 21
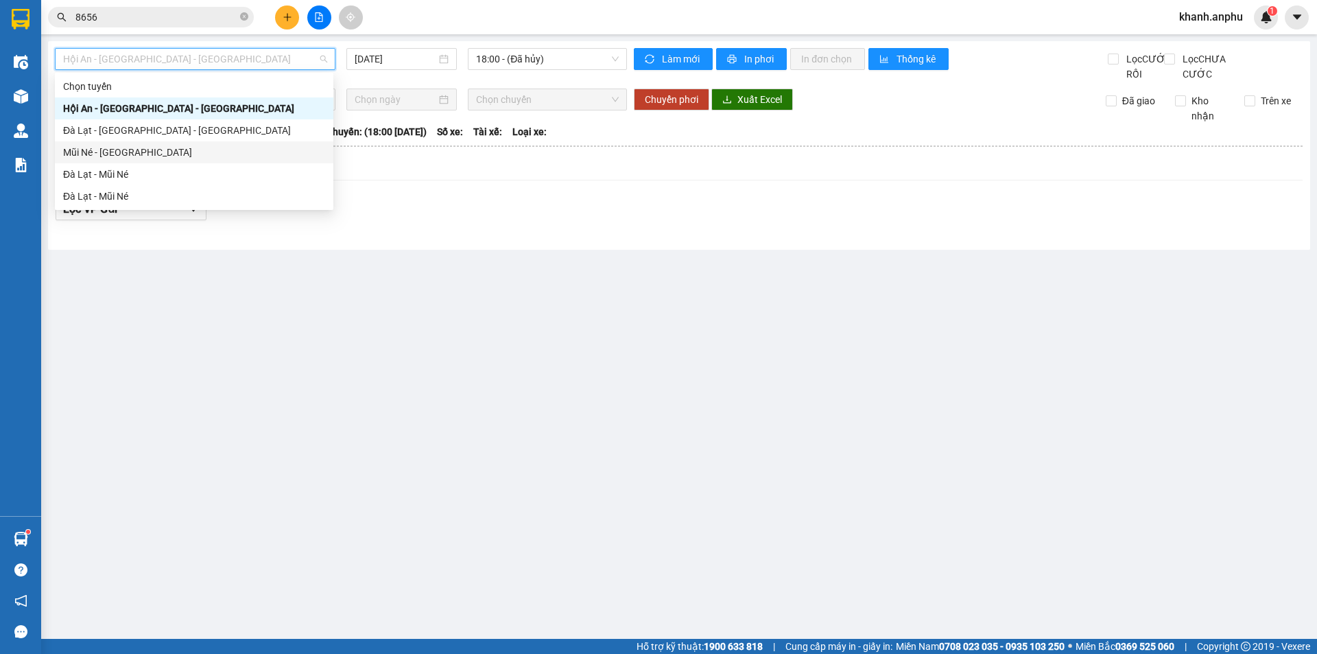
click at [73, 157] on div "Mũi Né - [GEOGRAPHIC_DATA]" at bounding box center [194, 152] width 262 height 15
type input "[DATE]"
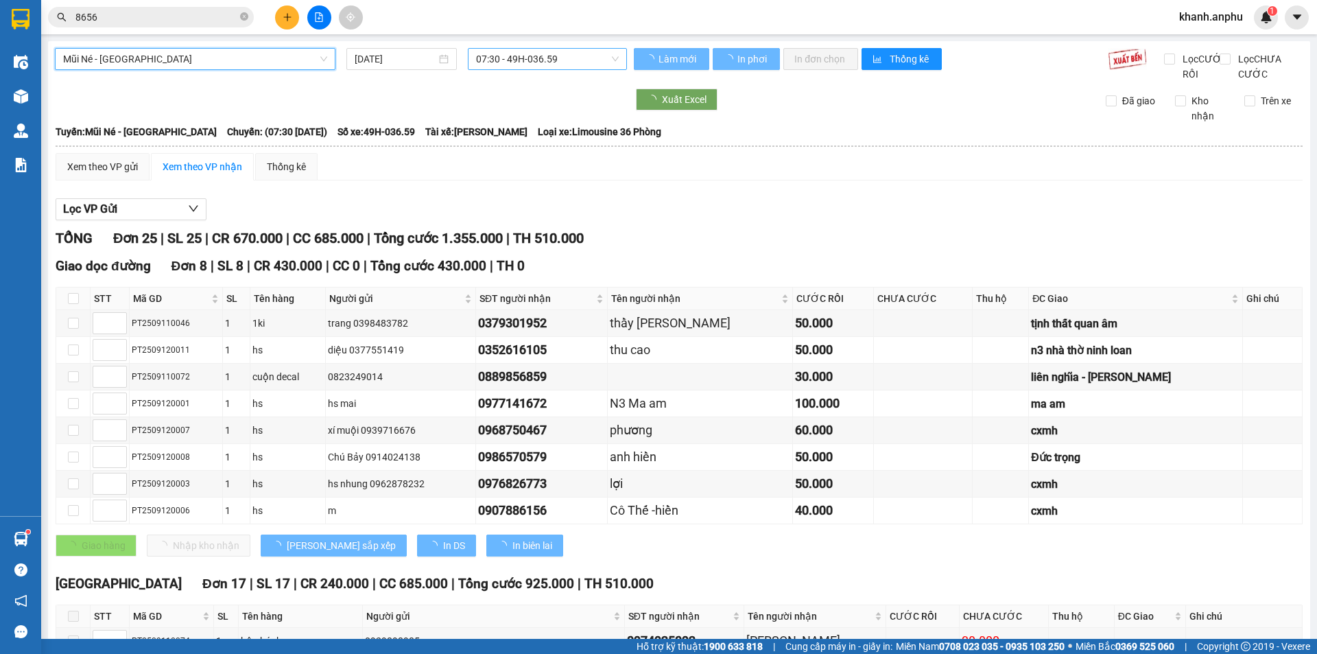
click at [501, 60] on span "07:30 - 49H-036.59" at bounding box center [547, 59] width 143 height 21
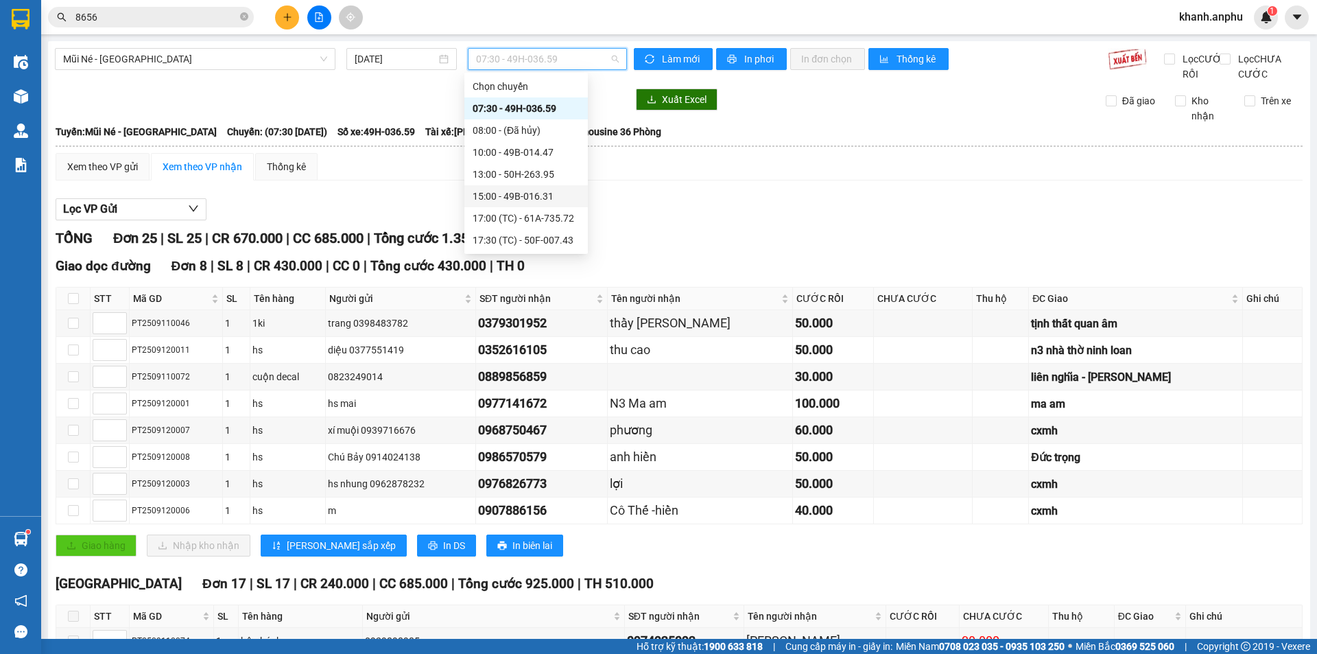
click at [524, 202] on div "15:00 - 49B-016.31" at bounding box center [525, 196] width 107 height 15
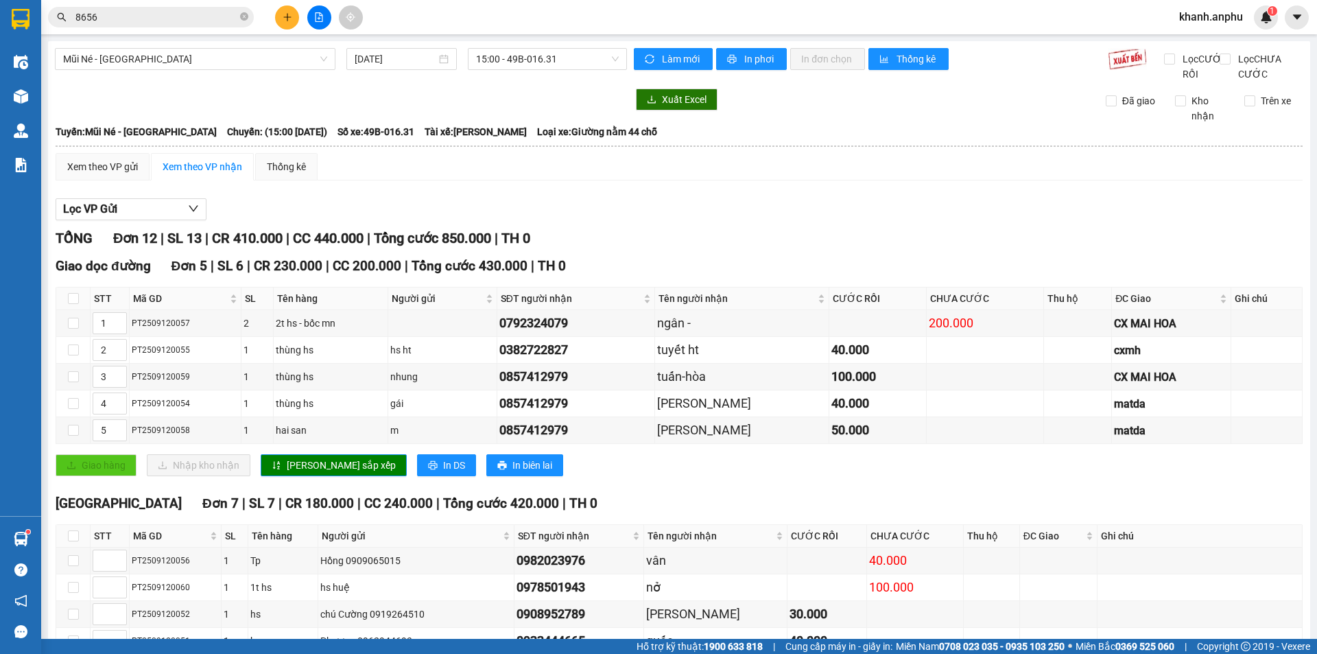
click at [767, 197] on div "Xem theo VP gửi Xem theo VP nhận Thống kê Lọc VP Gửi TỔNG Đơn 12 | SL 13 | CR …" at bounding box center [679, 468] width 1247 height 631
click at [547, 66] on span "15:00 - 49B-016.31" at bounding box center [547, 59] width 143 height 21
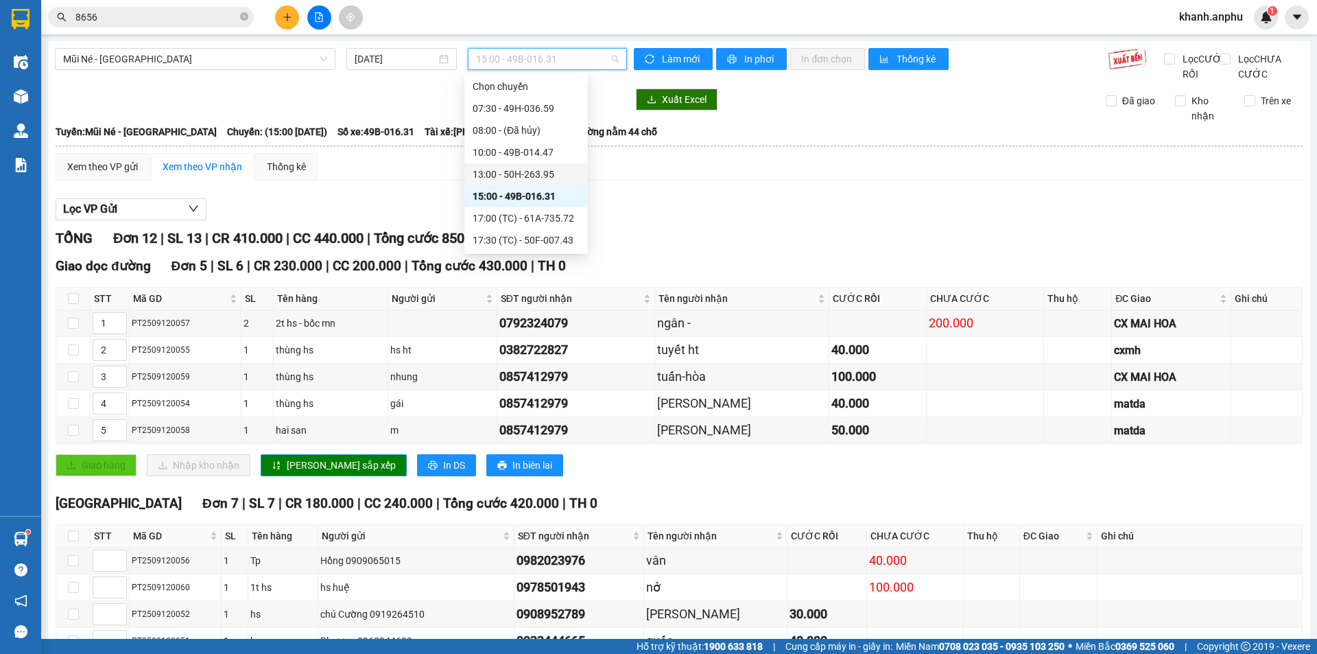
click at [537, 166] on div "13:00 - 50H-263.95" at bounding box center [525, 174] width 123 height 22
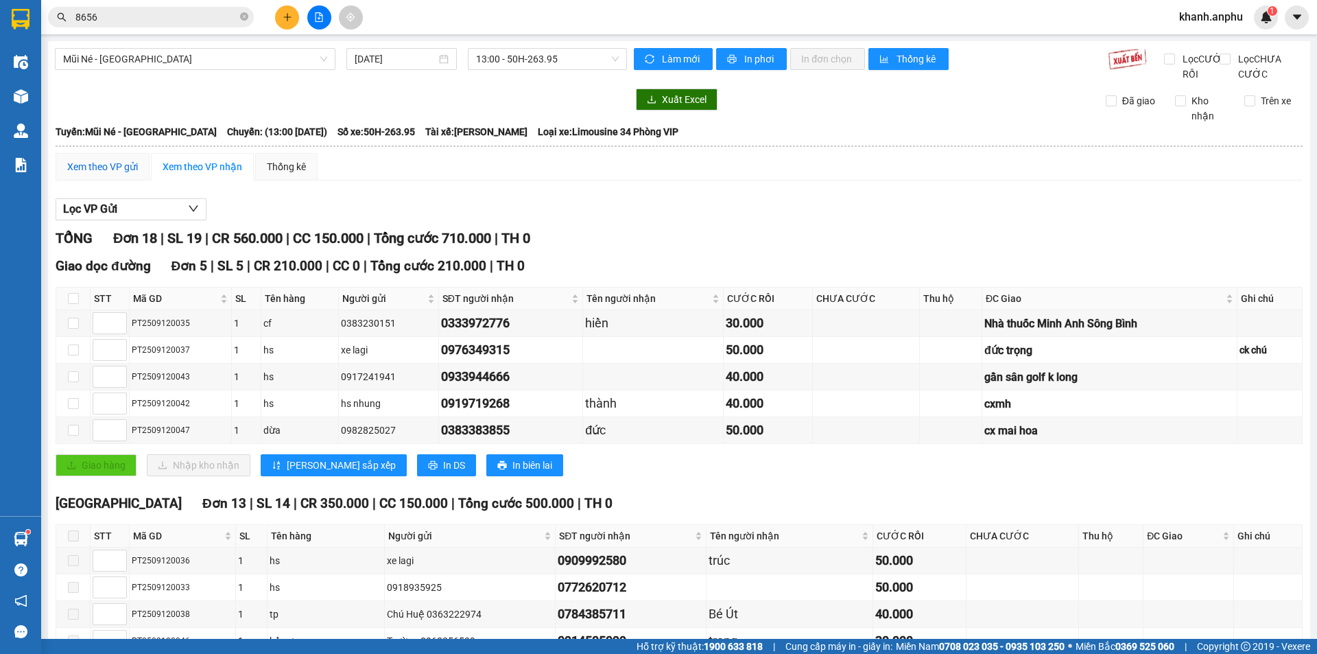
click at [107, 174] on div "Xem theo VP gửi" at bounding box center [102, 166] width 71 height 15
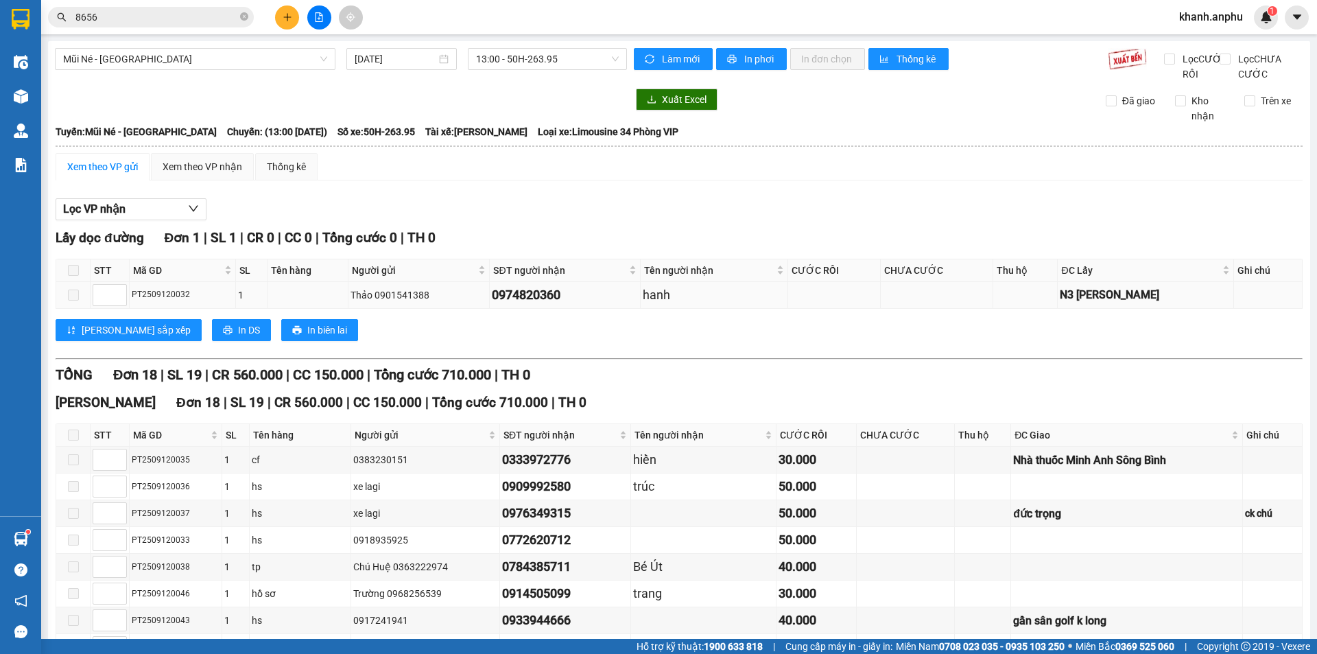
click at [571, 304] on div "0974820360" at bounding box center [565, 294] width 146 height 19
click at [645, 220] on div "Lọc VP nhận" at bounding box center [679, 209] width 1247 height 23
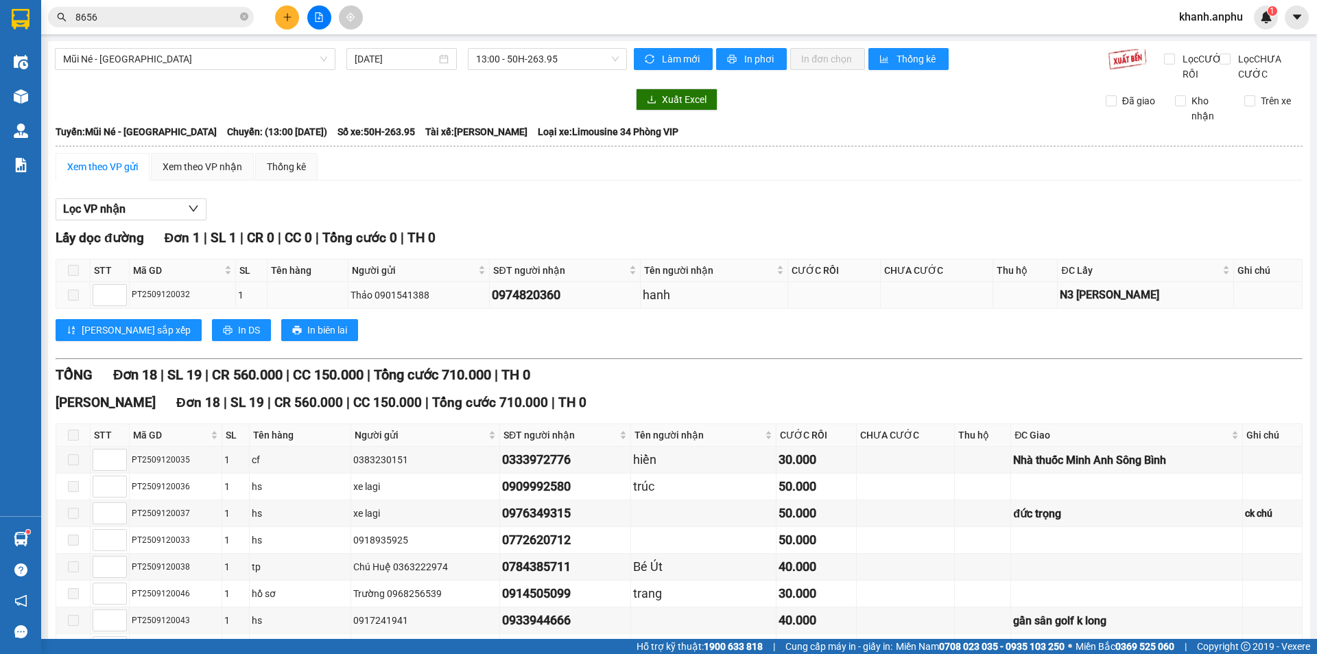
click at [544, 304] on div "0974820360" at bounding box center [565, 294] width 146 height 19
click at [580, 240] on div "Lọc VP nhận Lấy dọc đường Đơn 1 | SL 1 | CR 0 | CC 0 | Tổng cước 0 | TH 0 STT M…" at bounding box center [679, 584] width 1247 height 786
click at [533, 51] on span "13:00 - 50H-263.95" at bounding box center [547, 59] width 143 height 21
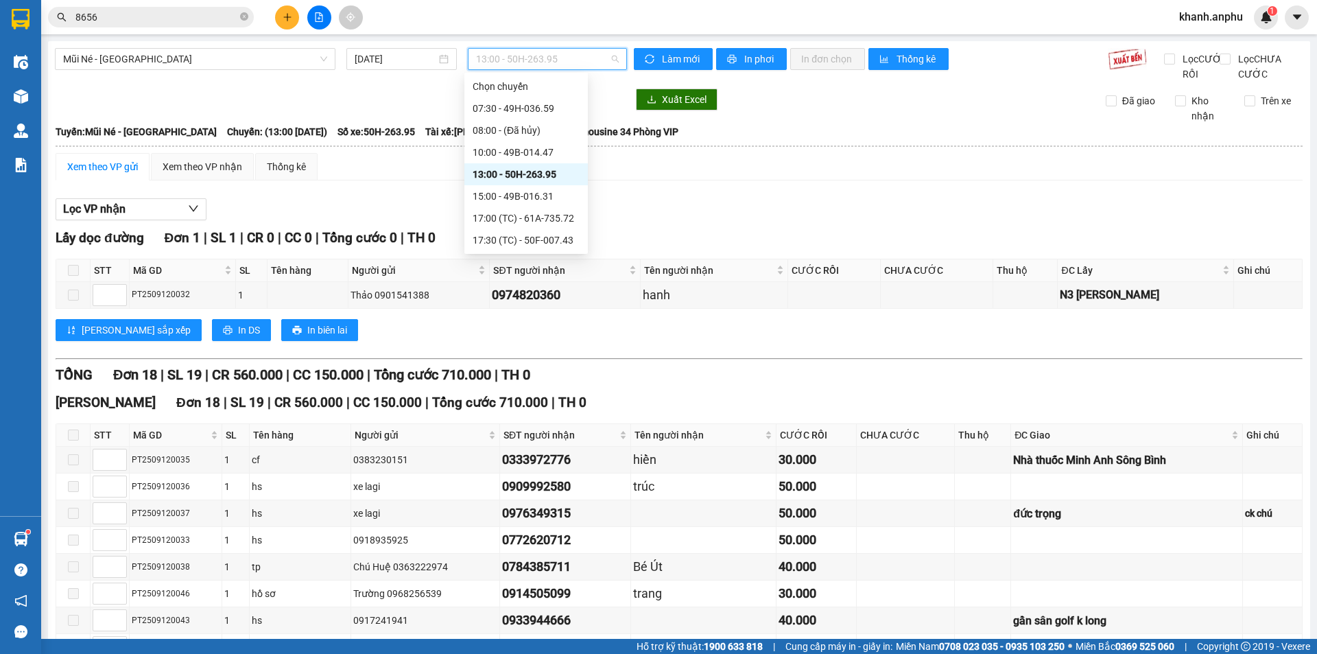
click at [767, 173] on div "Xem theo VP gửi Xem theo VP nhận Thống kê" at bounding box center [679, 166] width 1247 height 27
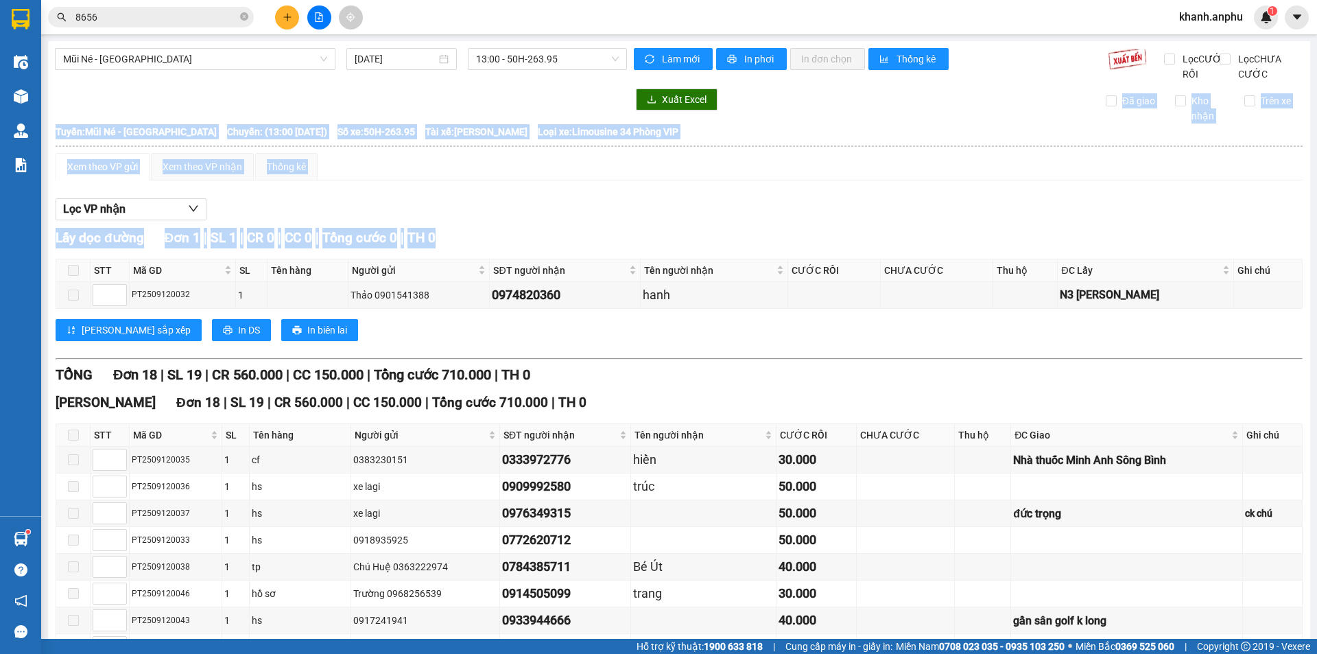
drag, startPoint x: 800, startPoint y: 118, endPoint x: 774, endPoint y: 250, distance: 134.9
click at [774, 250] on div "Mũi Né - [GEOGRAPHIC_DATA] [DATE] 13:00 - 50H-263.95 Làm mới In phơi In đơn chọ…" at bounding box center [679, 516] width 1262 height 950
drag, startPoint x: 605, startPoint y: 134, endPoint x: 571, endPoint y: 246, distance: 116.7
click at [571, 246] on div "Mũi Né - [GEOGRAPHIC_DATA] [DATE] 13:00 - 50H-263.95 Làm mới In phơi In đơn chọ…" at bounding box center [679, 516] width 1262 height 950
click at [287, 20] on icon "plus" at bounding box center [287, 17] width 1 height 8
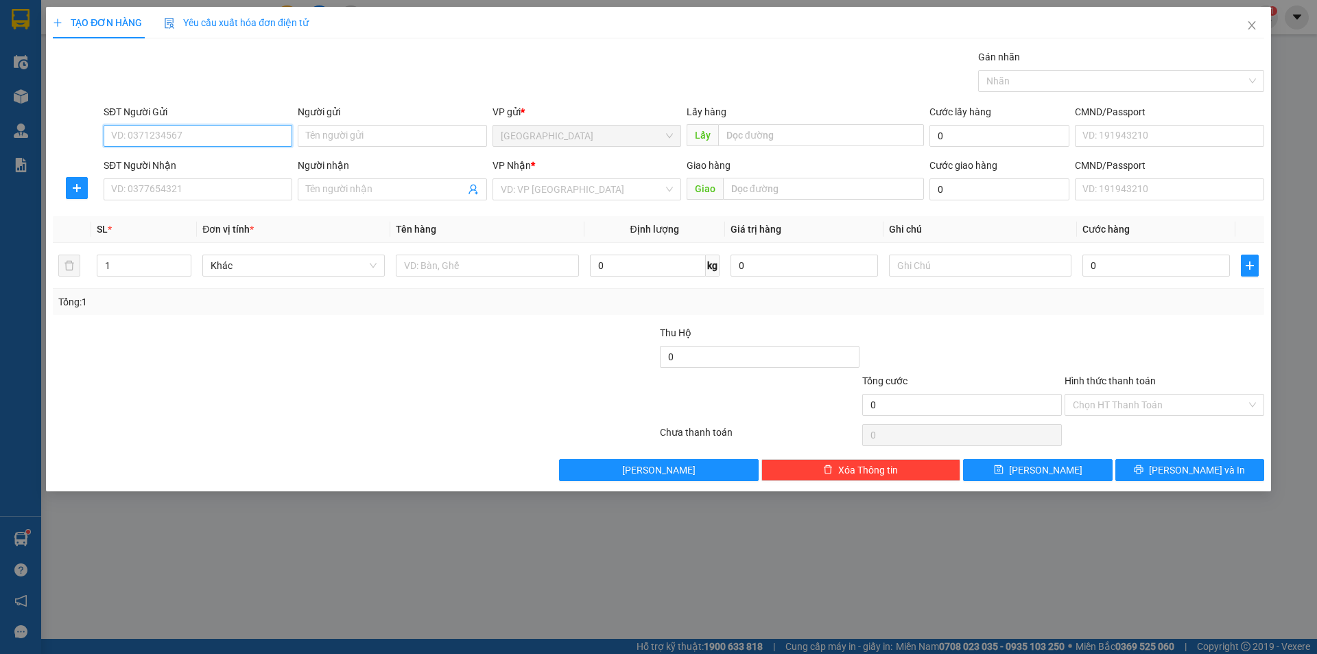
click at [205, 136] on input "SĐT Người Gửi" at bounding box center [198, 136] width 189 height 22
click at [338, 433] on div at bounding box center [354, 434] width 607 height 27
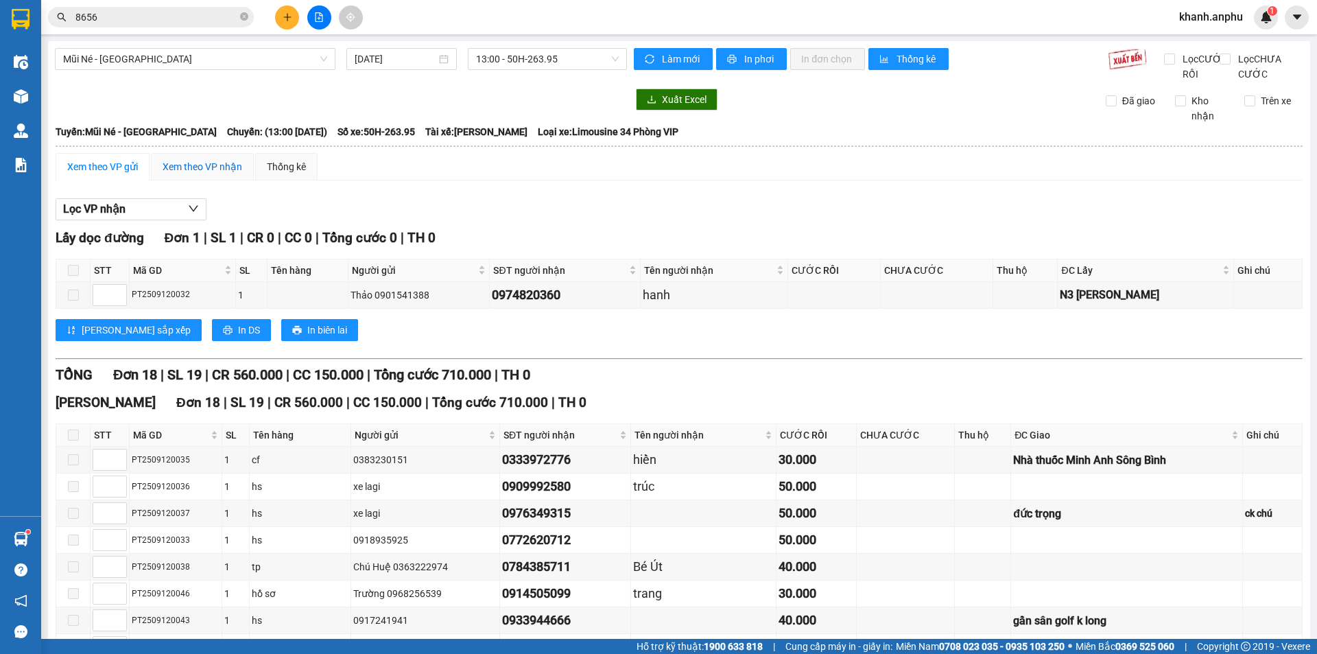
click at [219, 174] on div "Xem theo VP nhận" at bounding box center [203, 166] width 80 height 15
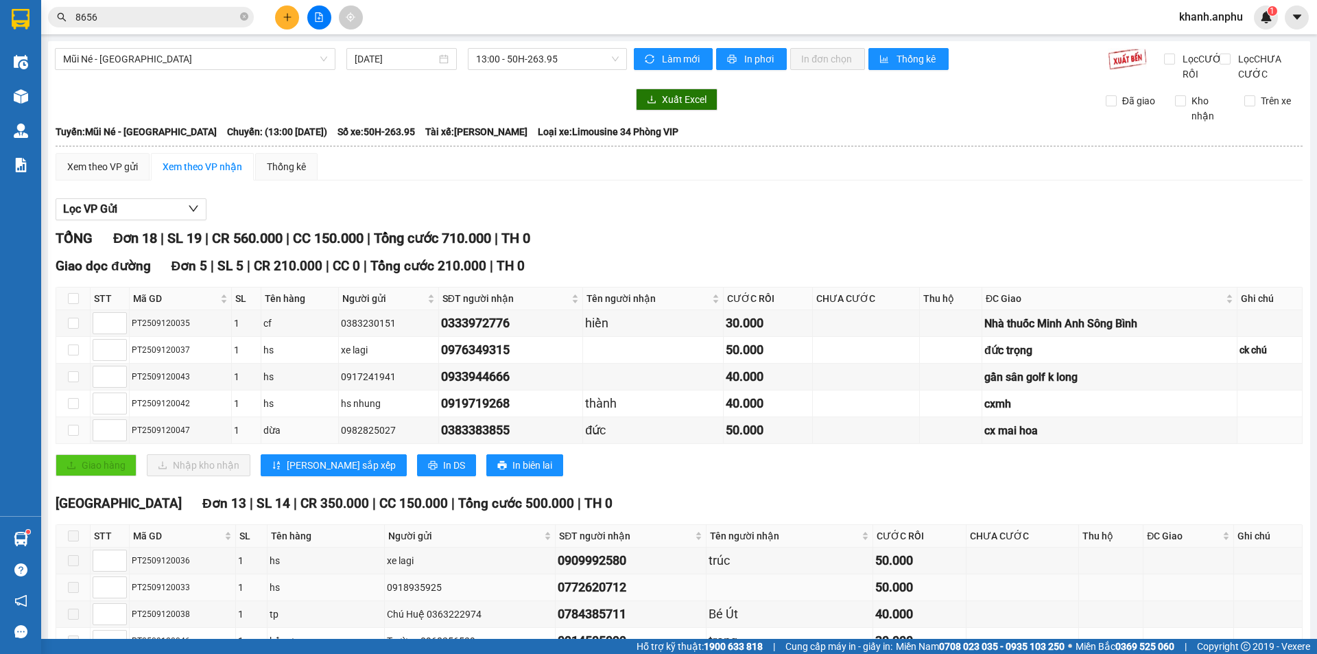
scroll to position [137, 0]
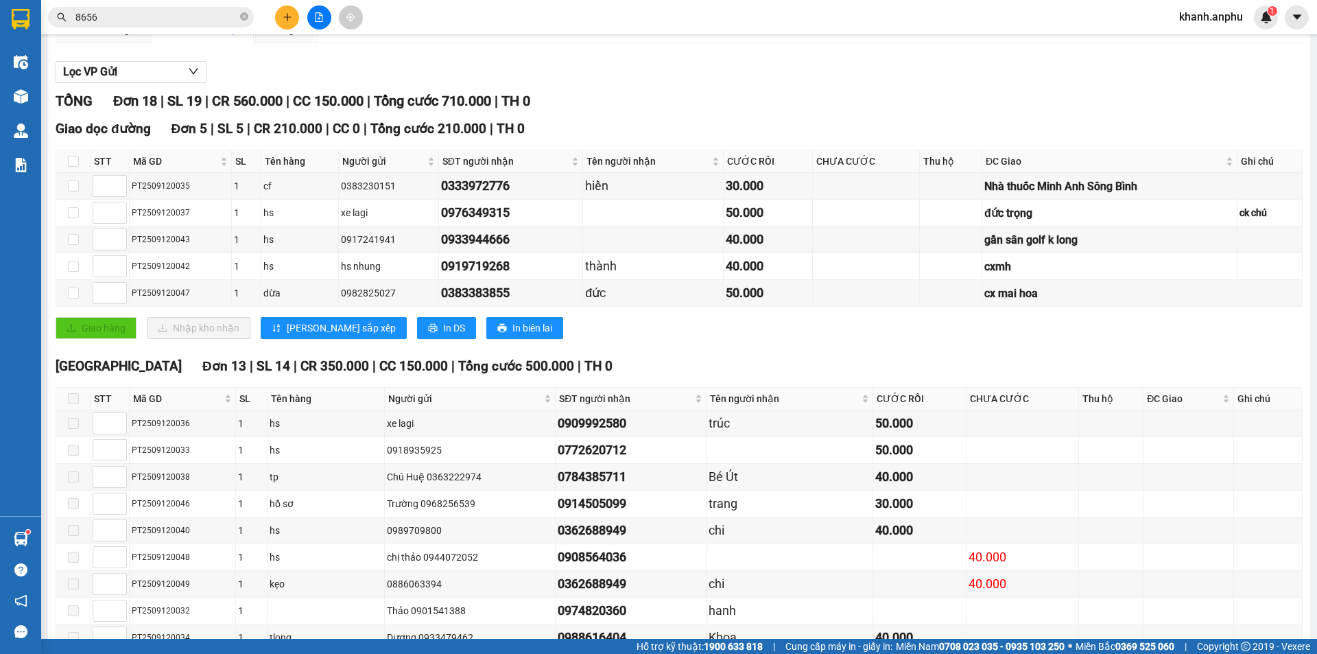
click at [531, 339] on div "Giao hàng Nhập kho nhận Lưu sắp xếp In DS In biên lai" at bounding box center [679, 328] width 1247 height 22
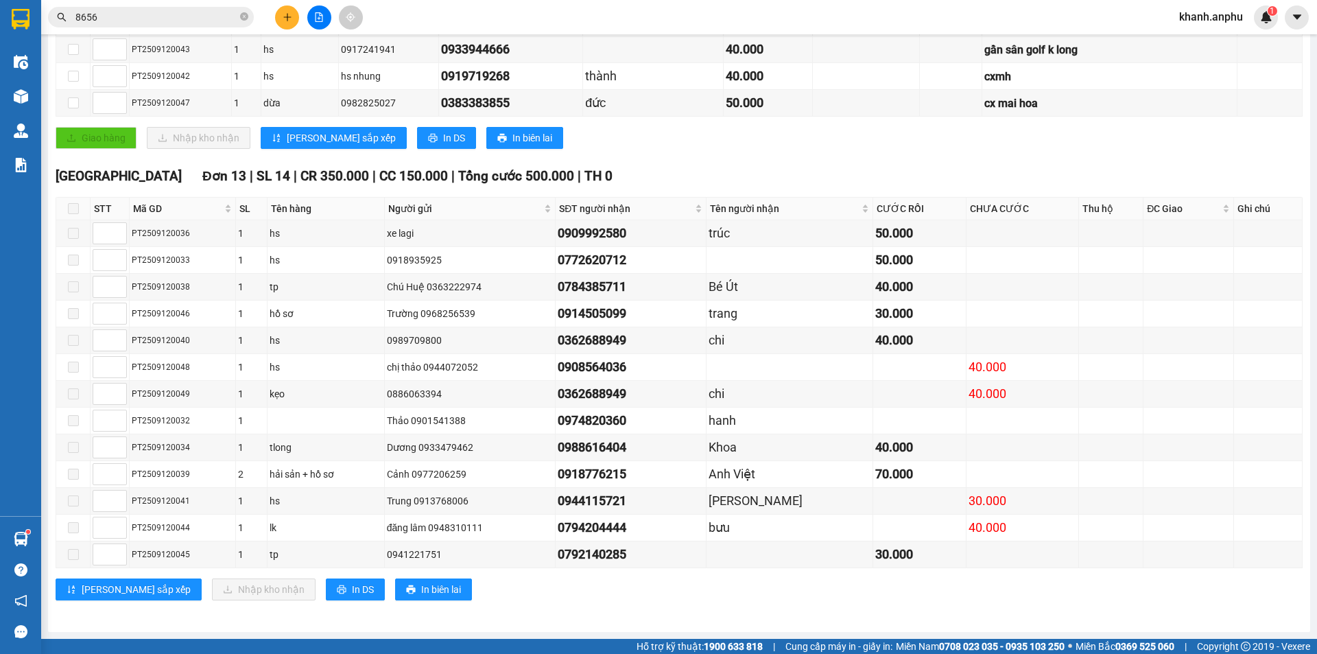
click at [71, 209] on span at bounding box center [73, 208] width 11 height 11
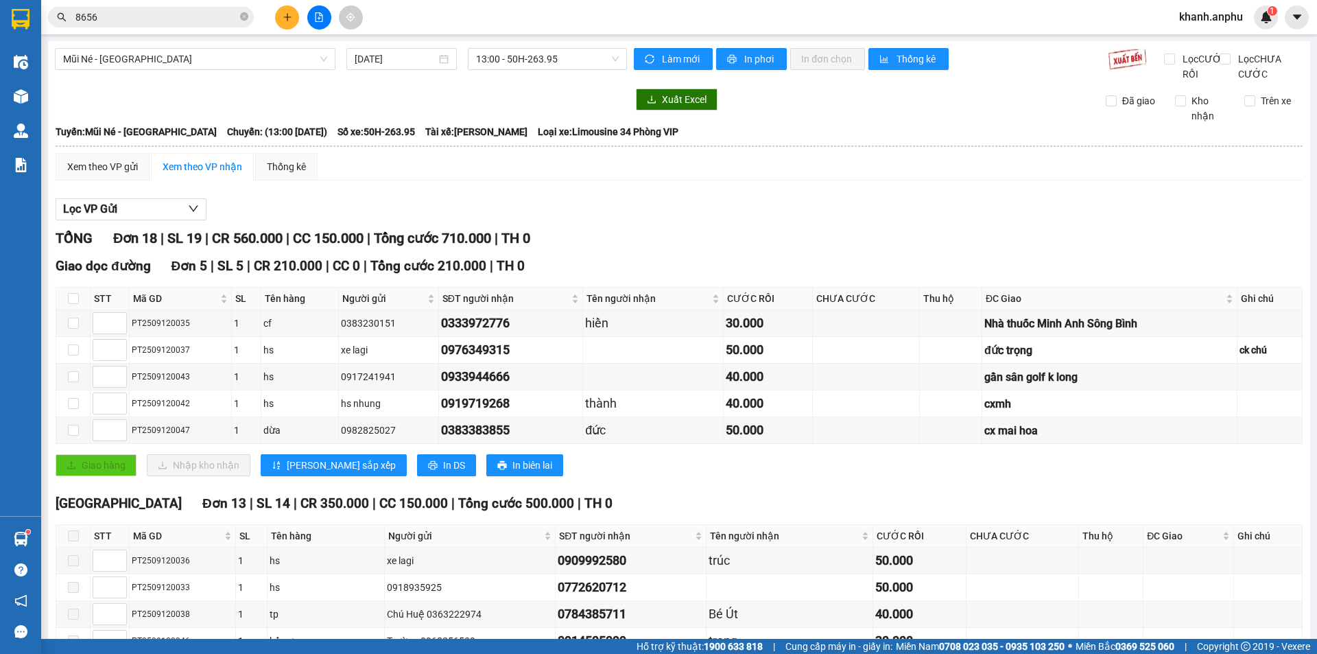
click at [671, 249] on div "TỔNG Đơn 18 | SL 19 | CR 560.000 | CC 150.000 | Tổng cước 710.000 | TH 0" at bounding box center [679, 238] width 1247 height 21
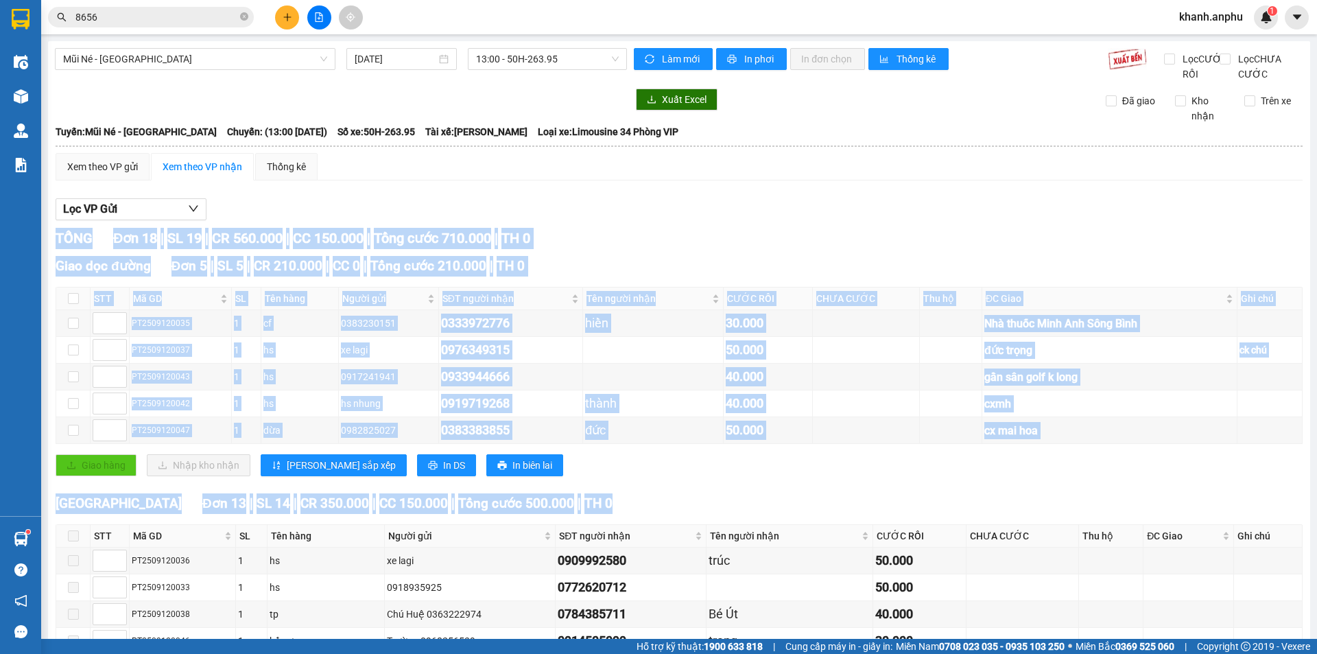
drag, startPoint x: 845, startPoint y: 229, endPoint x: 787, endPoint y: 505, distance: 282.4
click at [787, 505] on div "Lọc VP Gửi TỔNG Đơn 18 | SL 19 | CR 560.000 | CC 150.000 | Tổng cước 710.000 |…" at bounding box center [679, 567] width 1247 height 753
click at [627, 486] on div "Giao dọc đường Đơn 5 | SL 5 | CR 210.000 | CC 0 | Tổng cước 210.000 | TH 0 STT …" at bounding box center [679, 371] width 1247 height 230
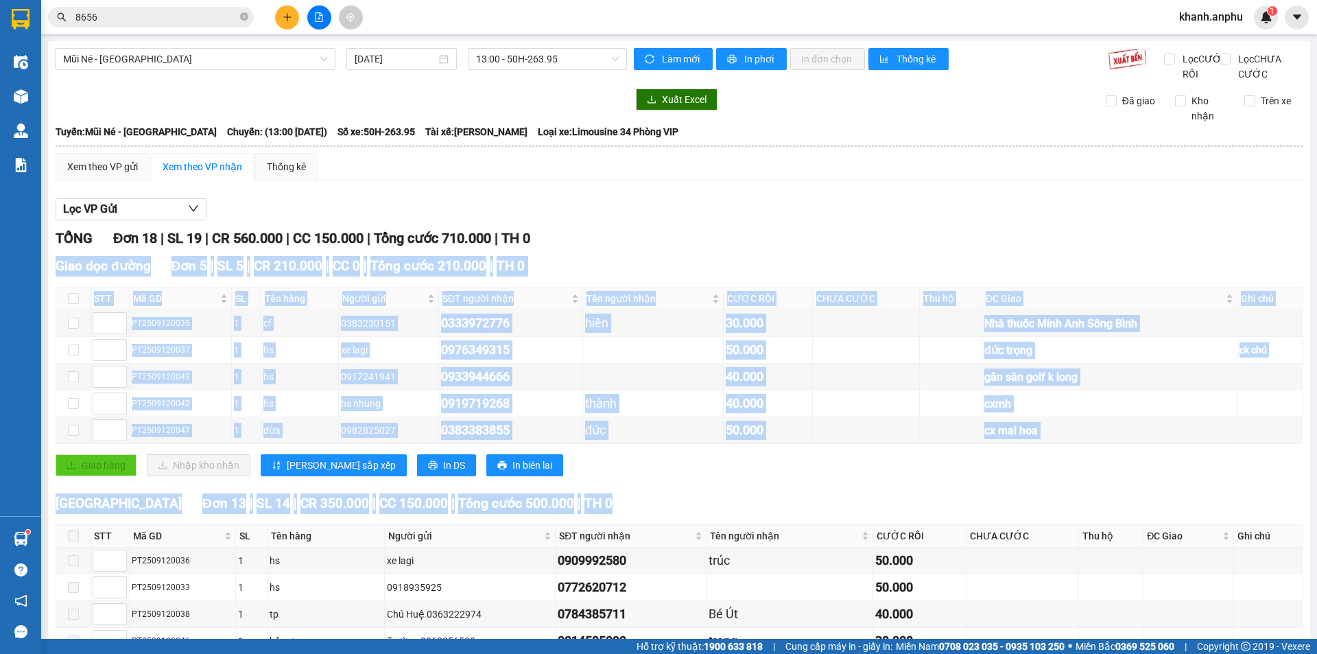
drag, startPoint x: 732, startPoint y: 247, endPoint x: 679, endPoint y: 517, distance: 275.4
click at [679, 517] on div "TỔNG Đơn 18 | SL 19 | CR 560.000 | CC 150.000 | Tổng cước 710.000 | TH 0 Giao d…" at bounding box center [679, 586] width 1247 height 717
click at [782, 249] on div "TỔNG Đơn 18 | SL 19 | CR 560.000 | CC 150.000 | Tổng cước 710.000 | TH 0" at bounding box center [679, 238] width 1247 height 21
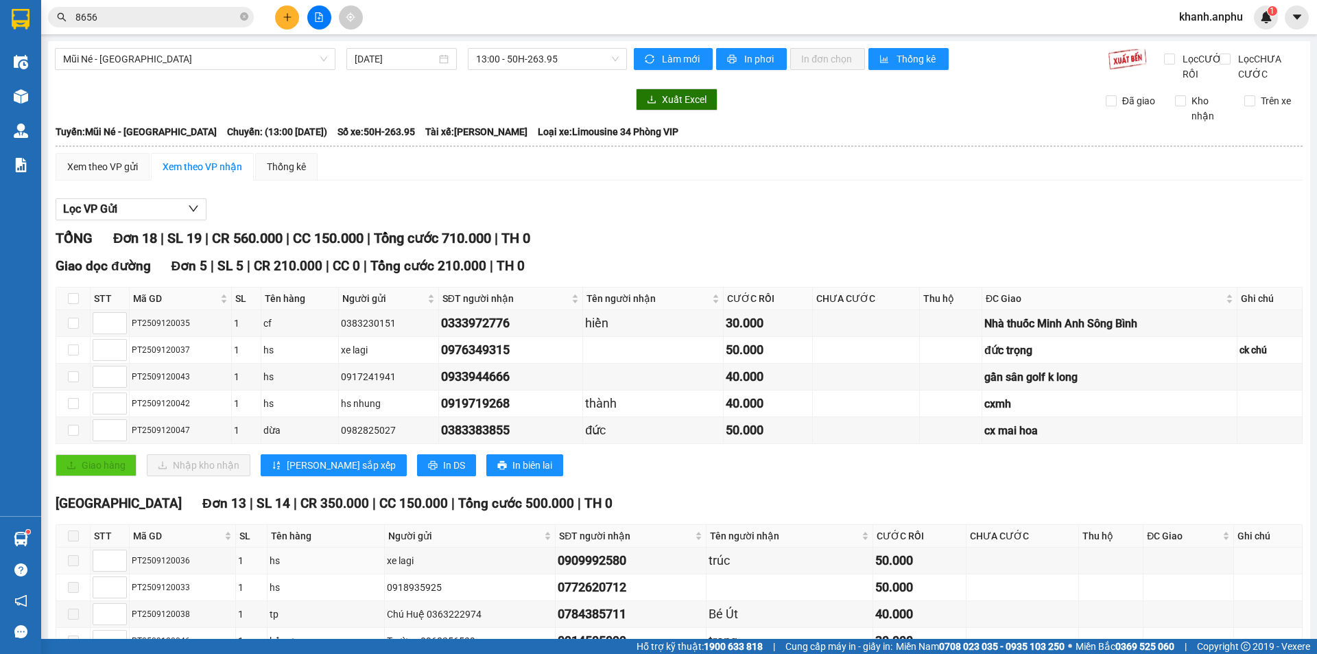
scroll to position [342, 0]
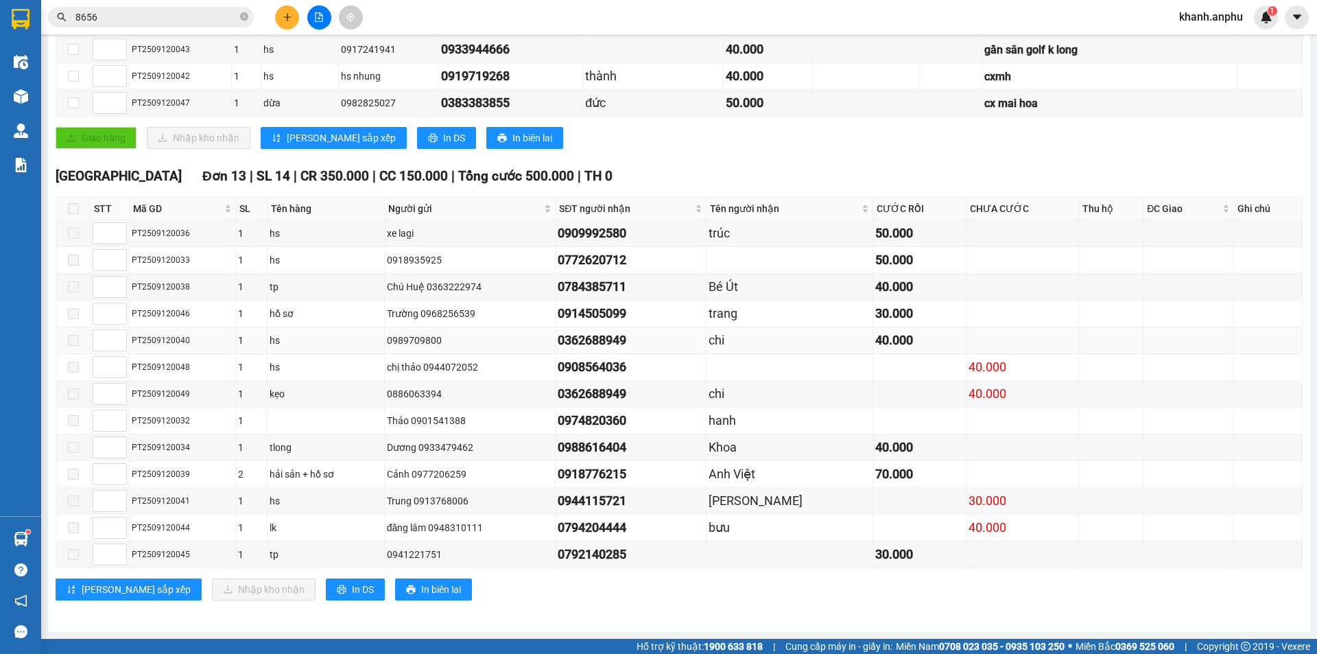
click at [68, 345] on span at bounding box center [73, 340] width 11 height 11
click at [752, 175] on div "[GEOGRAPHIC_DATA] 13 | SL 14 | CR 350.000 | CC 150.000 | Tổng cước 500.000 | TH…" at bounding box center [679, 176] width 1247 height 21
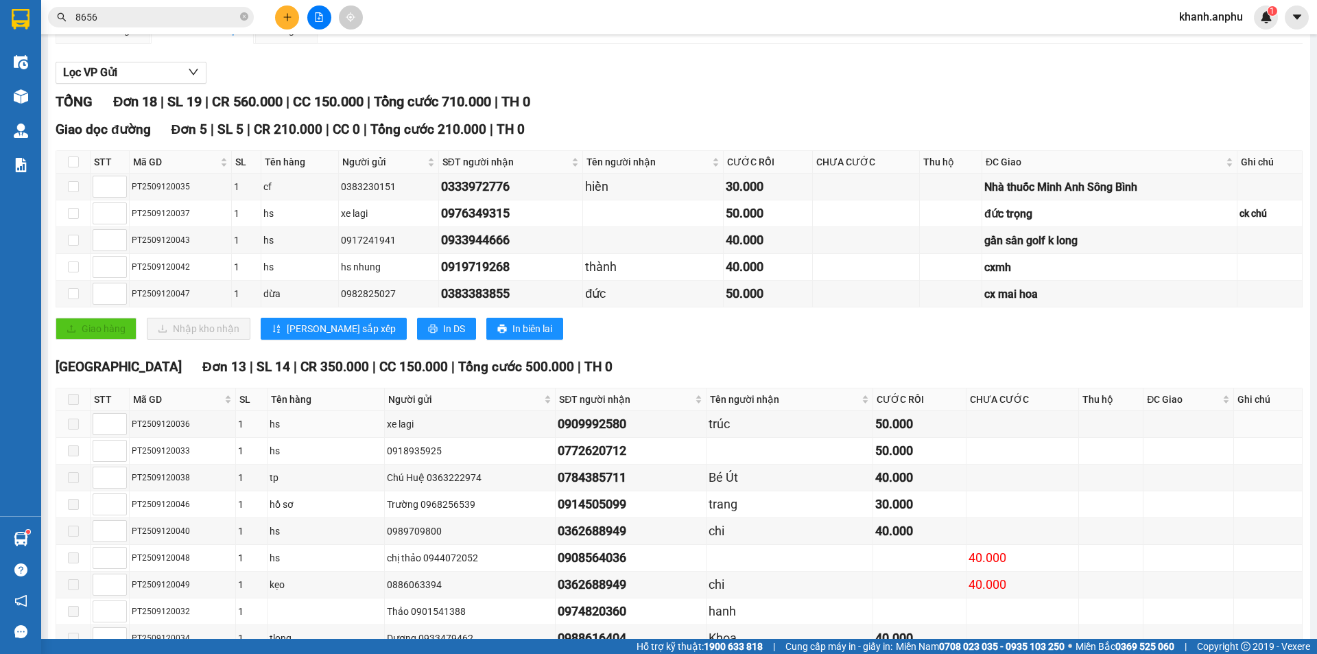
scroll to position [0, 0]
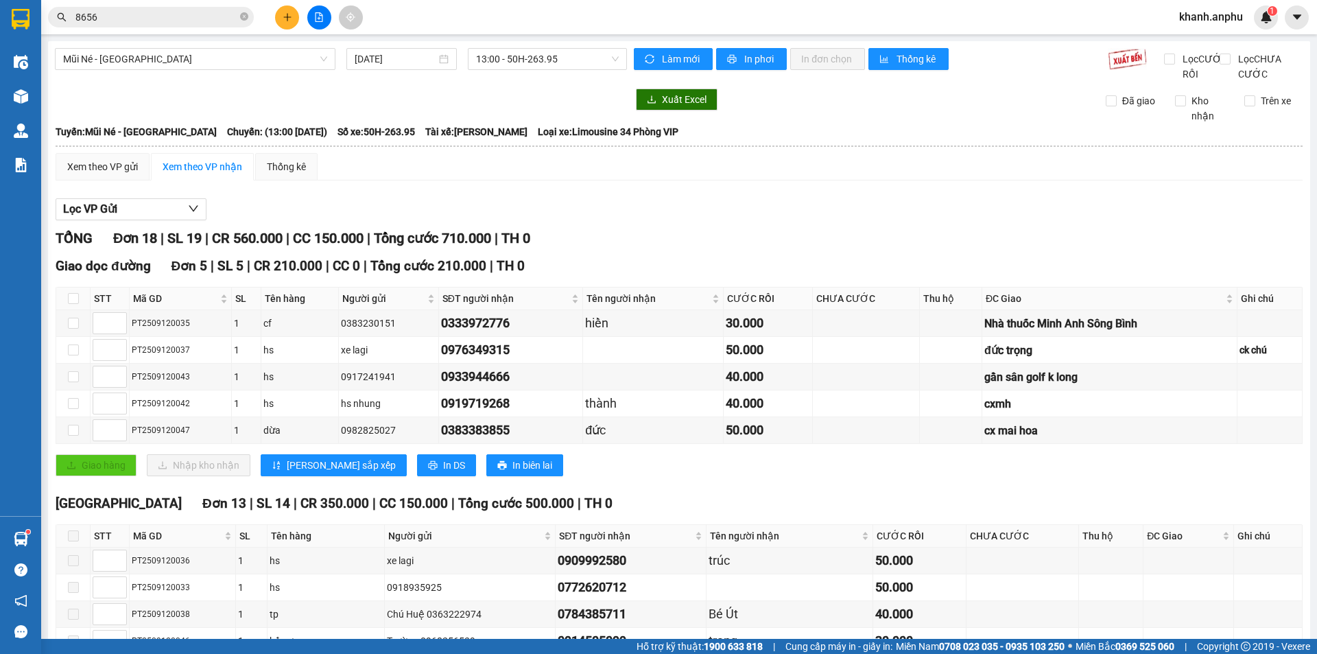
click at [456, 221] on div "Lọc VP Gửi" at bounding box center [679, 209] width 1247 height 23
click at [248, 56] on span "Mũi Né - [GEOGRAPHIC_DATA]" at bounding box center [195, 59] width 264 height 21
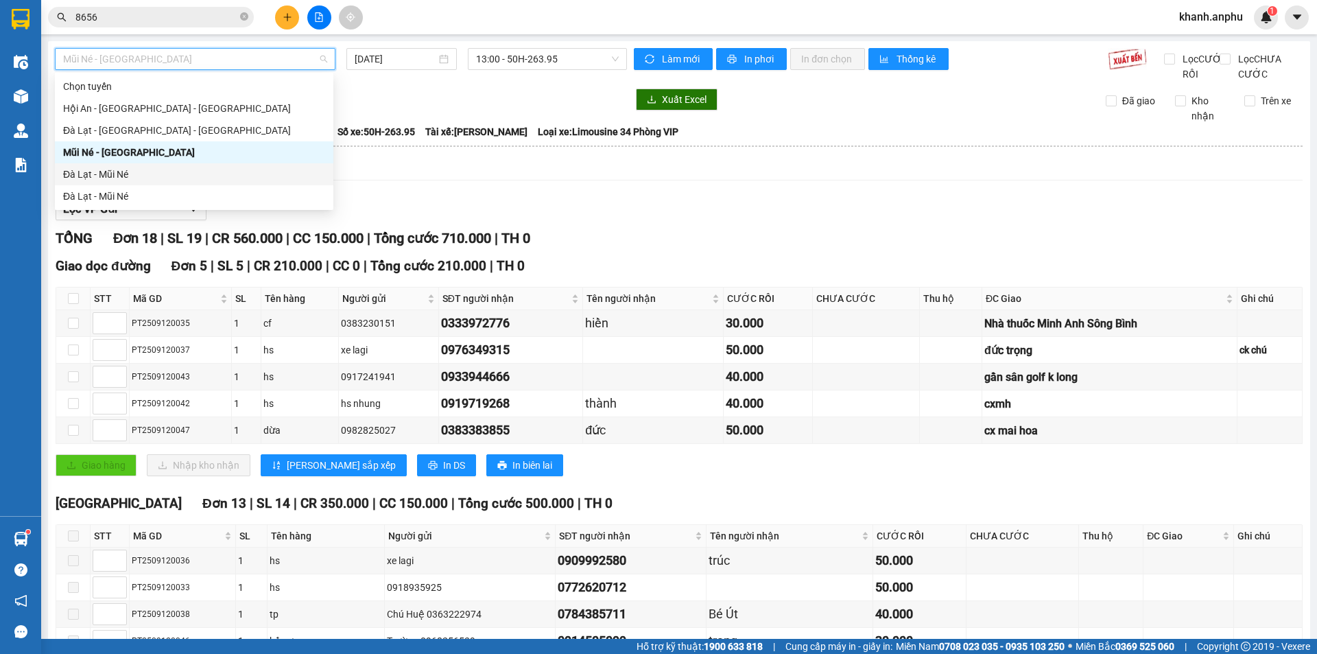
click at [135, 173] on div "Đà Lạt - Mũi Né" at bounding box center [194, 174] width 262 height 15
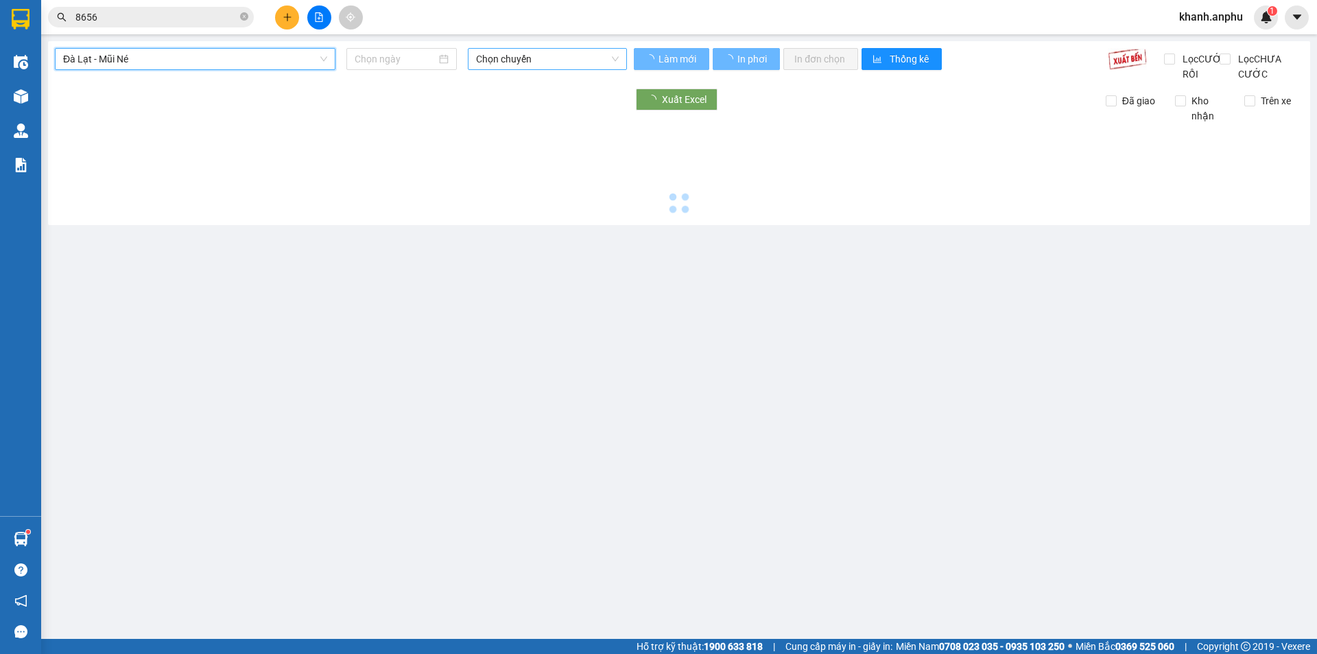
type input "[DATE]"
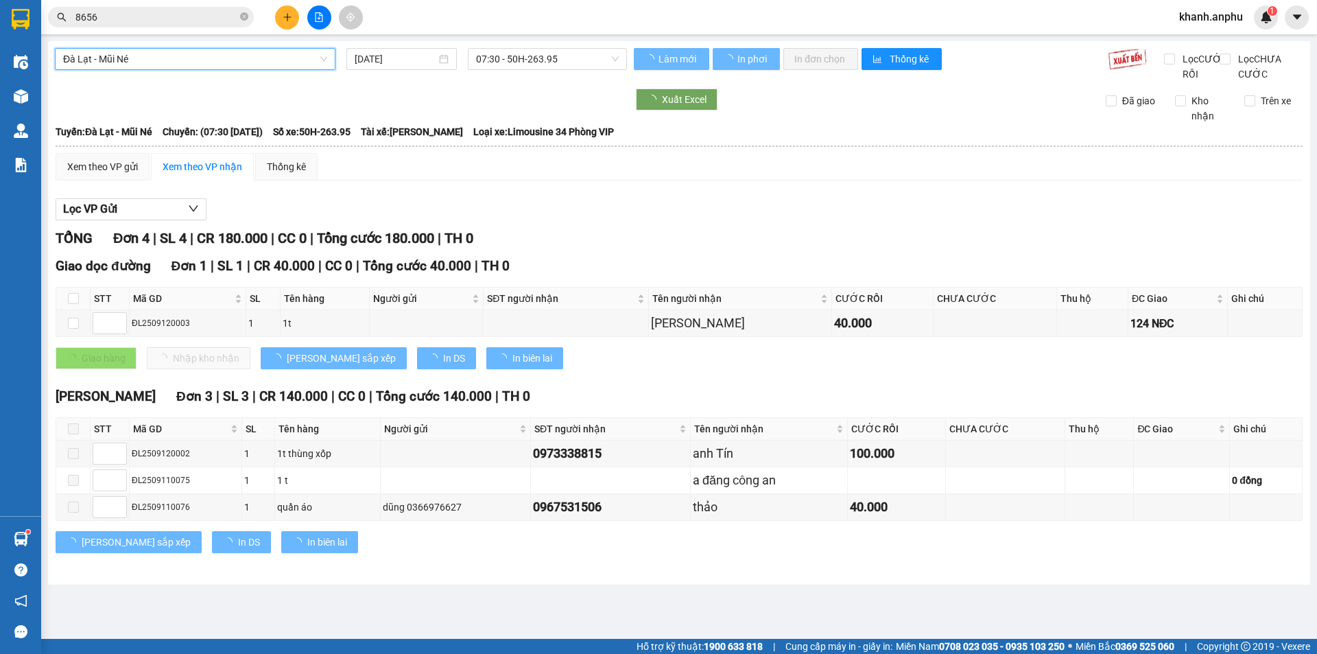
click at [526, 56] on span "07:30 - 50H-263.95" at bounding box center [547, 59] width 143 height 21
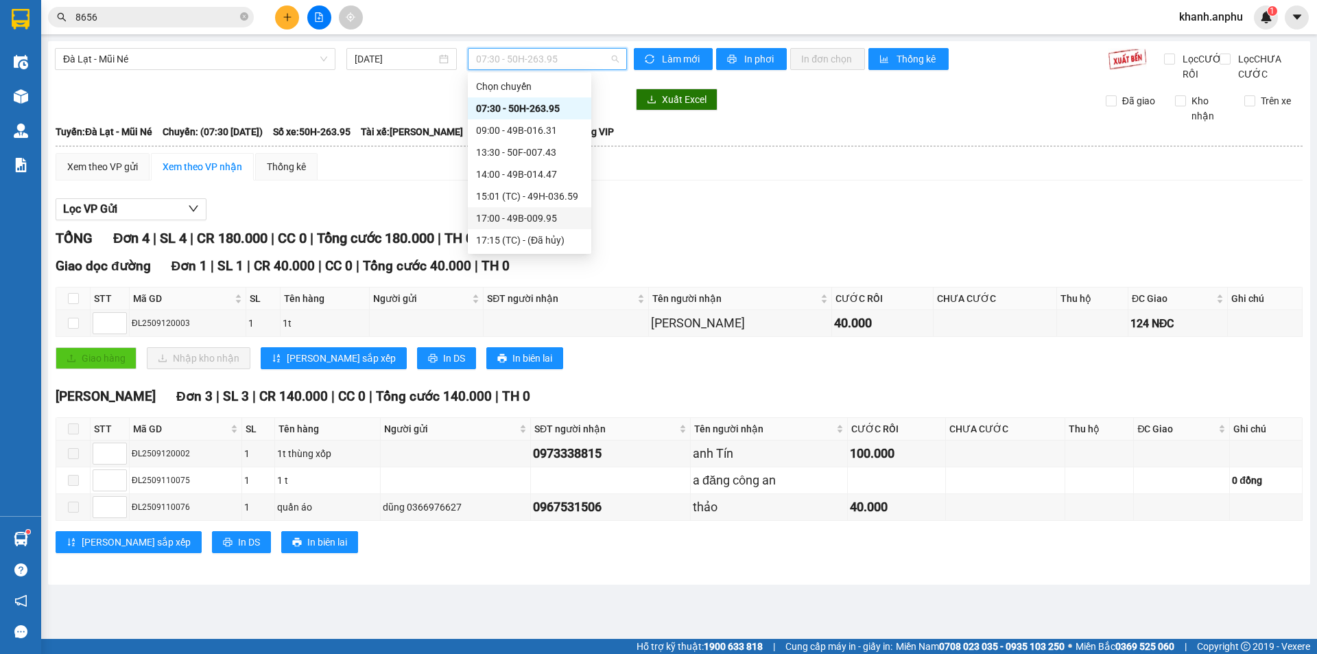
click at [530, 213] on div "17:00 - 49B-009.95" at bounding box center [529, 218] width 107 height 15
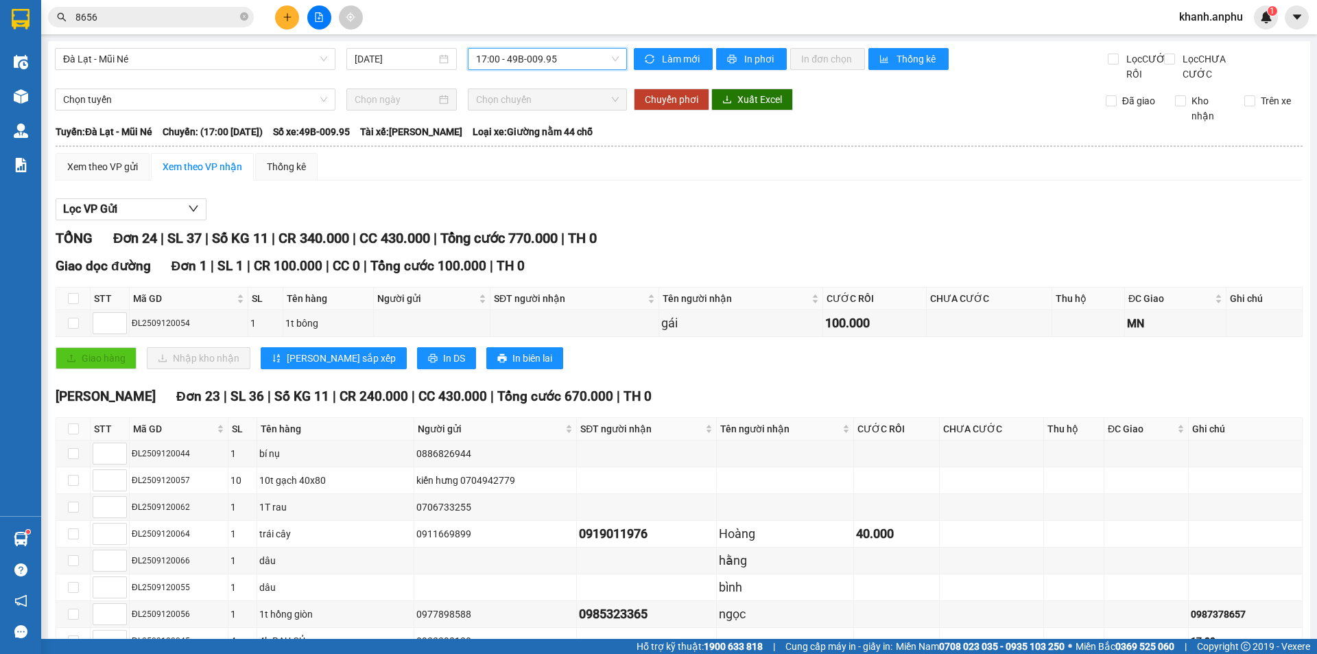
click at [941, 152] on th at bounding box center [679, 146] width 1248 height 12
click at [103, 174] on div "Xem theo VP gửi" at bounding box center [102, 166] width 71 height 15
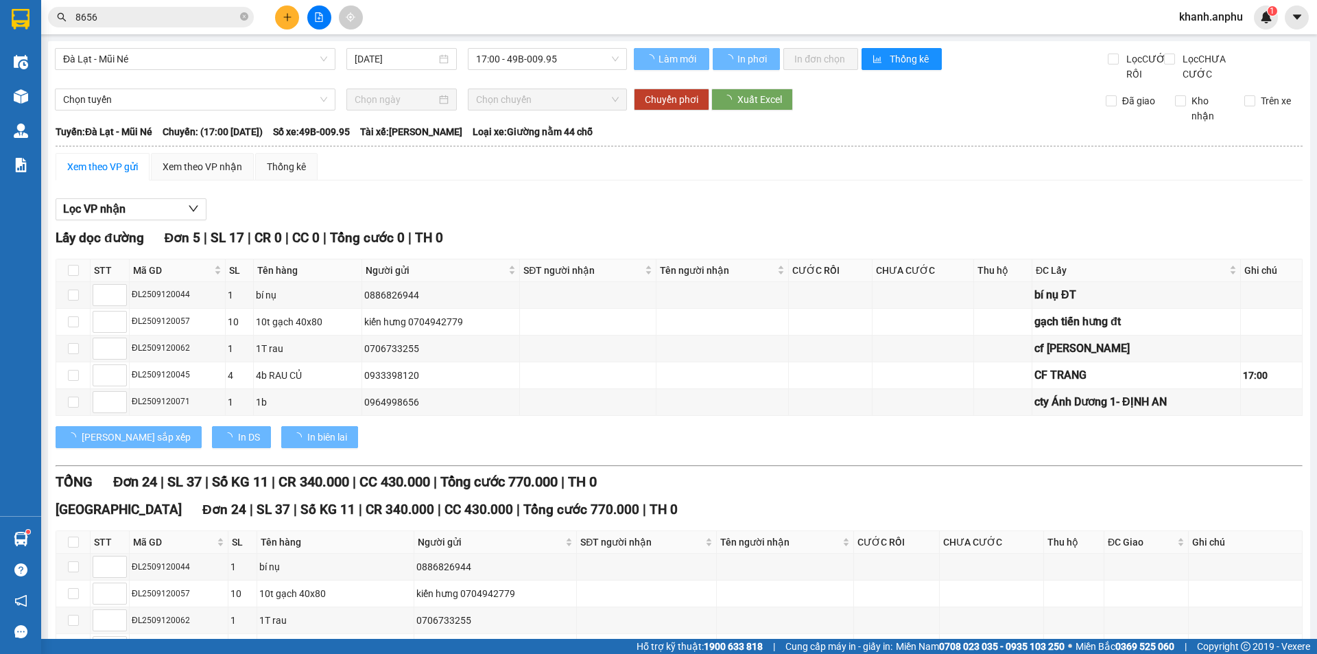
click at [884, 214] on div "Lọc VP nhận" at bounding box center [679, 209] width 1247 height 23
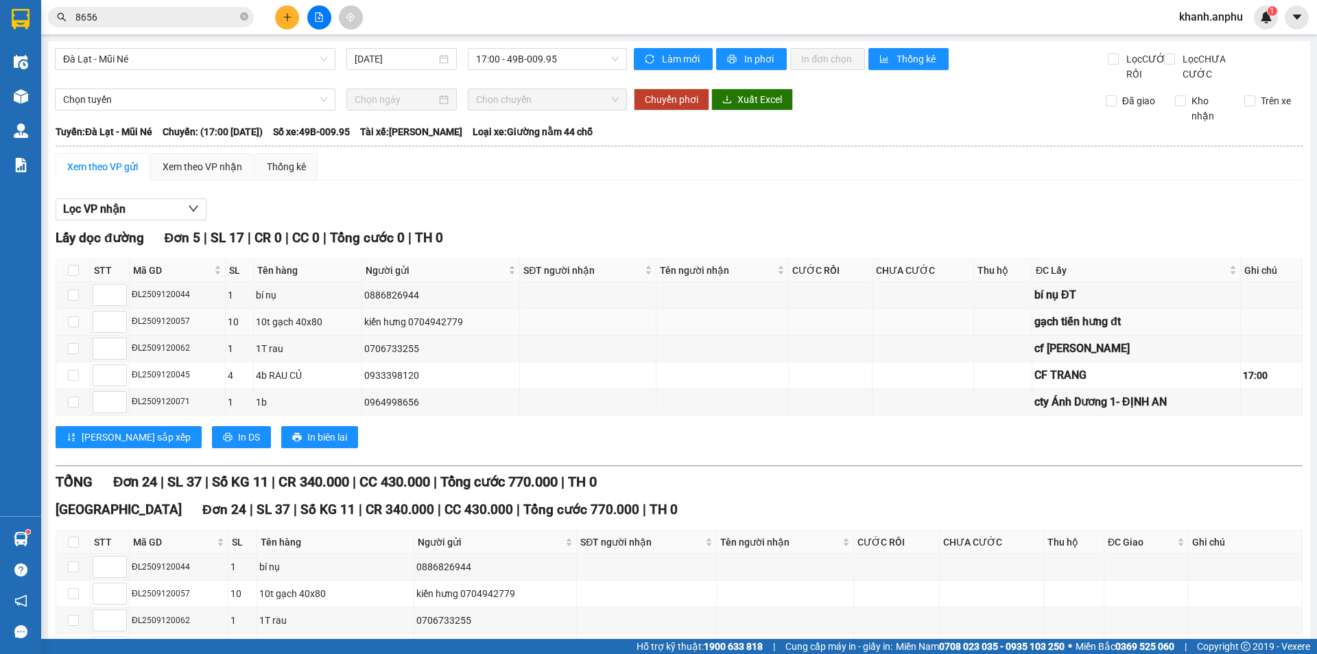
click at [418, 329] on div "kiến hưng 0704942779" at bounding box center [440, 321] width 153 height 15
click at [1232, 296] on table "STT Mã GD SL Tên hàng Người gửi SĐT người nhận Tên người nhận CƯỚC RỒI CHƯA CƯỚ…" at bounding box center [679, 337] width 1246 height 157
click at [435, 329] on div "kiến hưng 0704942779" at bounding box center [440, 321] width 153 height 15
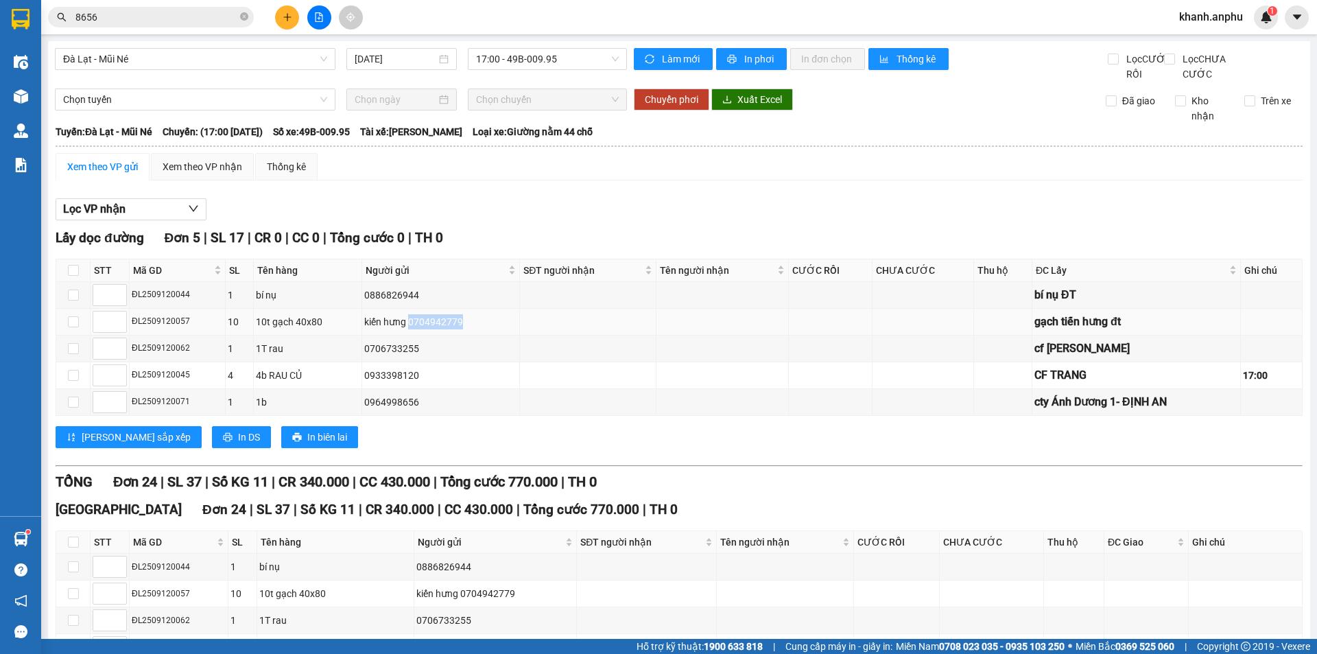
copy div "0704942779"
click at [286, 10] on button at bounding box center [287, 17] width 24 height 24
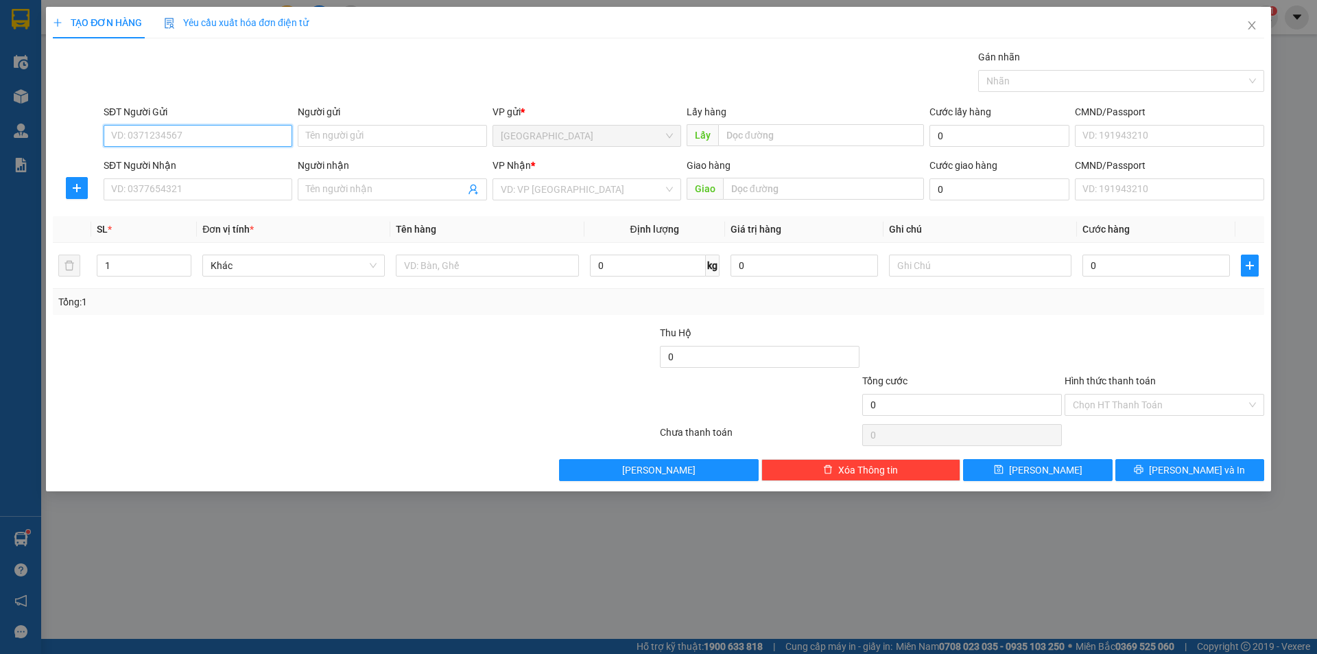
click at [178, 139] on input "SĐT Người Gửi" at bounding box center [198, 136] width 189 height 22
paste input "0704942779"
type input "0704942779"
click at [1254, 27] on icon "close" at bounding box center [1251, 25] width 11 height 11
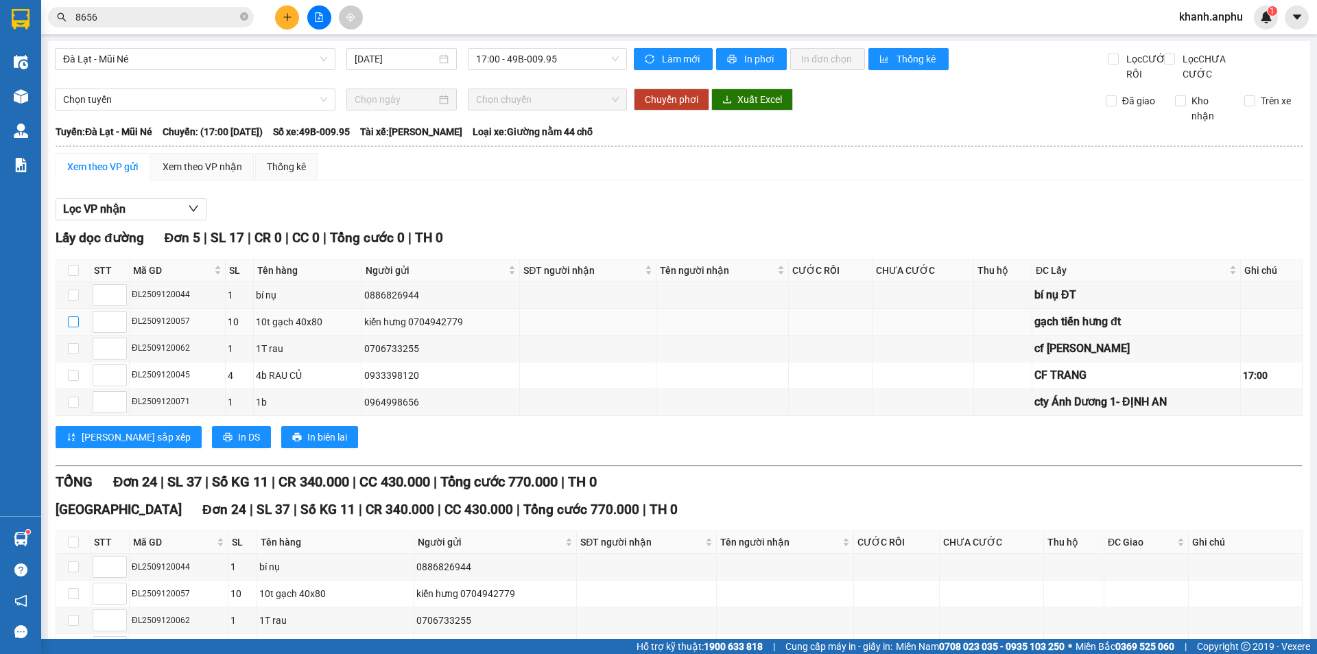
click at [71, 327] on input "checkbox" at bounding box center [73, 321] width 11 height 11
checkbox input "true"
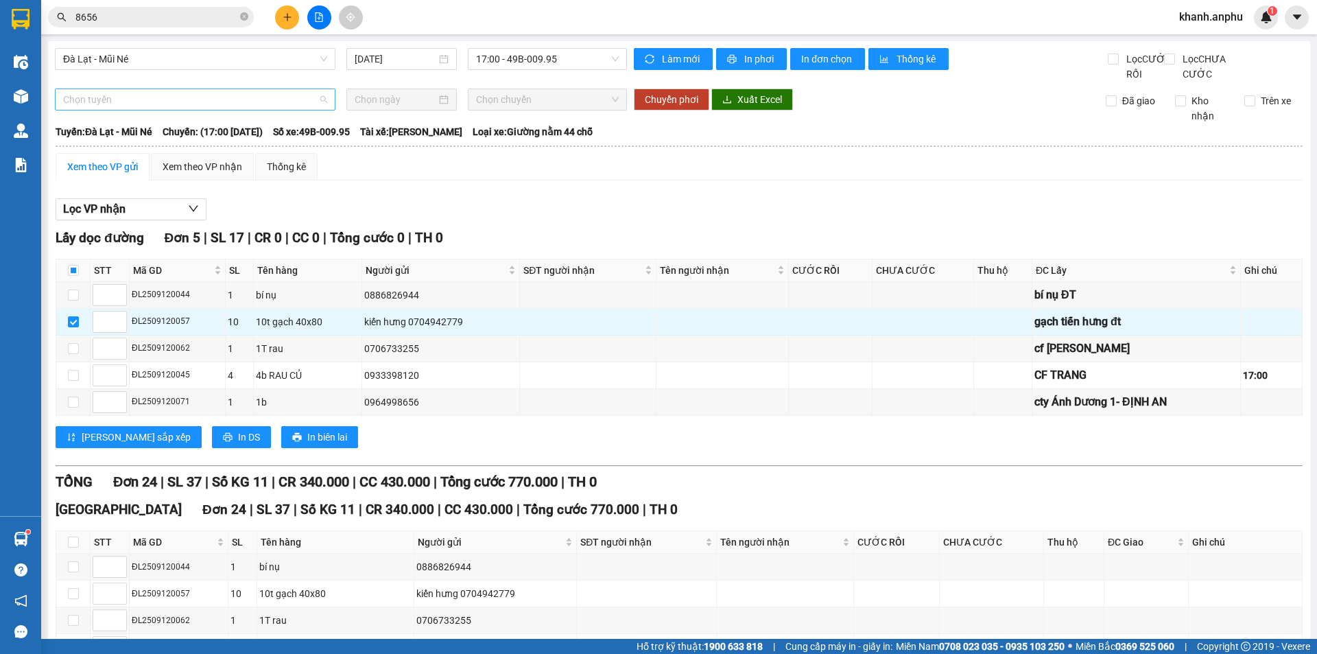
click at [139, 110] on span "Chọn tuyến" at bounding box center [195, 99] width 264 height 21
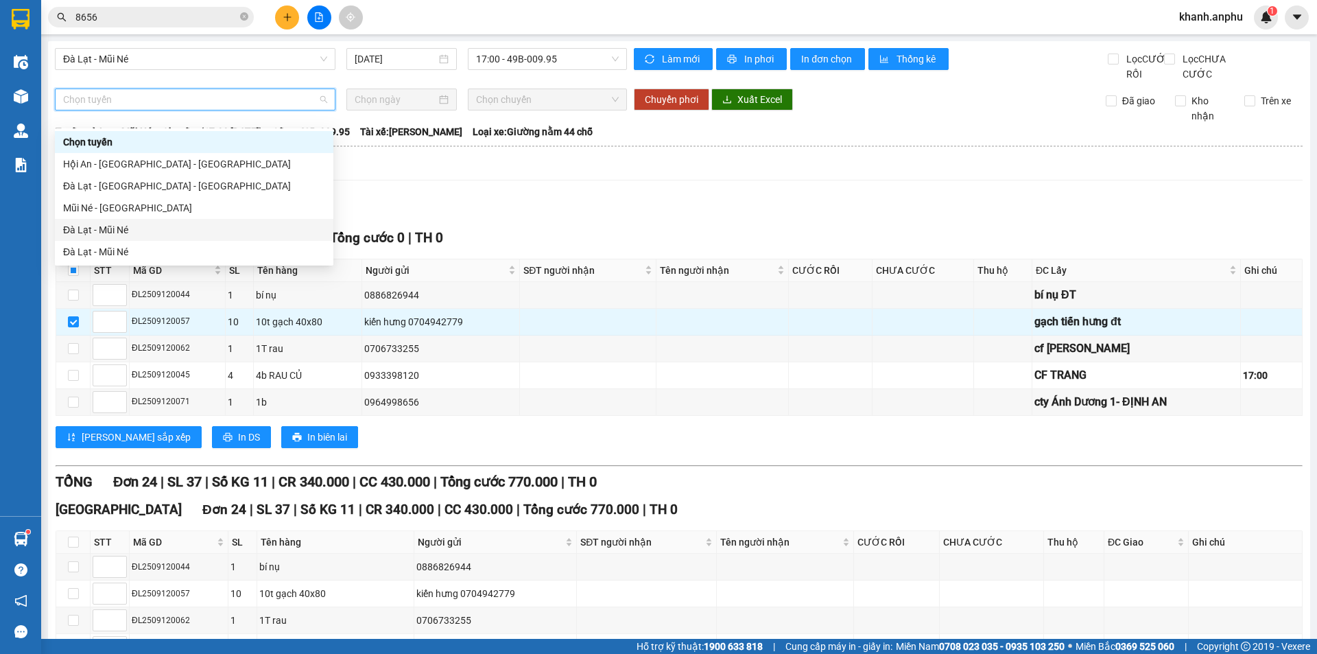
click at [86, 226] on div "Đà Lạt - Mũi Né" at bounding box center [194, 229] width 262 height 15
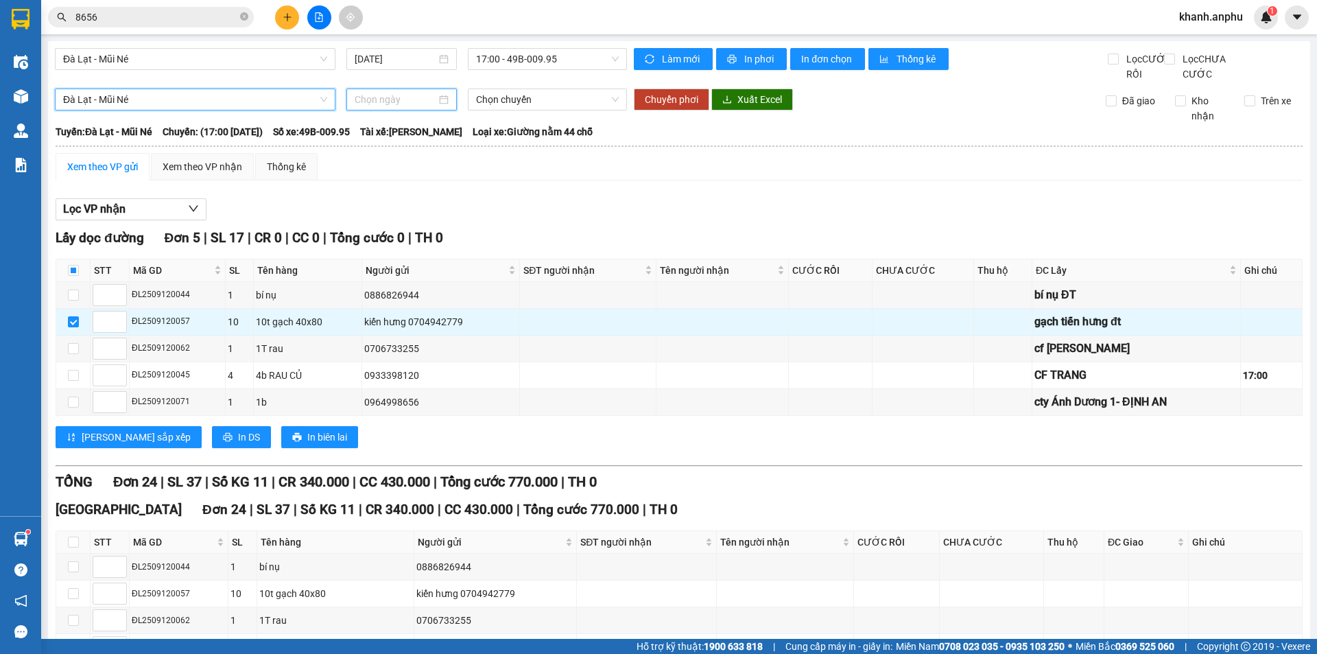
click at [394, 107] on input at bounding box center [396, 99] width 82 height 15
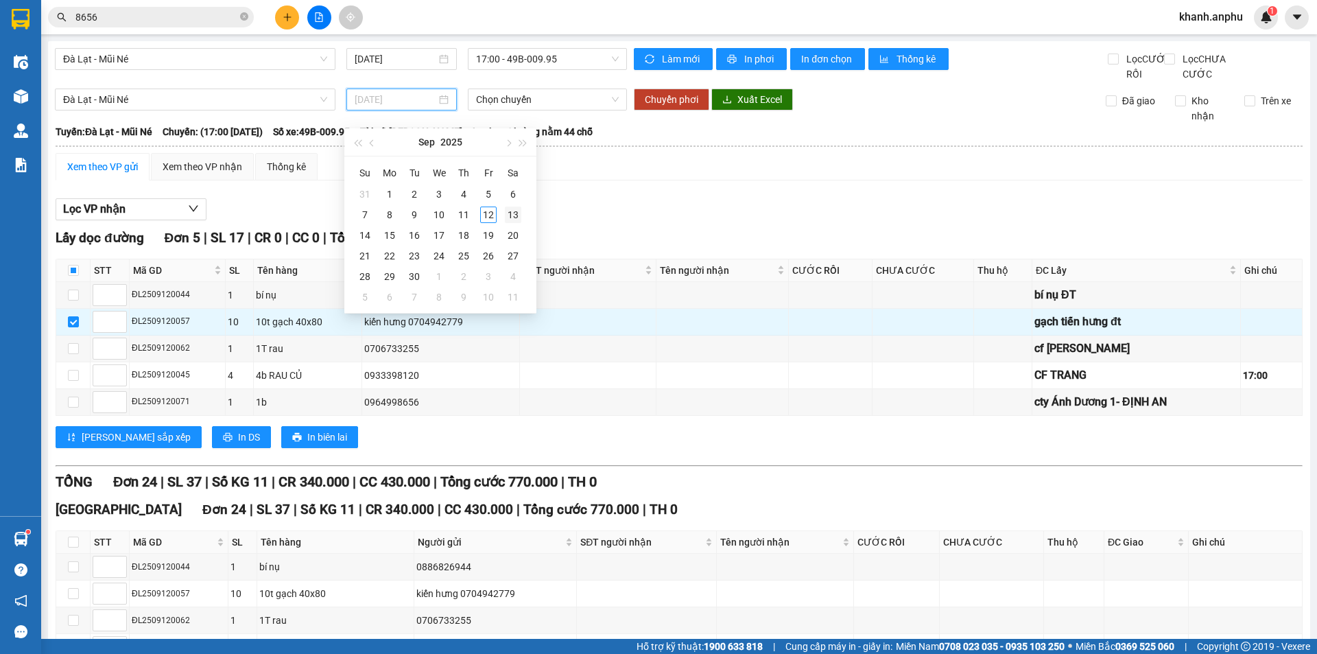
type input "[DATE]"
click at [513, 219] on div "13" at bounding box center [513, 214] width 16 height 16
type input "[DATE]"
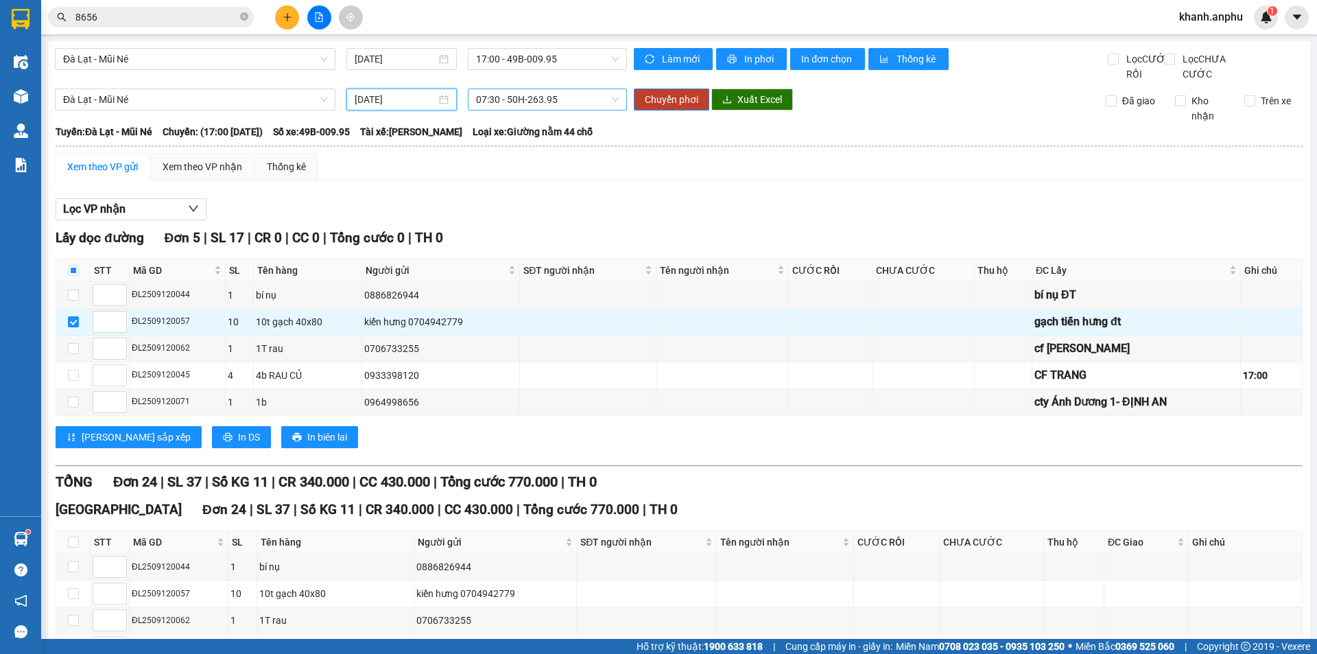
click at [550, 110] on span "07:30 - 50H-263.95" at bounding box center [547, 99] width 143 height 21
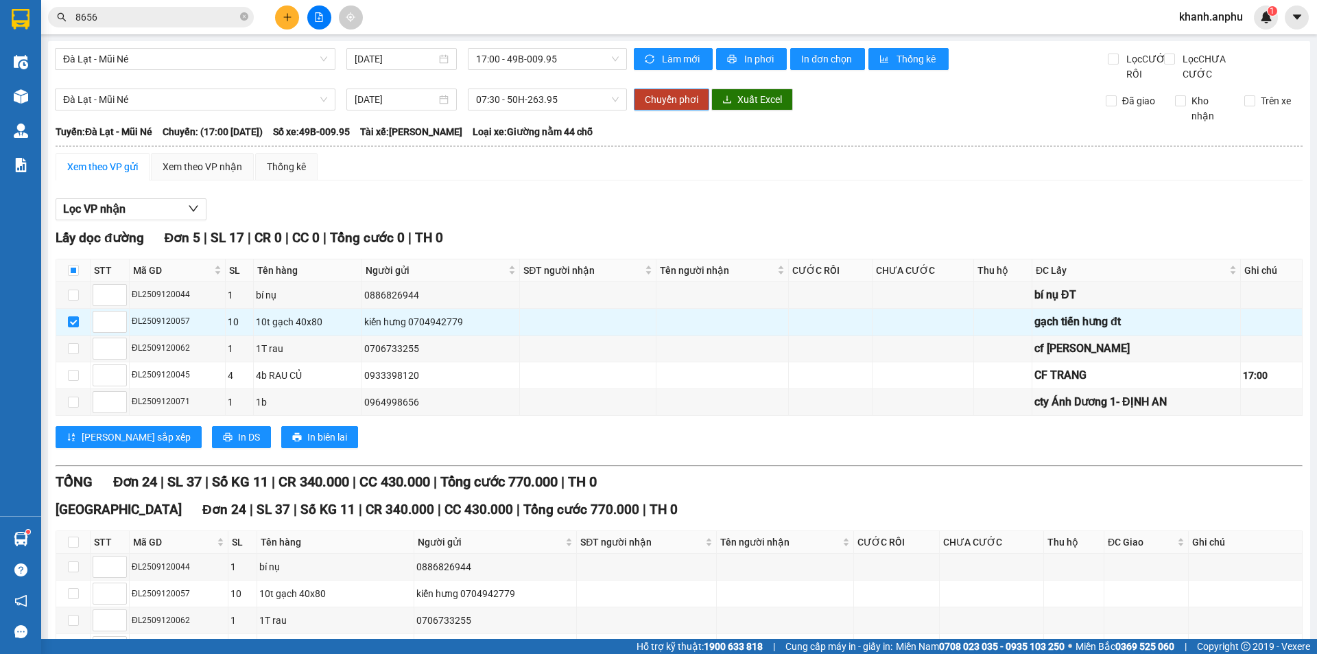
click at [678, 107] on span "Chuyển phơi" at bounding box center [671, 99] width 53 height 15
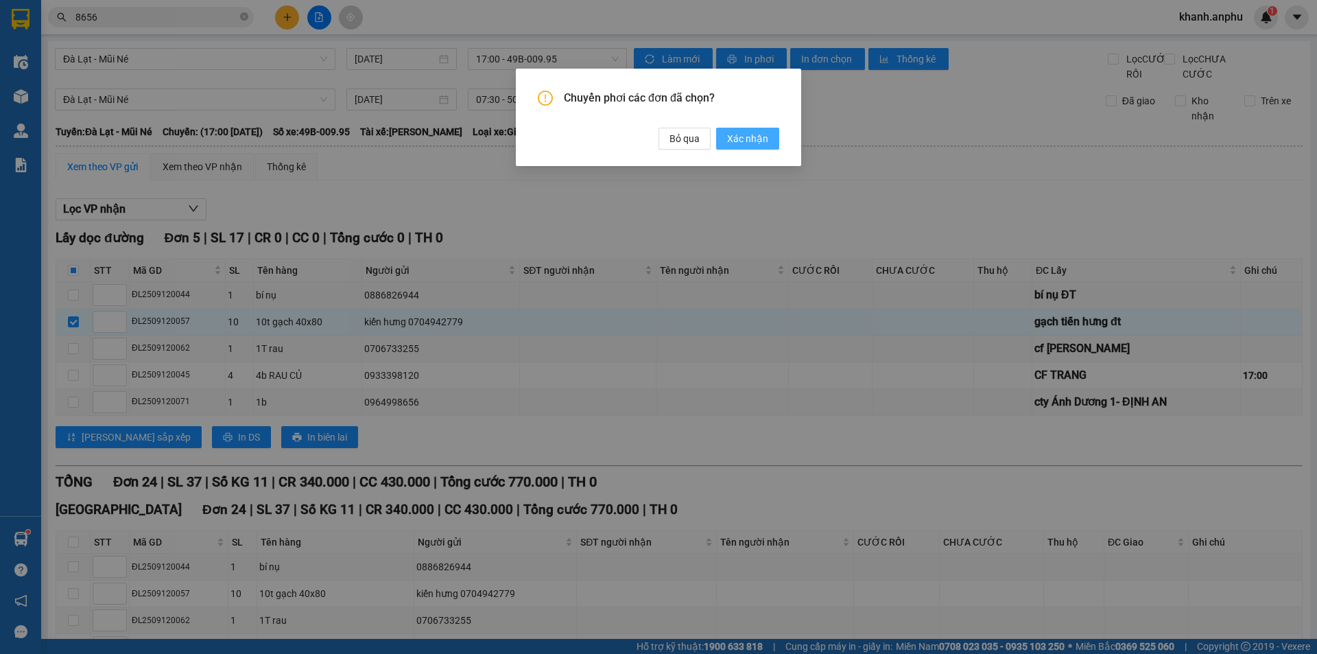
click at [758, 139] on span "Xác nhận" at bounding box center [747, 138] width 41 height 15
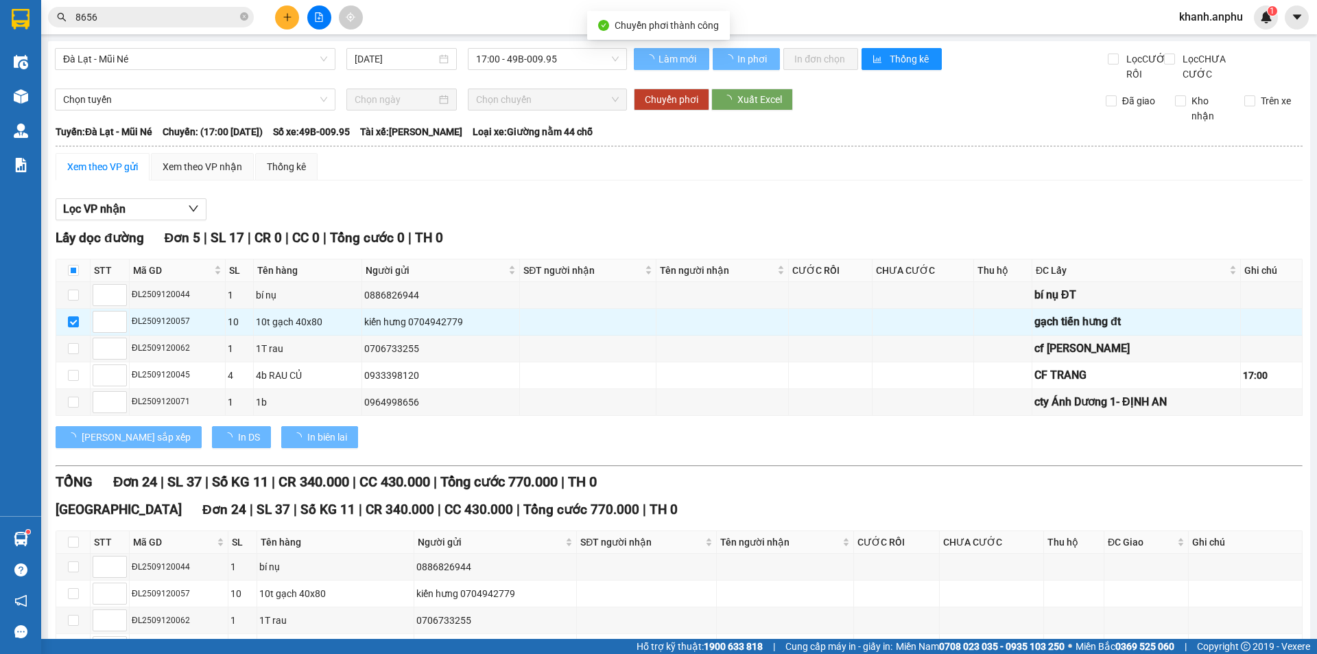
checkbox input "true"
type input "[DATE]"
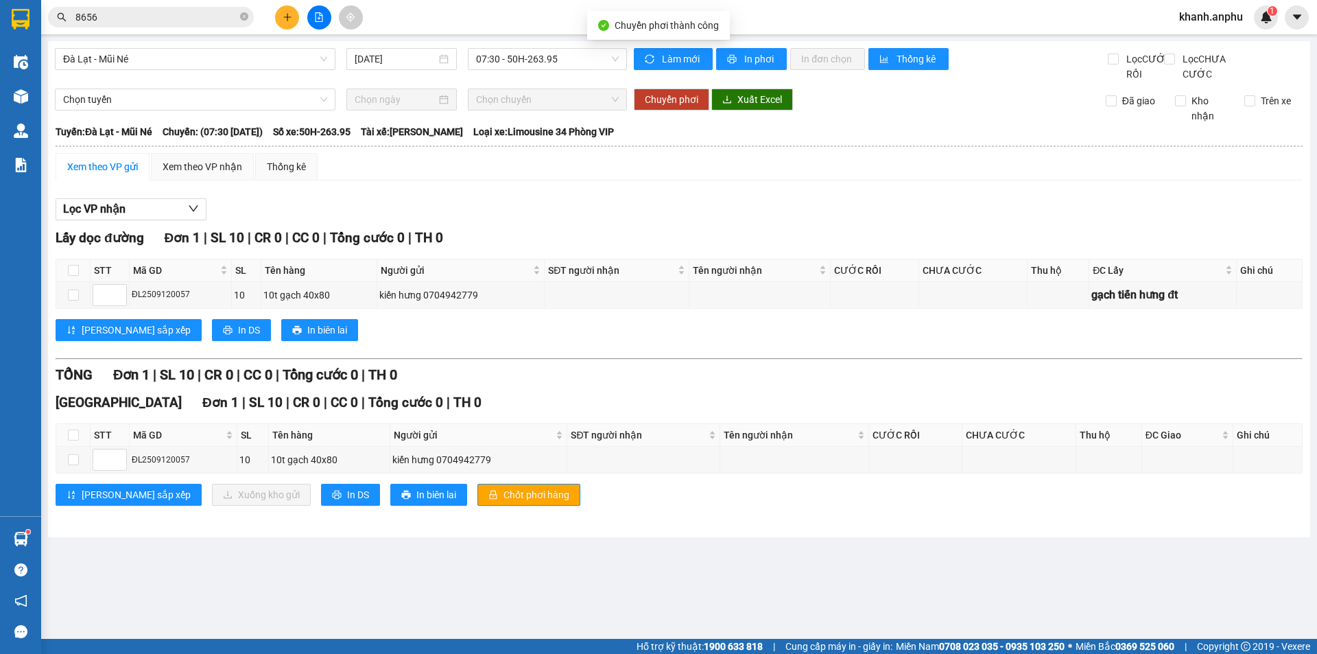
checkbox input "false"
click at [765, 375] on div "Lấy dọc đường Đơn 1 | SL 10 | CR 0 | CC 0 | Tổng cước 0 | TH 0 STT Mã GD SL Tên…" at bounding box center [679, 375] width 1247 height 295
click at [286, 22] on button at bounding box center [287, 17] width 24 height 24
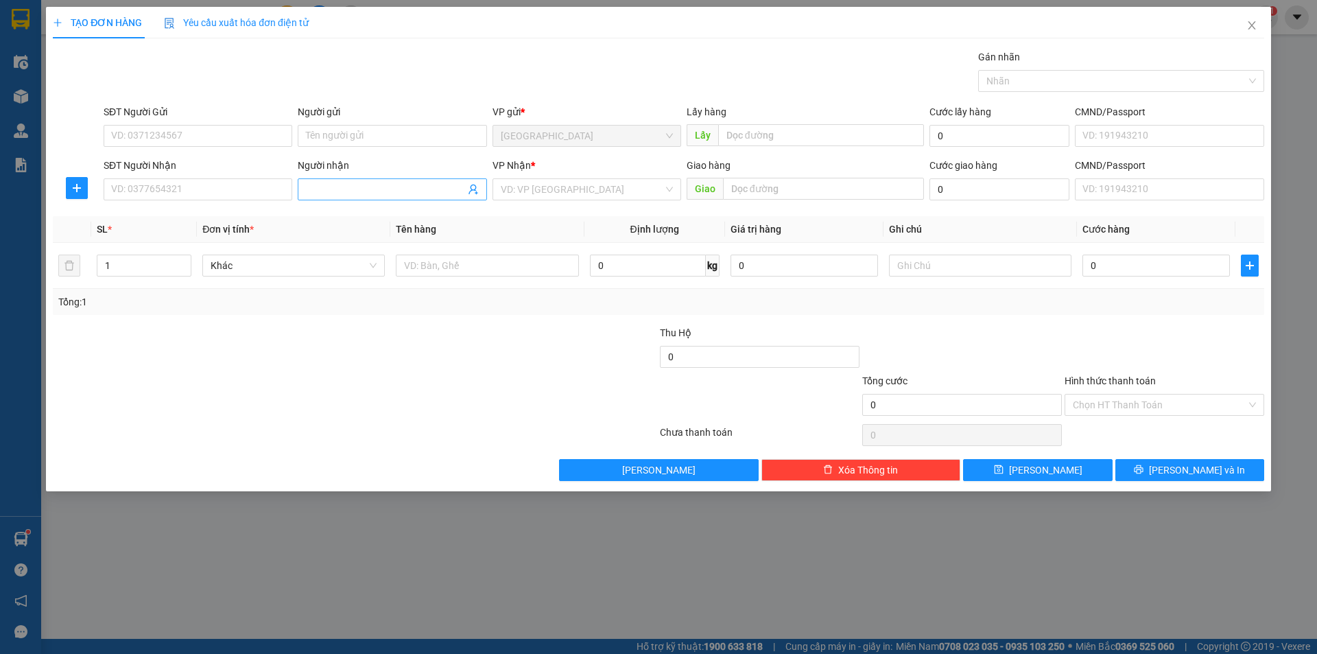
click at [328, 184] on input "Người nhận" at bounding box center [385, 189] width 158 height 15
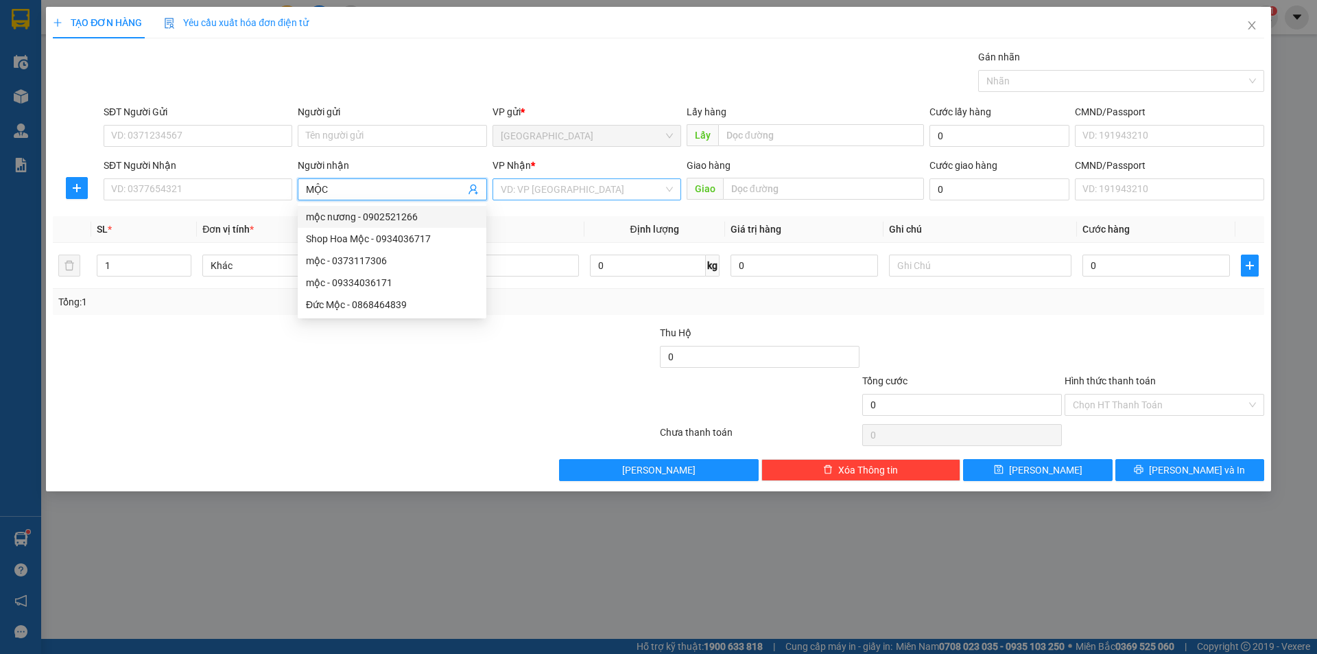
type input "MỘC"
click at [529, 184] on input "search" at bounding box center [582, 189] width 163 height 21
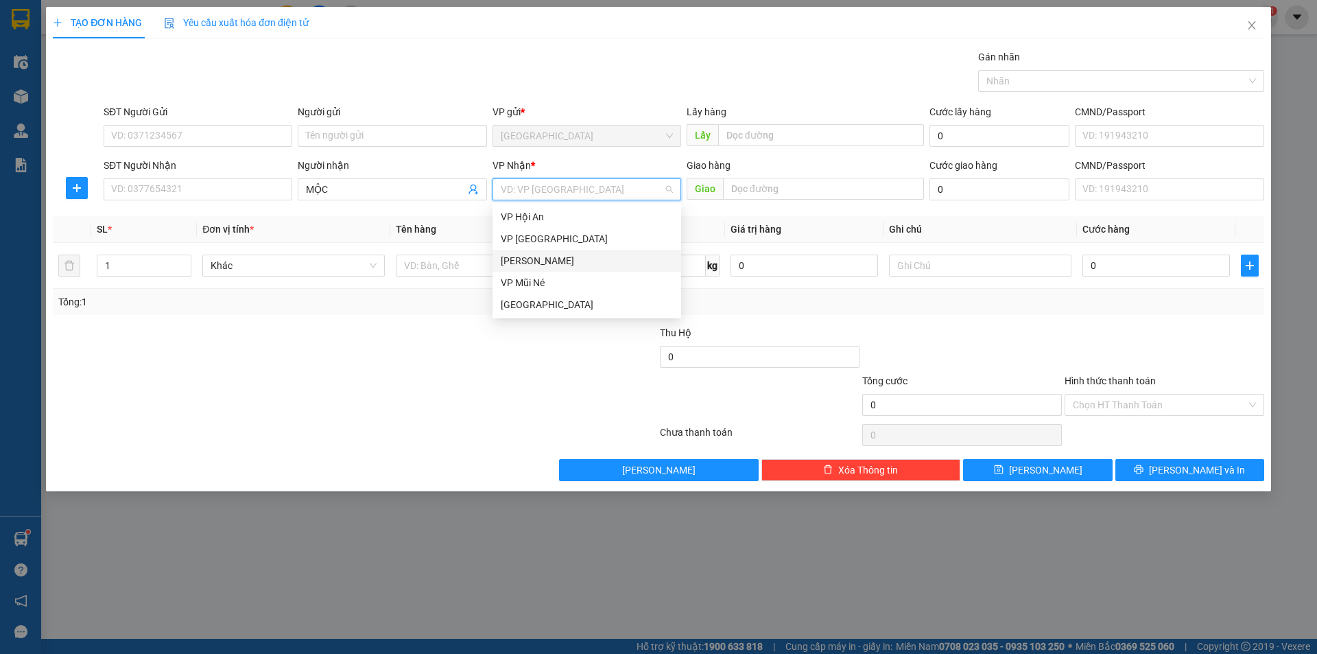
click at [522, 259] on div "[PERSON_NAME]" at bounding box center [587, 260] width 172 height 15
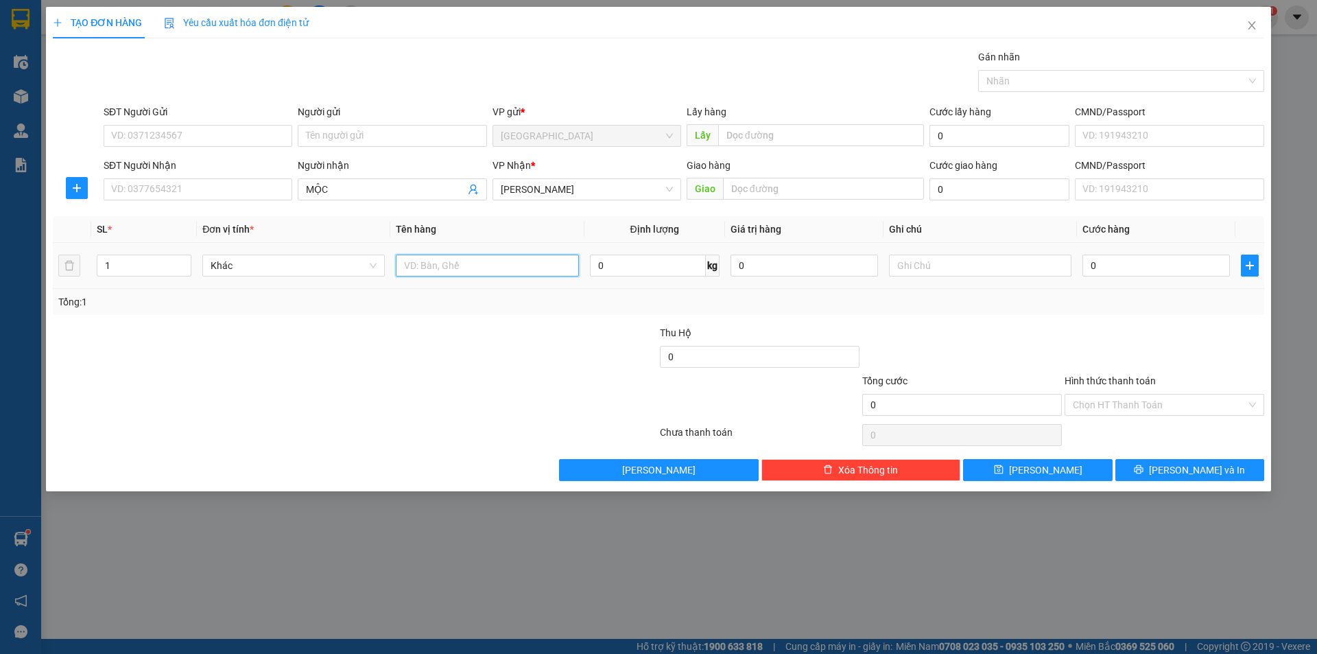
click at [424, 264] on input "text" at bounding box center [487, 265] width 182 height 22
type input "T"
type input "Hộp giấy nhỏ"
click at [1131, 265] on input "0" at bounding box center [1155, 265] width 147 height 22
type input "3"
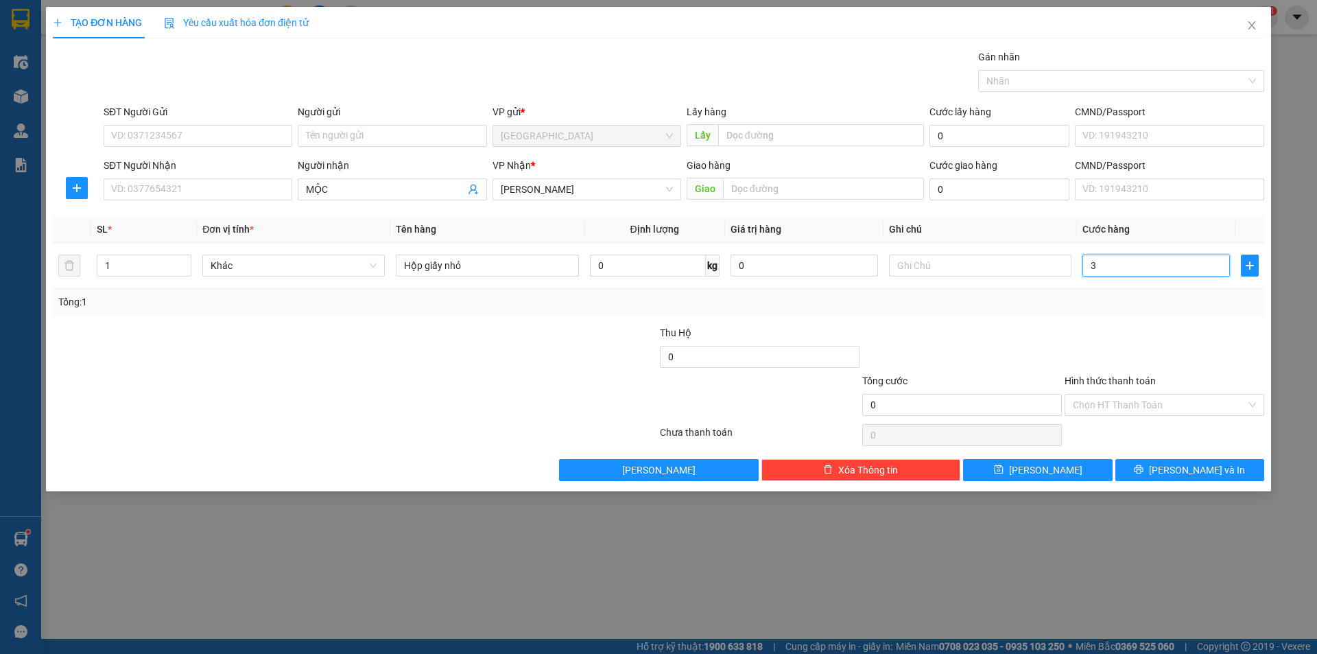
type input "3"
type input "30"
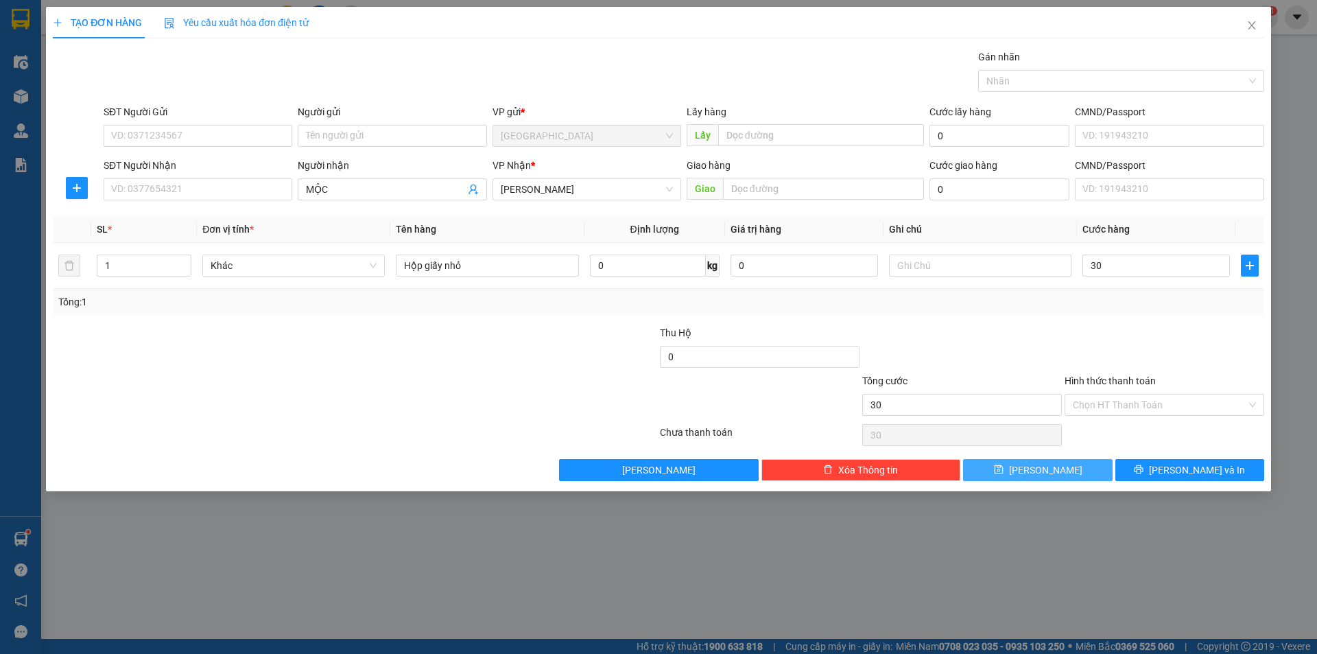
type input "30.000"
click at [1060, 464] on button "[PERSON_NAME]" at bounding box center [1037, 470] width 149 height 22
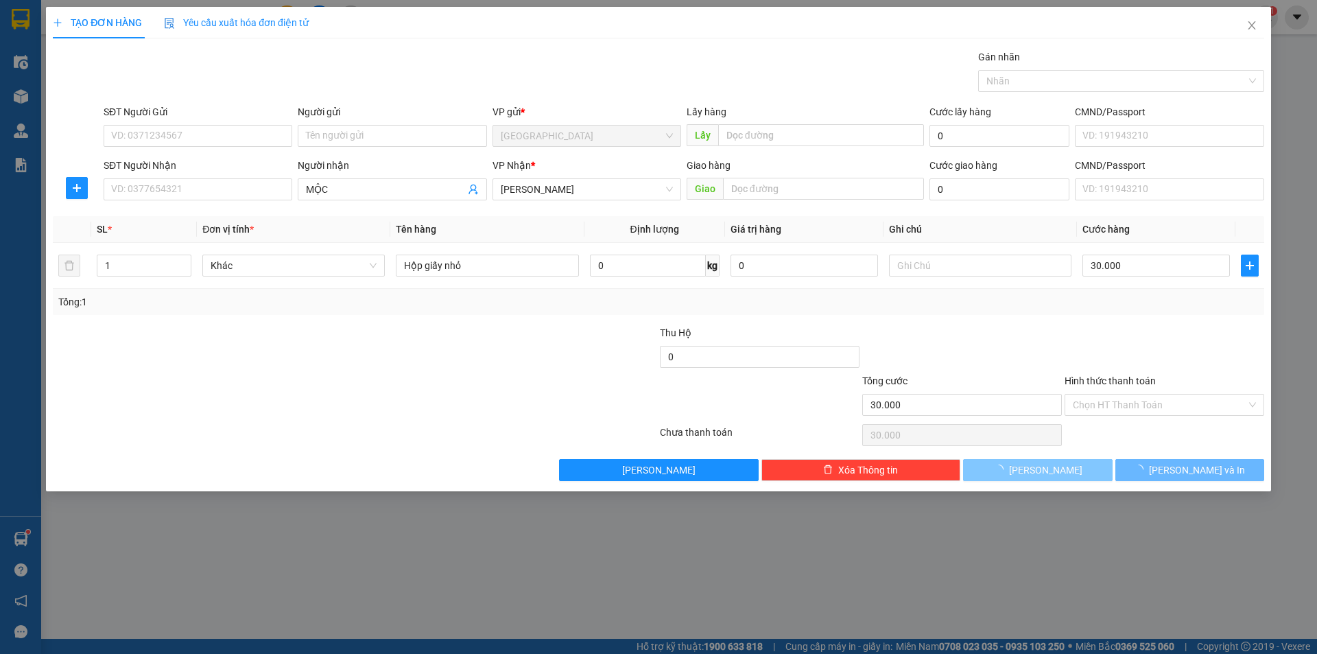
type input "0"
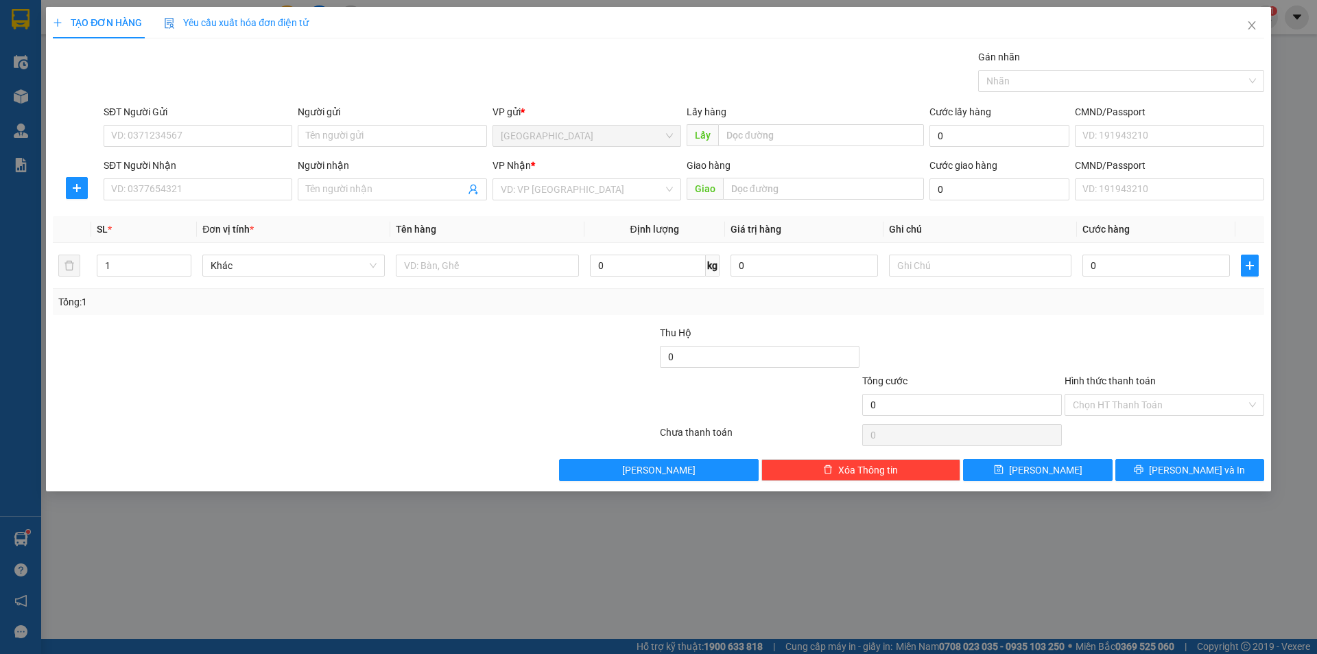
drag, startPoint x: 0, startPoint y: 428, endPoint x: 73, endPoint y: 423, distance: 73.5
click at [411, 388] on div at bounding box center [253, 397] width 405 height 48
